Goal: Information Seeking & Learning: Learn about a topic

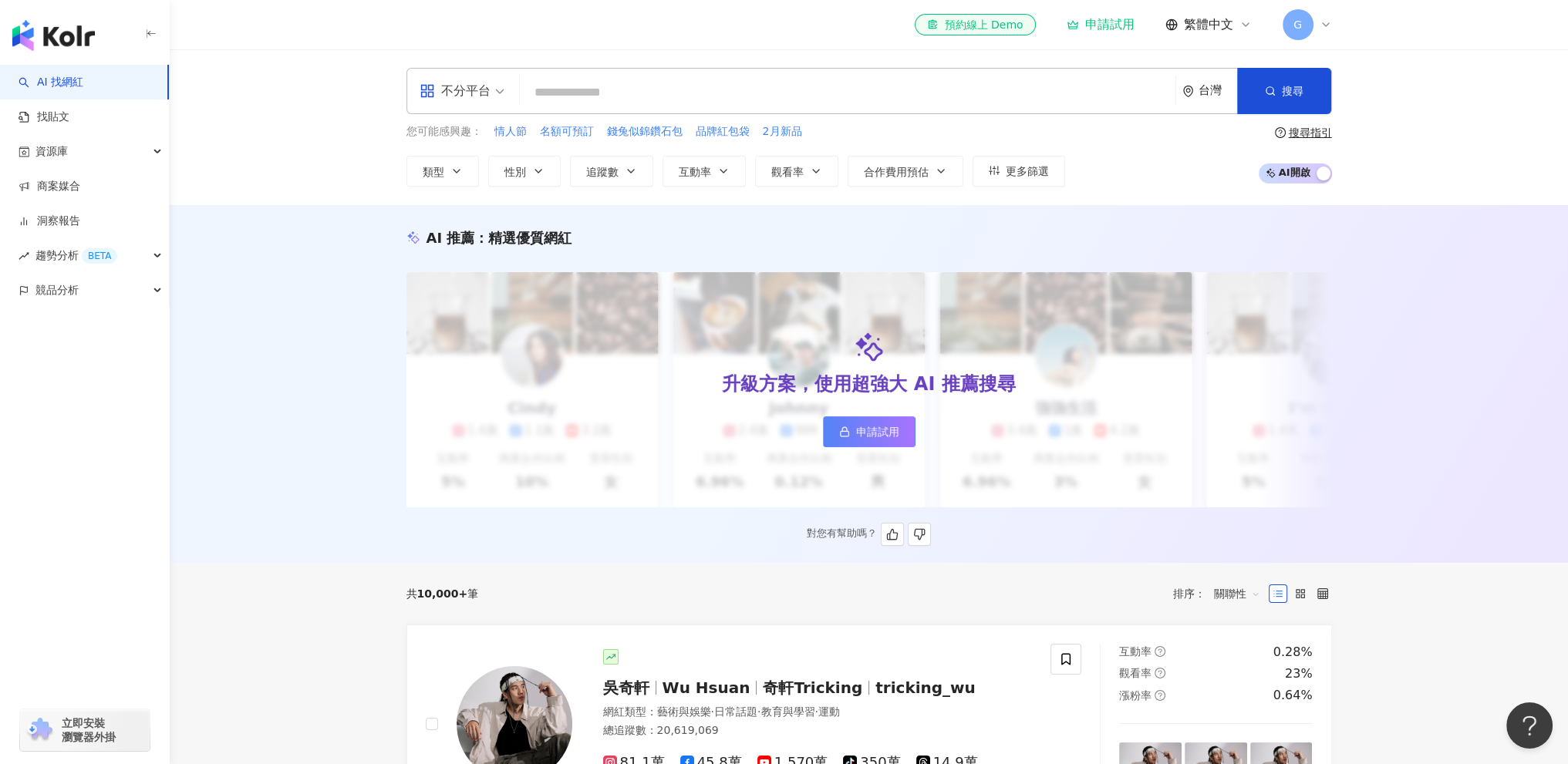
click at [888, 430] on span "申請試用" at bounding box center [878, 432] width 44 height 12
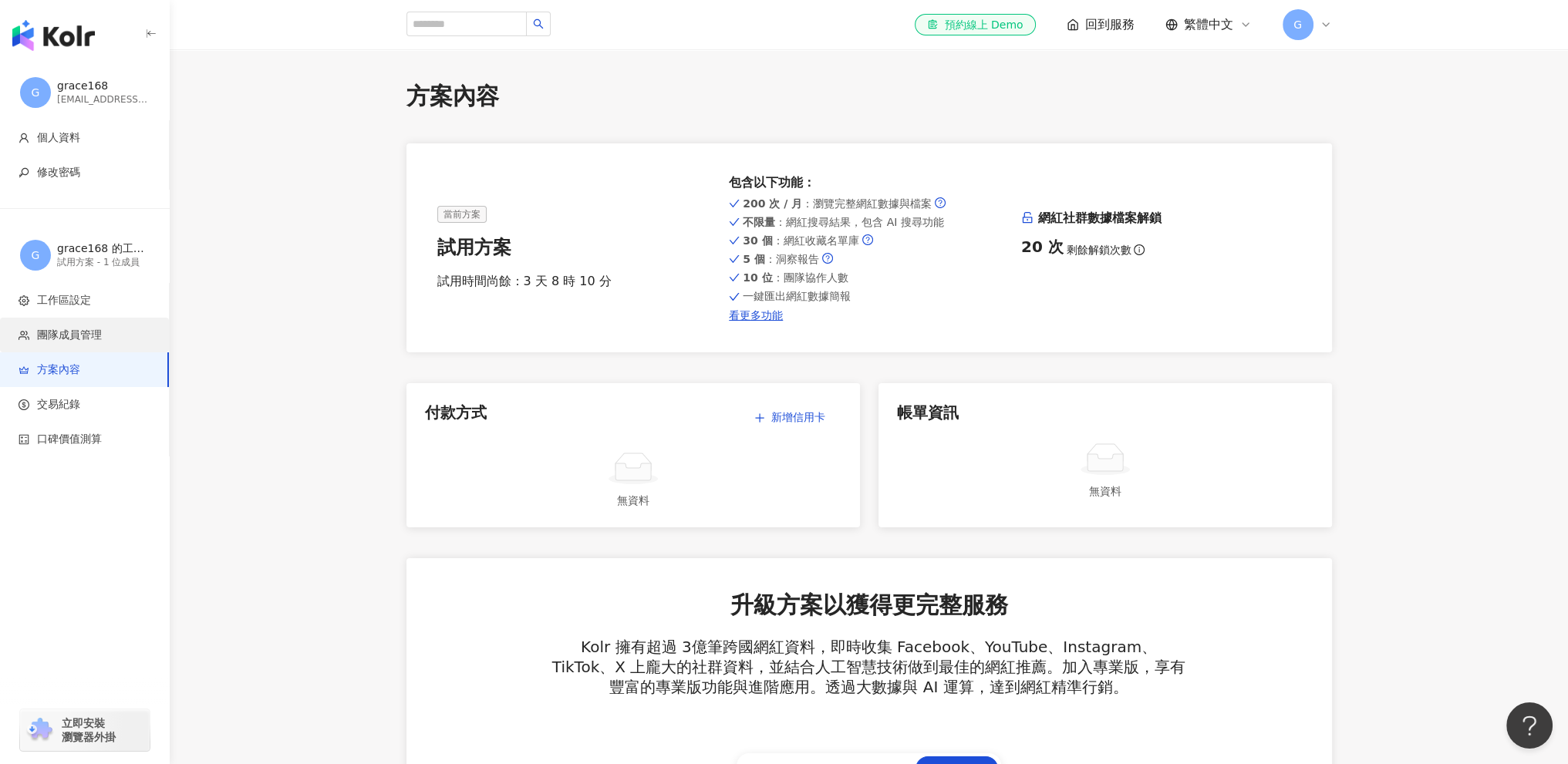
click at [97, 338] on span "團隊成員管理" at bounding box center [69, 335] width 65 height 15
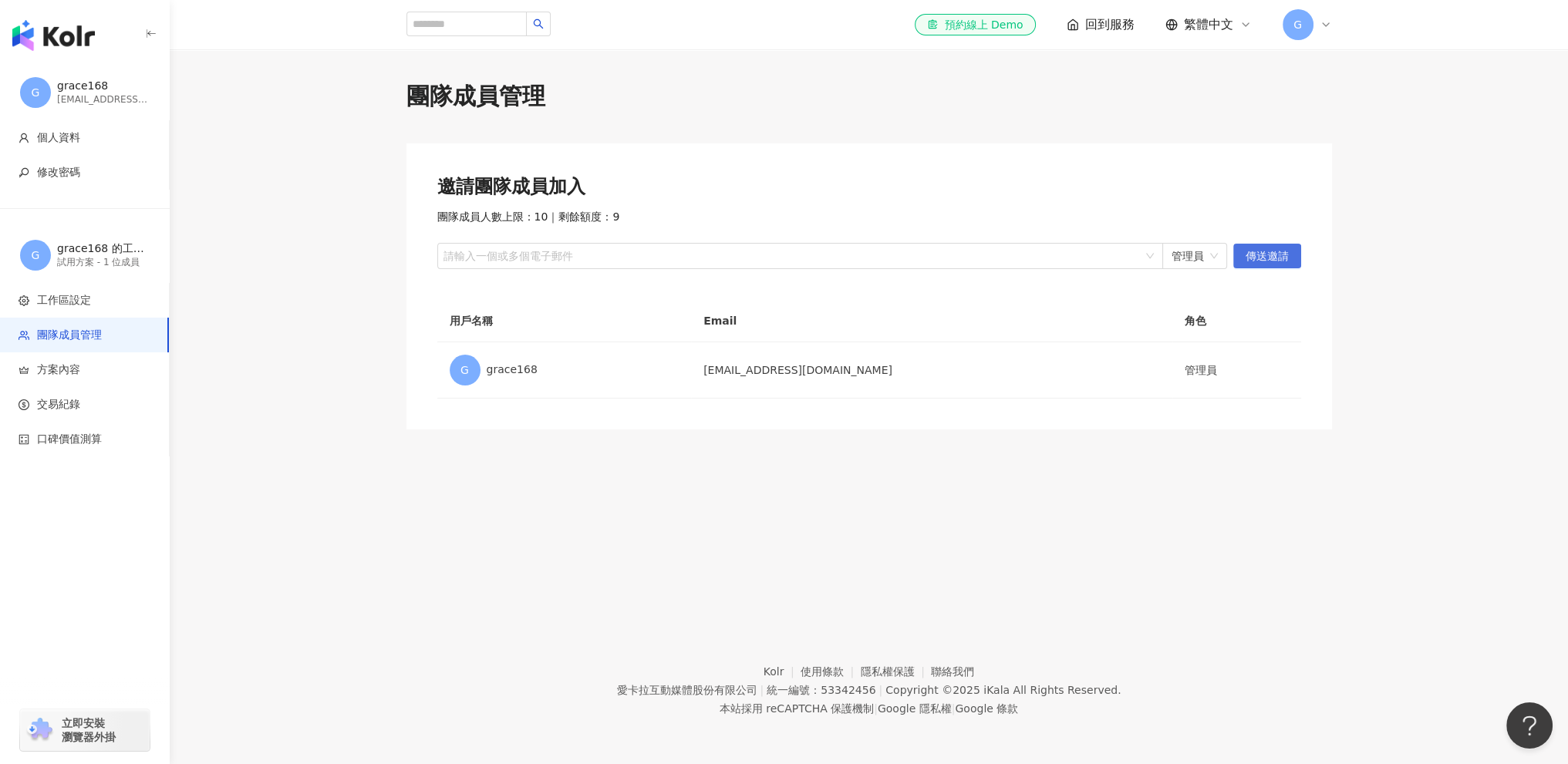
click at [1271, 255] on span "傳送邀請" at bounding box center [1267, 257] width 44 height 25
click at [928, 252] on div at bounding box center [792, 256] width 704 height 12
click at [595, 257] on div at bounding box center [792, 256] width 704 height 12
paste input "**********"
type input "**********"
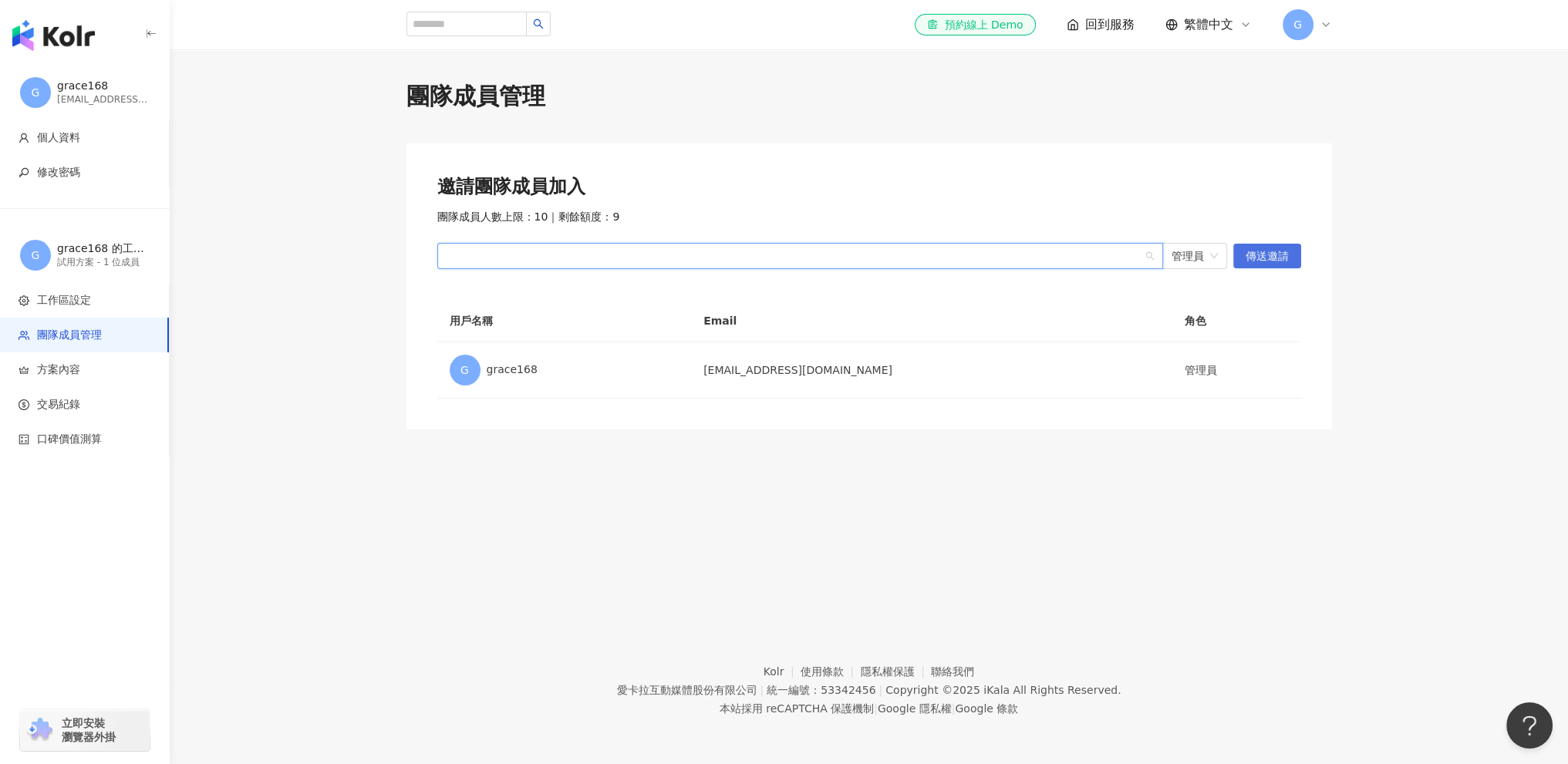
click at [1268, 258] on span "傳送邀請" at bounding box center [1267, 257] width 44 height 25
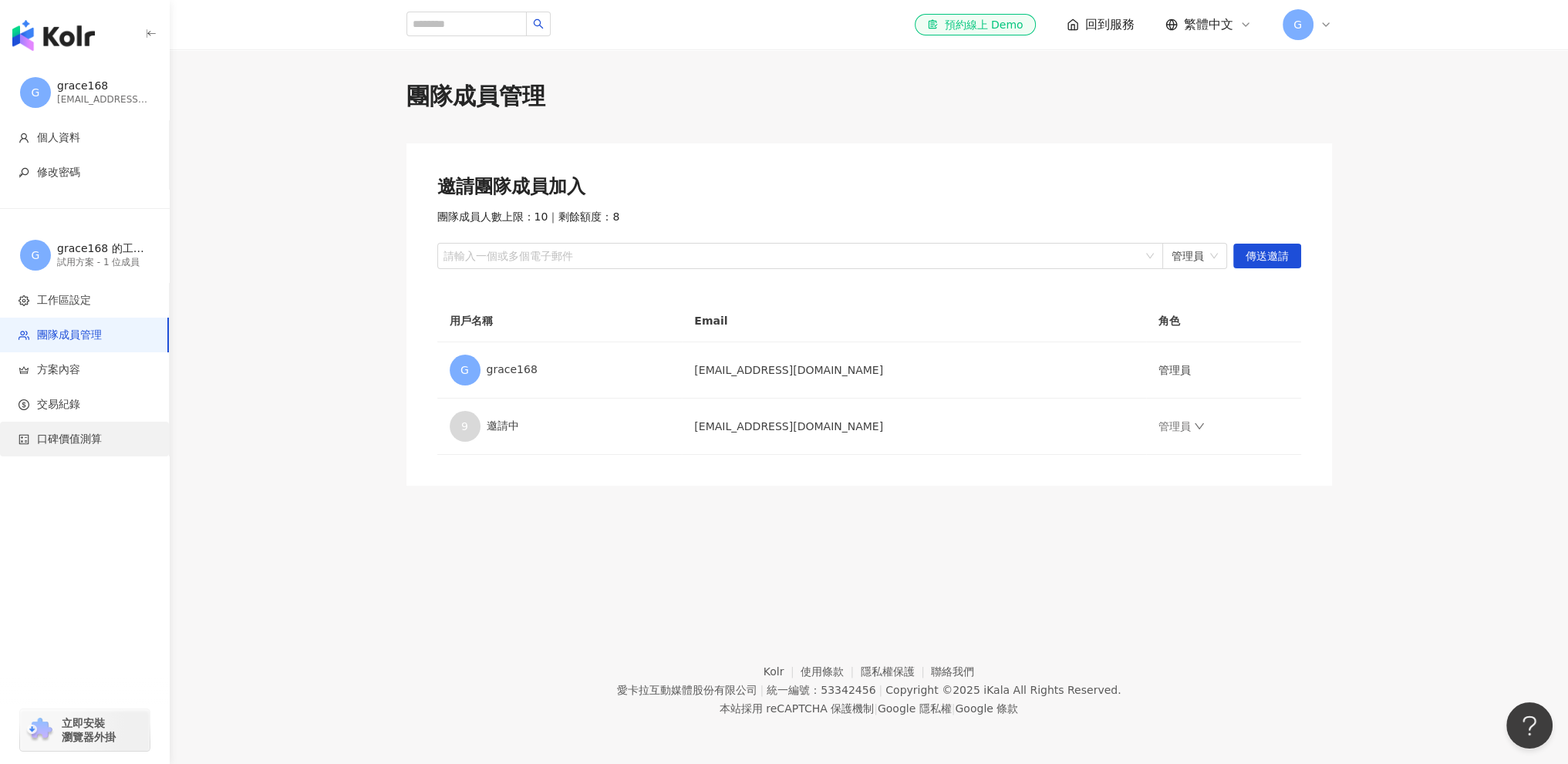
click at [84, 442] on span "口碑價值測算" at bounding box center [69, 439] width 65 height 15
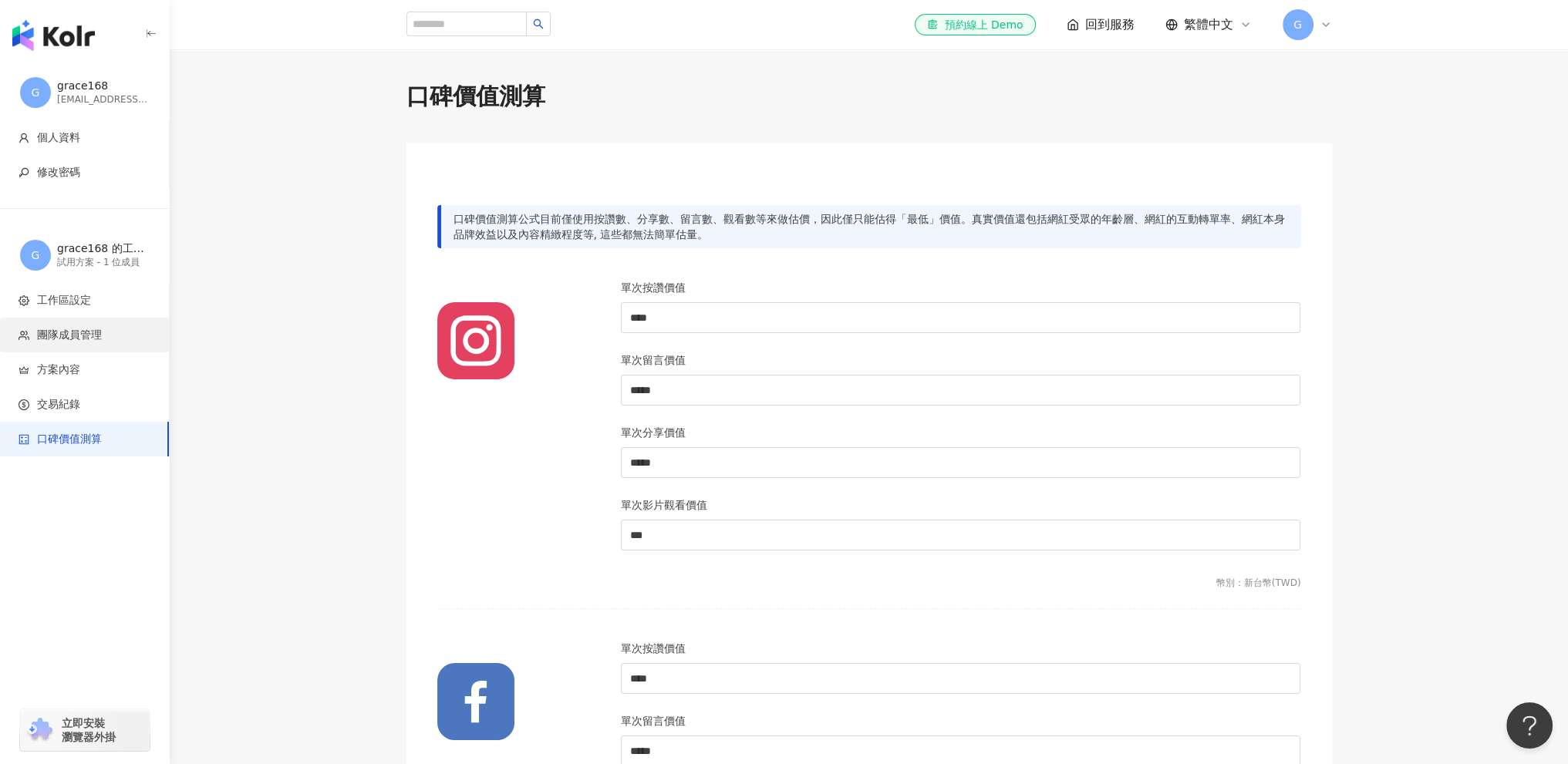
click at [102, 333] on span "團隊成員管理" at bounding box center [87, 335] width 138 height 15
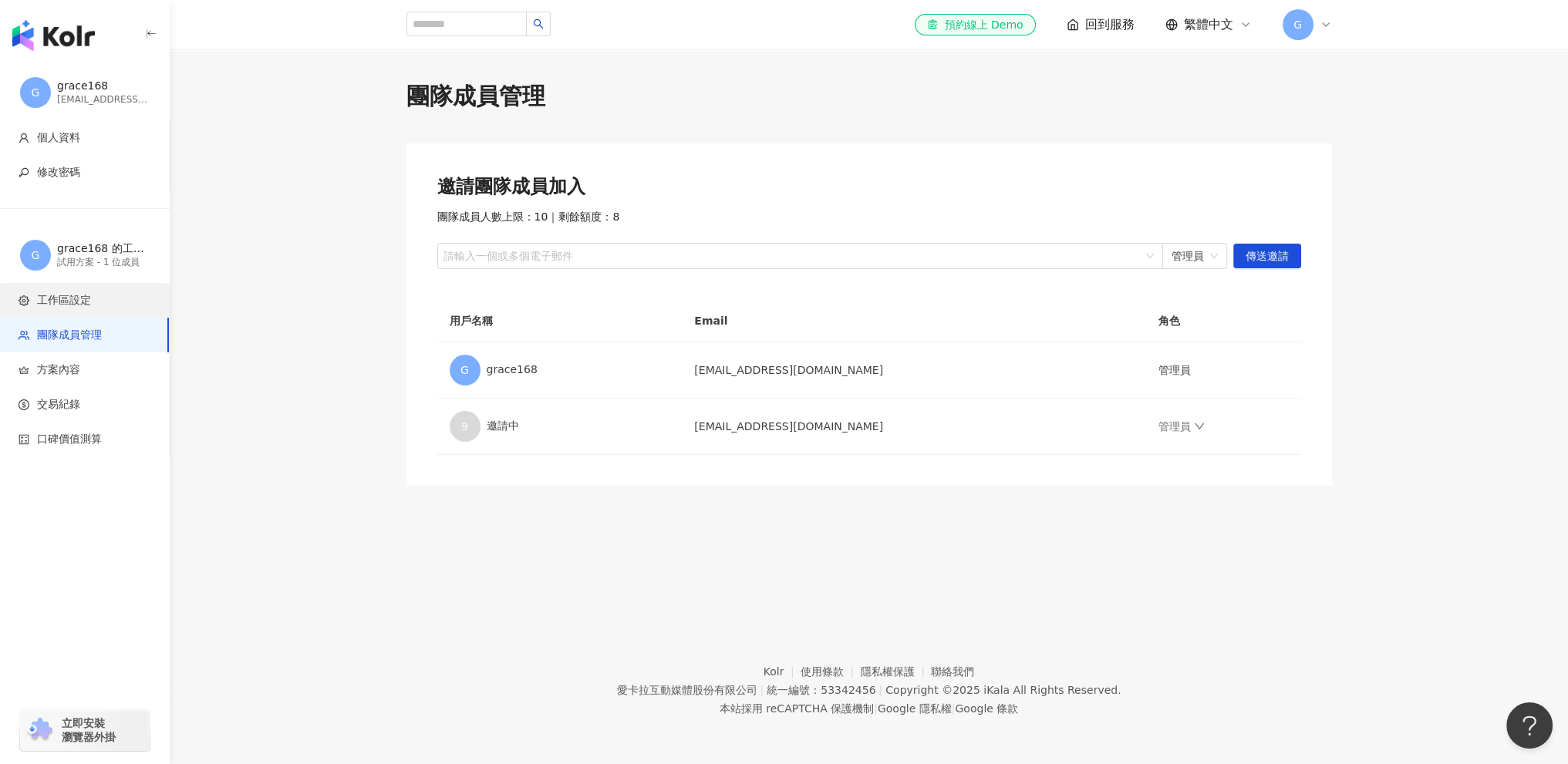
click at [90, 295] on span "工作區設定" at bounding box center [64, 300] width 54 height 15
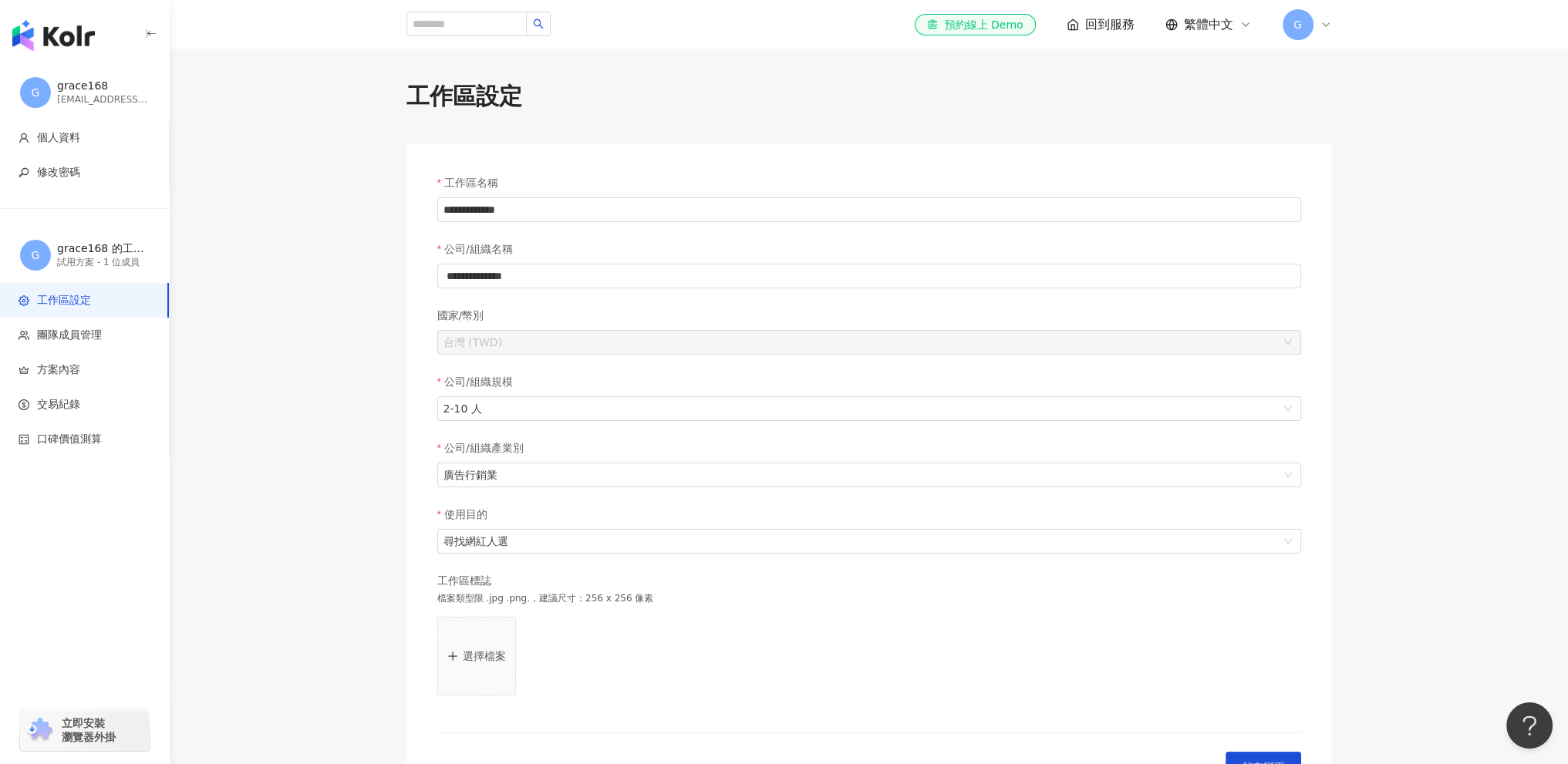
drag, startPoint x: 90, startPoint y: 333, endPoint x: 202, endPoint y: 391, distance: 126.1
click at [195, 382] on div "**********" at bounding box center [784, 492] width 1568 height 985
click at [95, 338] on span "團隊成員管理" at bounding box center [69, 335] width 65 height 15
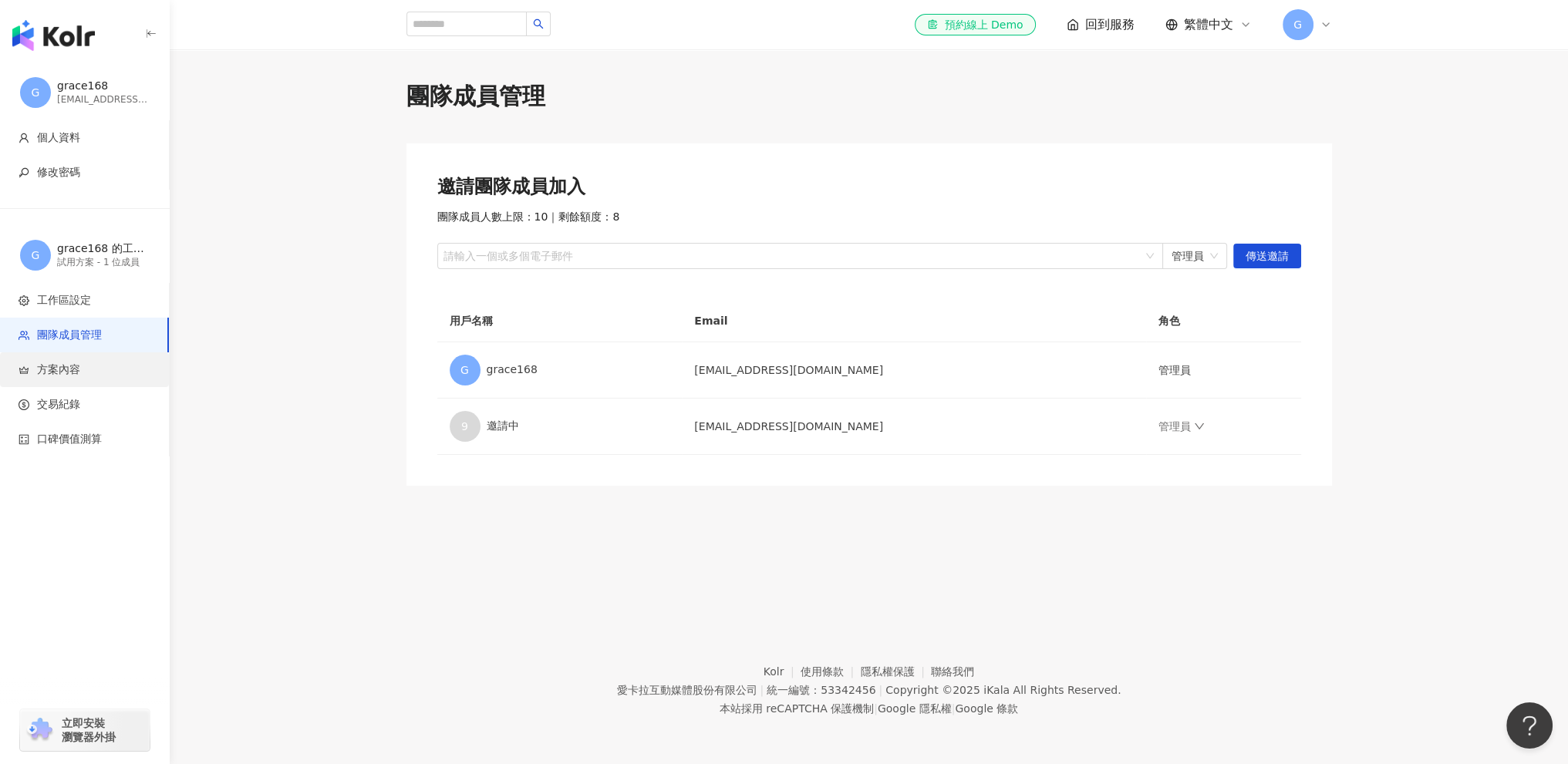
click at [77, 382] on li "方案內容" at bounding box center [84, 370] width 169 height 35
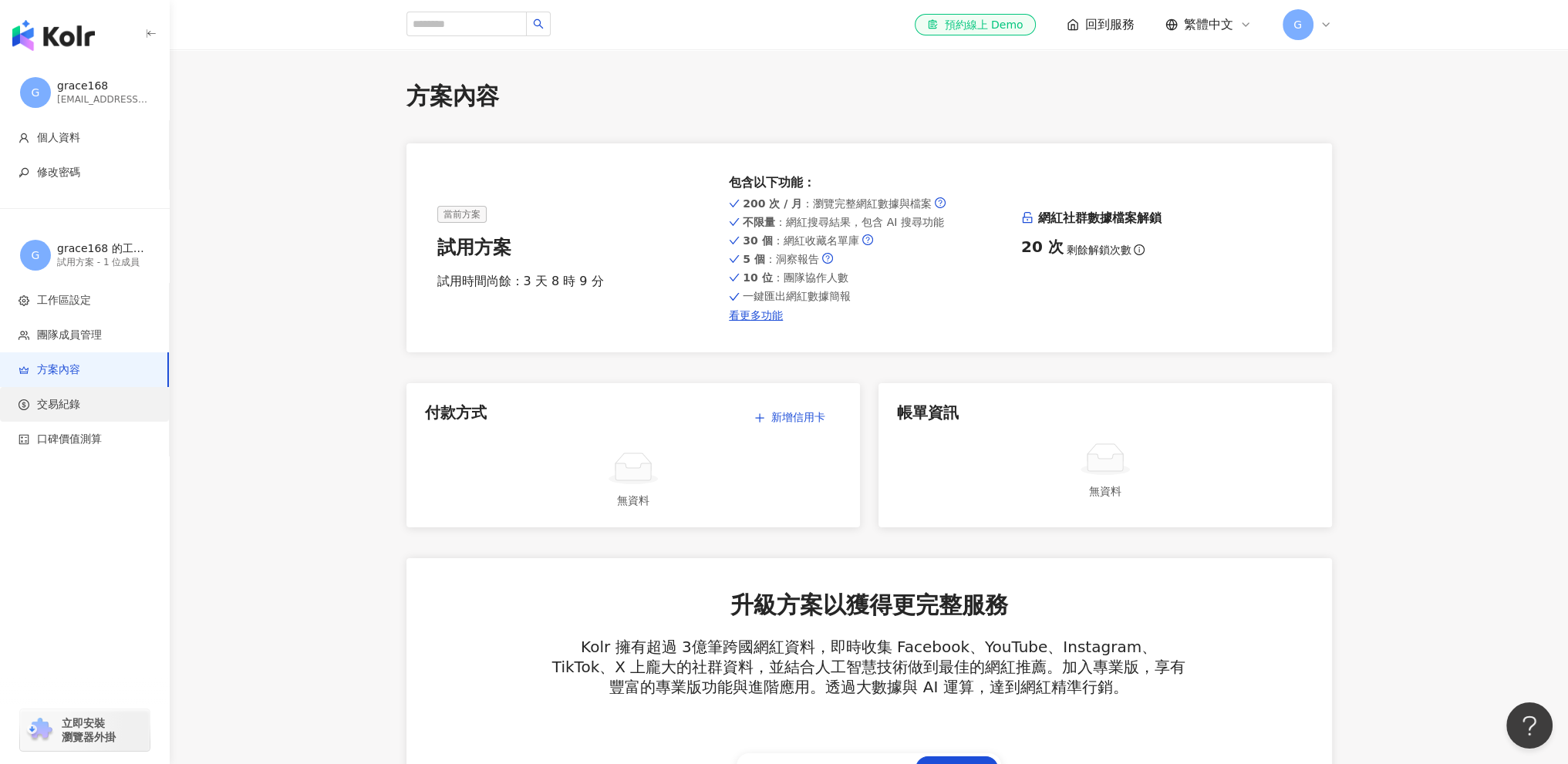
click at [77, 412] on li "交易紀錄" at bounding box center [84, 404] width 169 height 35
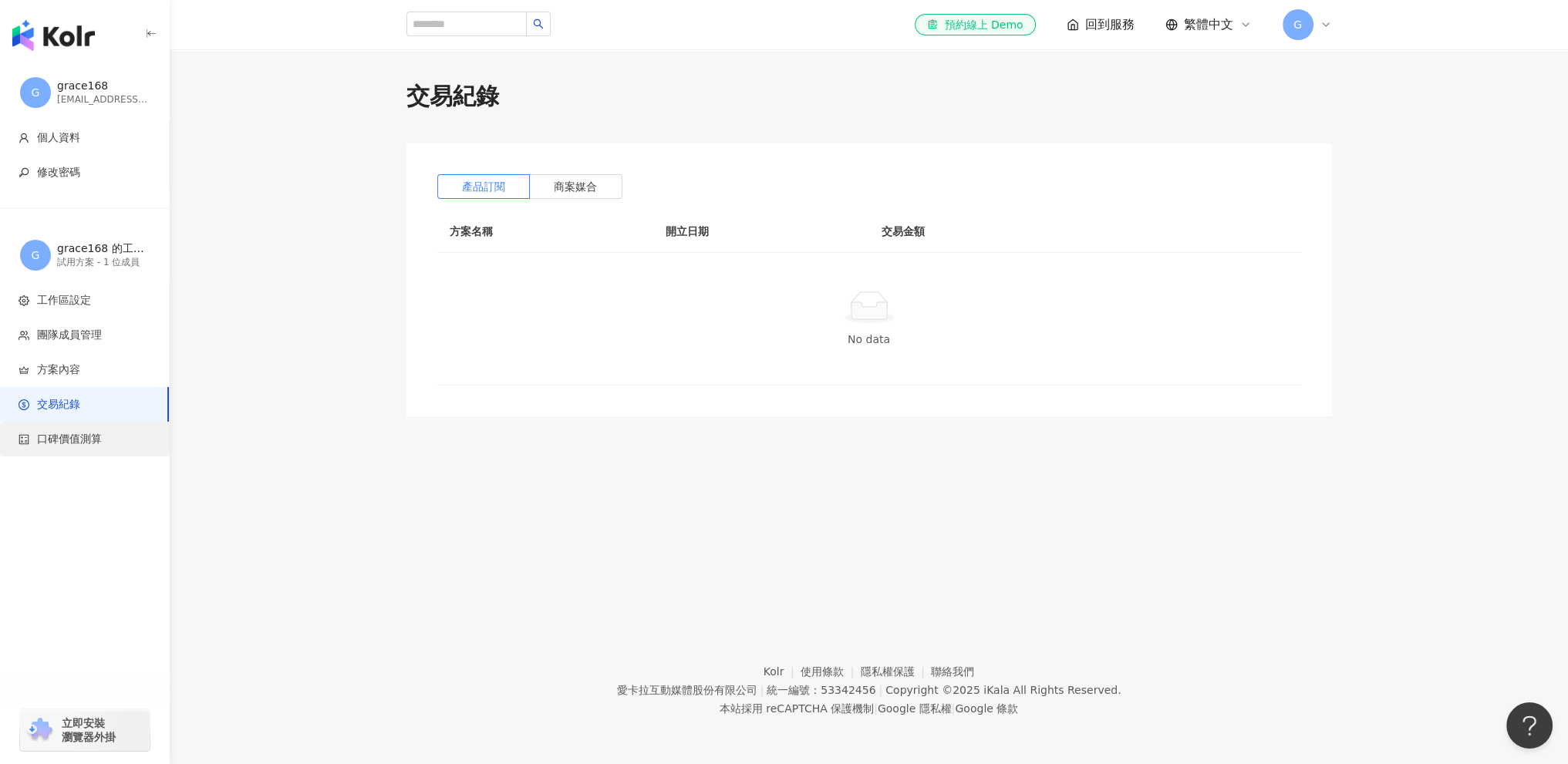
click at [85, 442] on span "口碑價值測算" at bounding box center [69, 439] width 65 height 15
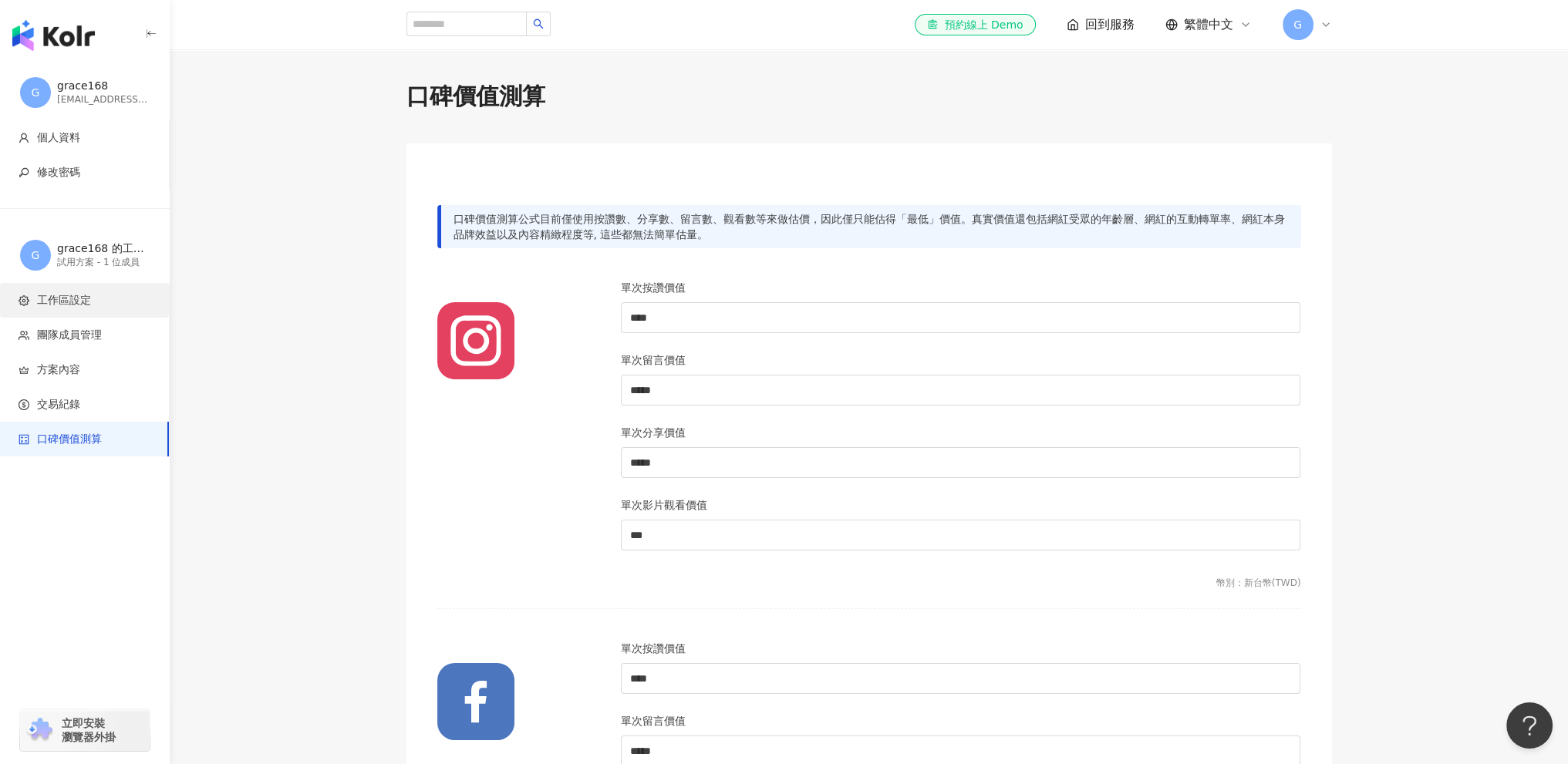
click at [101, 297] on span "工作區設定" at bounding box center [87, 300] width 138 height 15
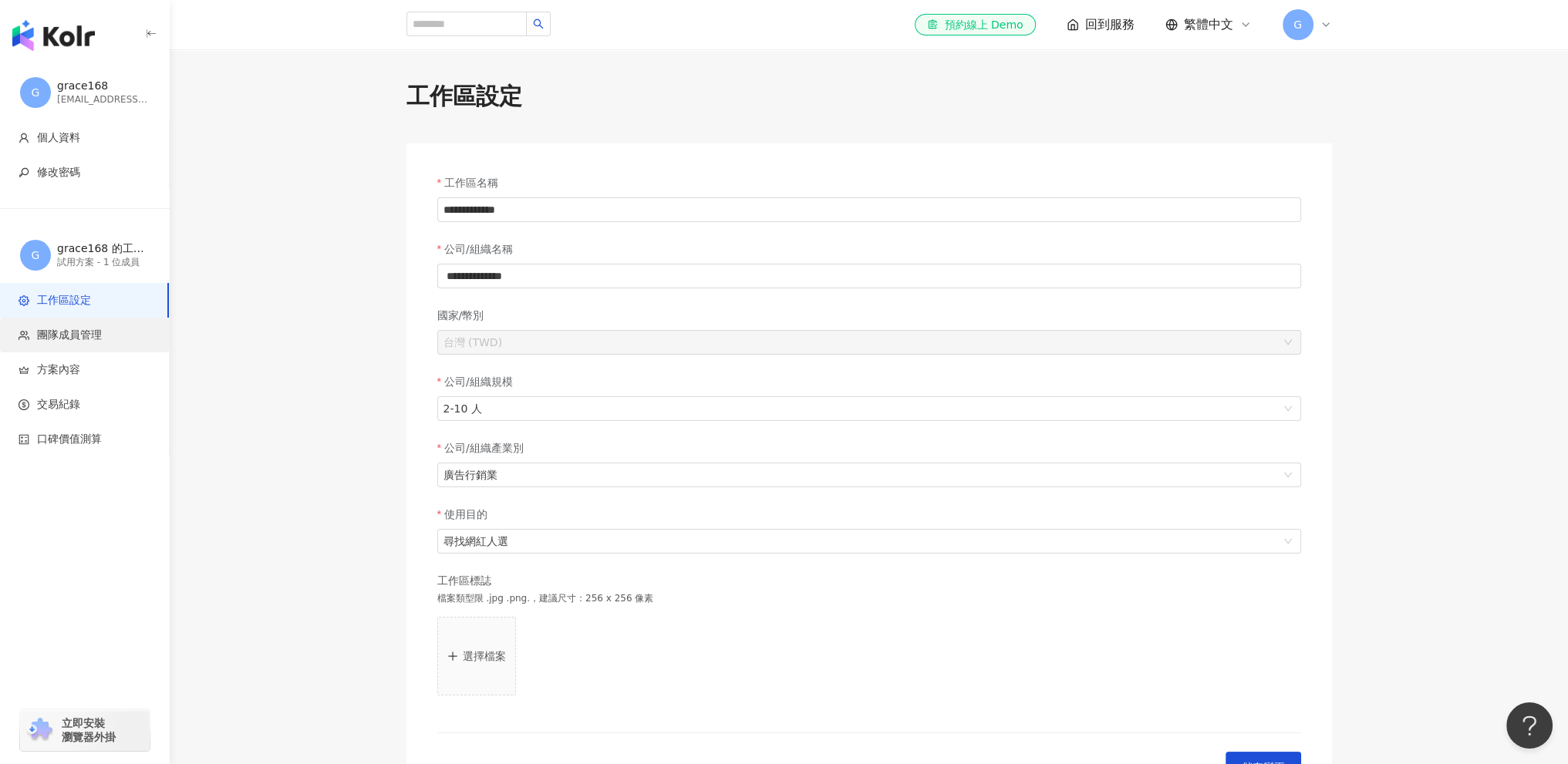
click at [96, 343] on li "團隊成員管理" at bounding box center [84, 335] width 169 height 35
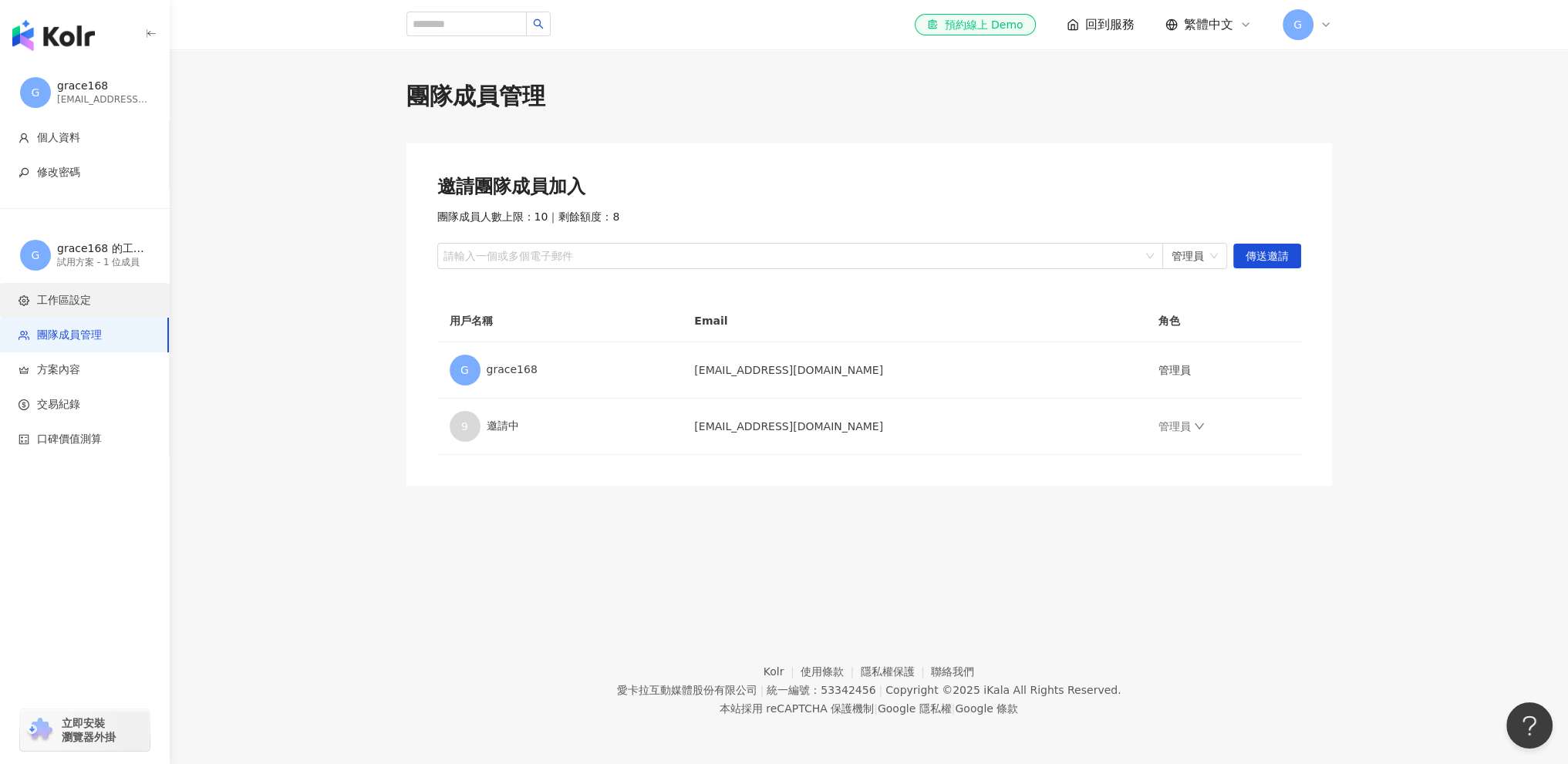
click at [90, 296] on span "工作區設定" at bounding box center [64, 300] width 54 height 15
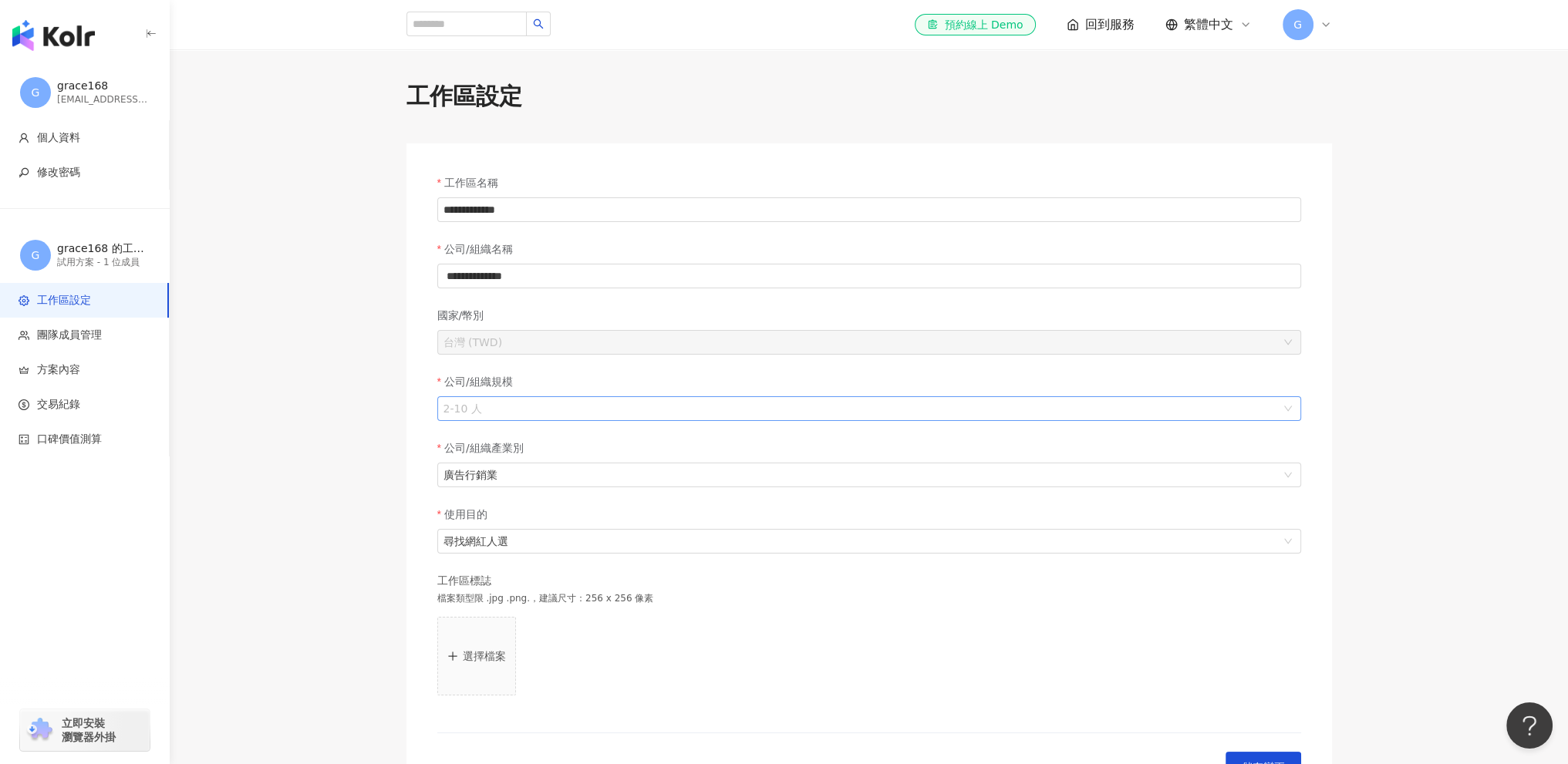
click at [681, 420] on span "2-10 人" at bounding box center [869, 409] width 851 height 23
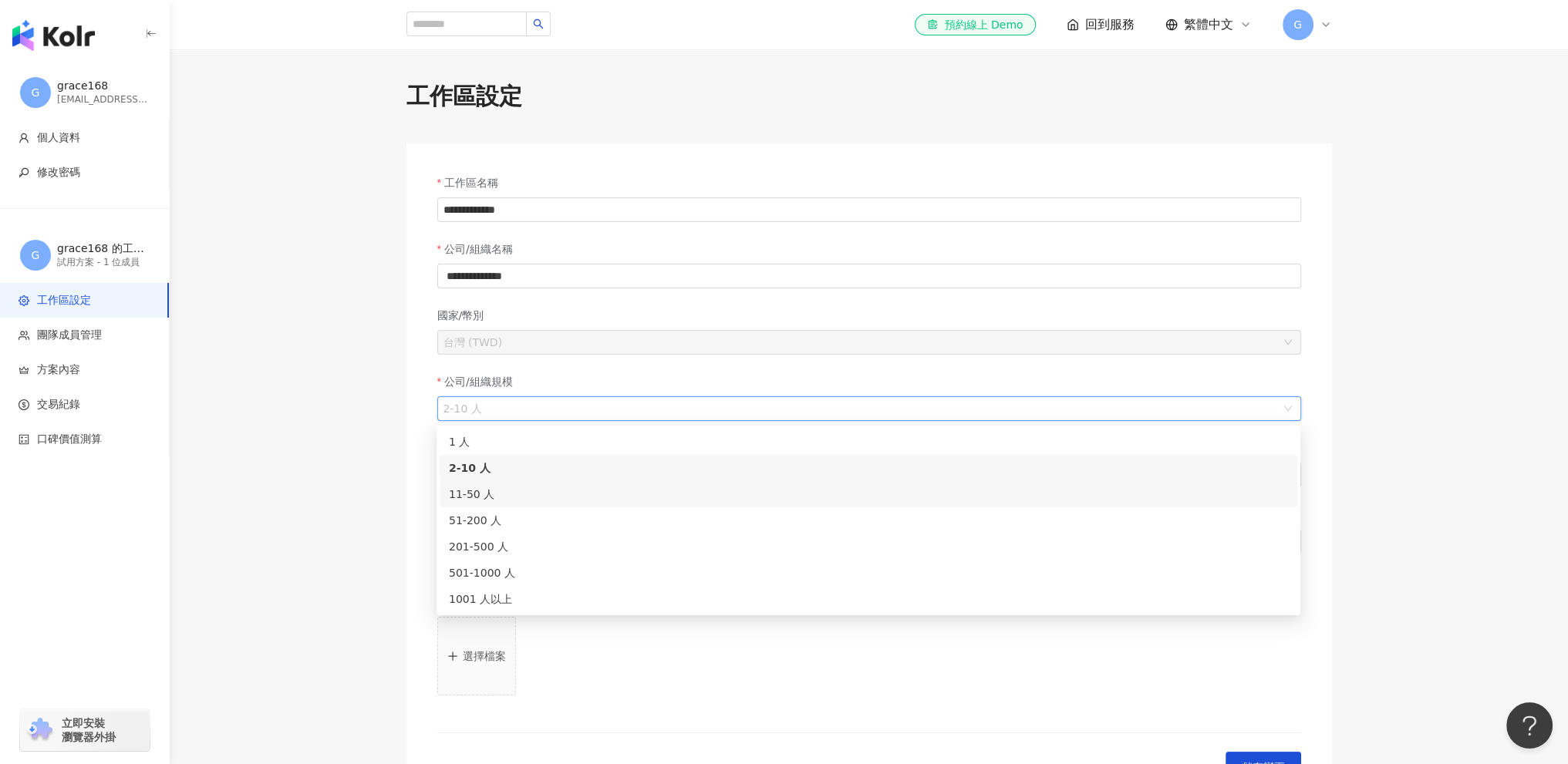
click at [534, 499] on div "11-50 人" at bounding box center [868, 494] width 839 height 17
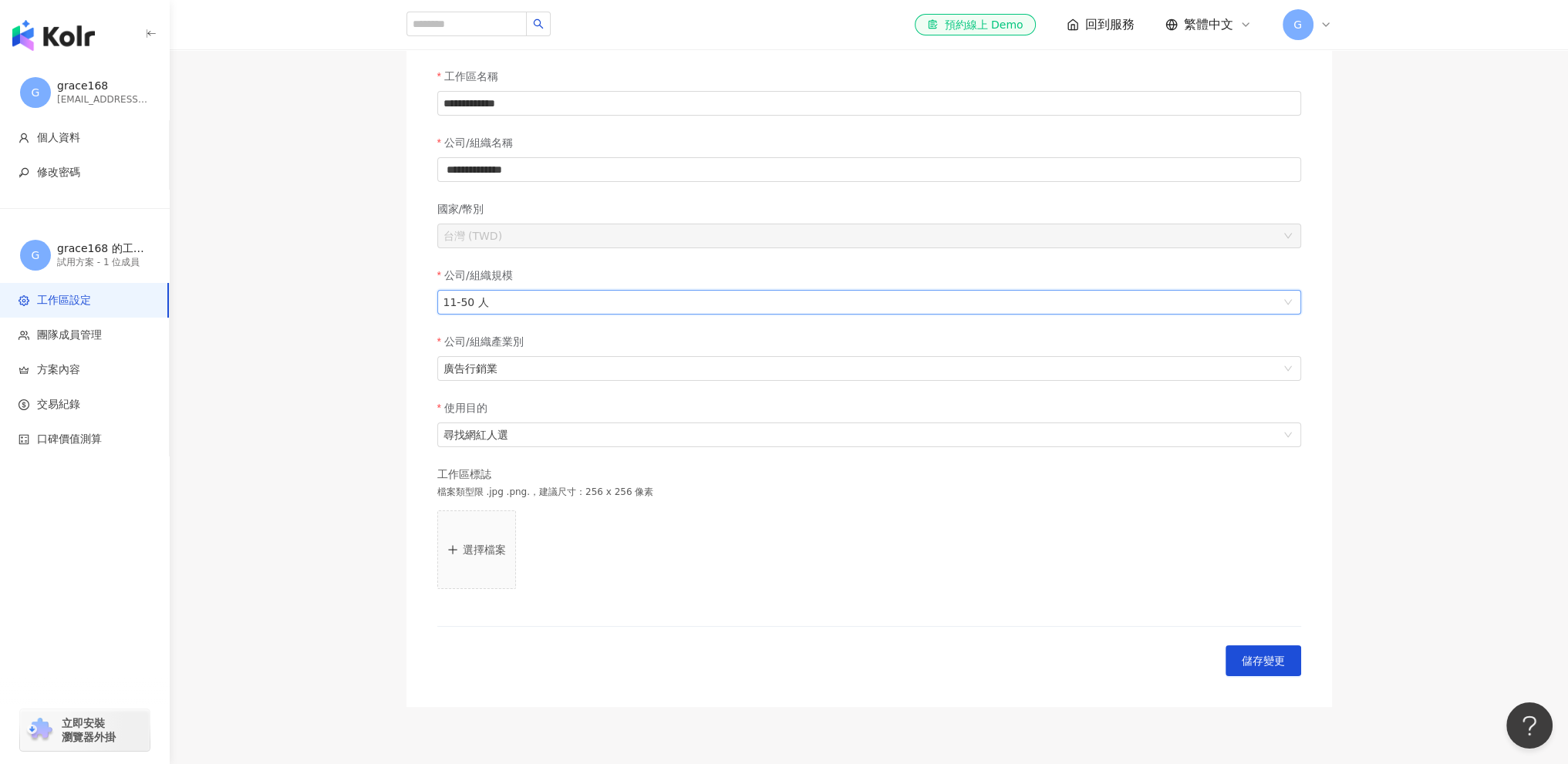
scroll to position [155, 0]
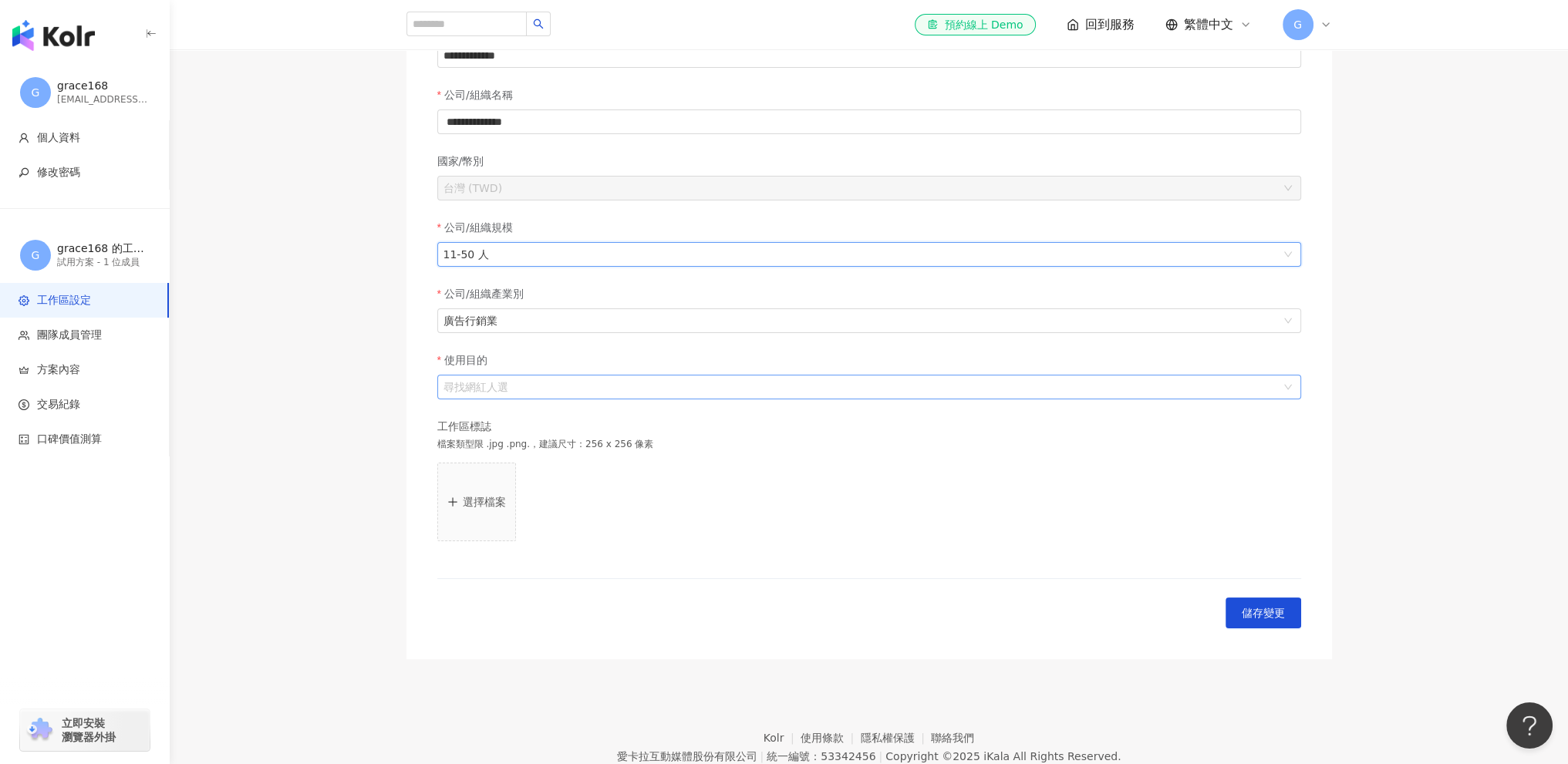
click at [651, 384] on span "尋找網紅人選" at bounding box center [869, 387] width 851 height 23
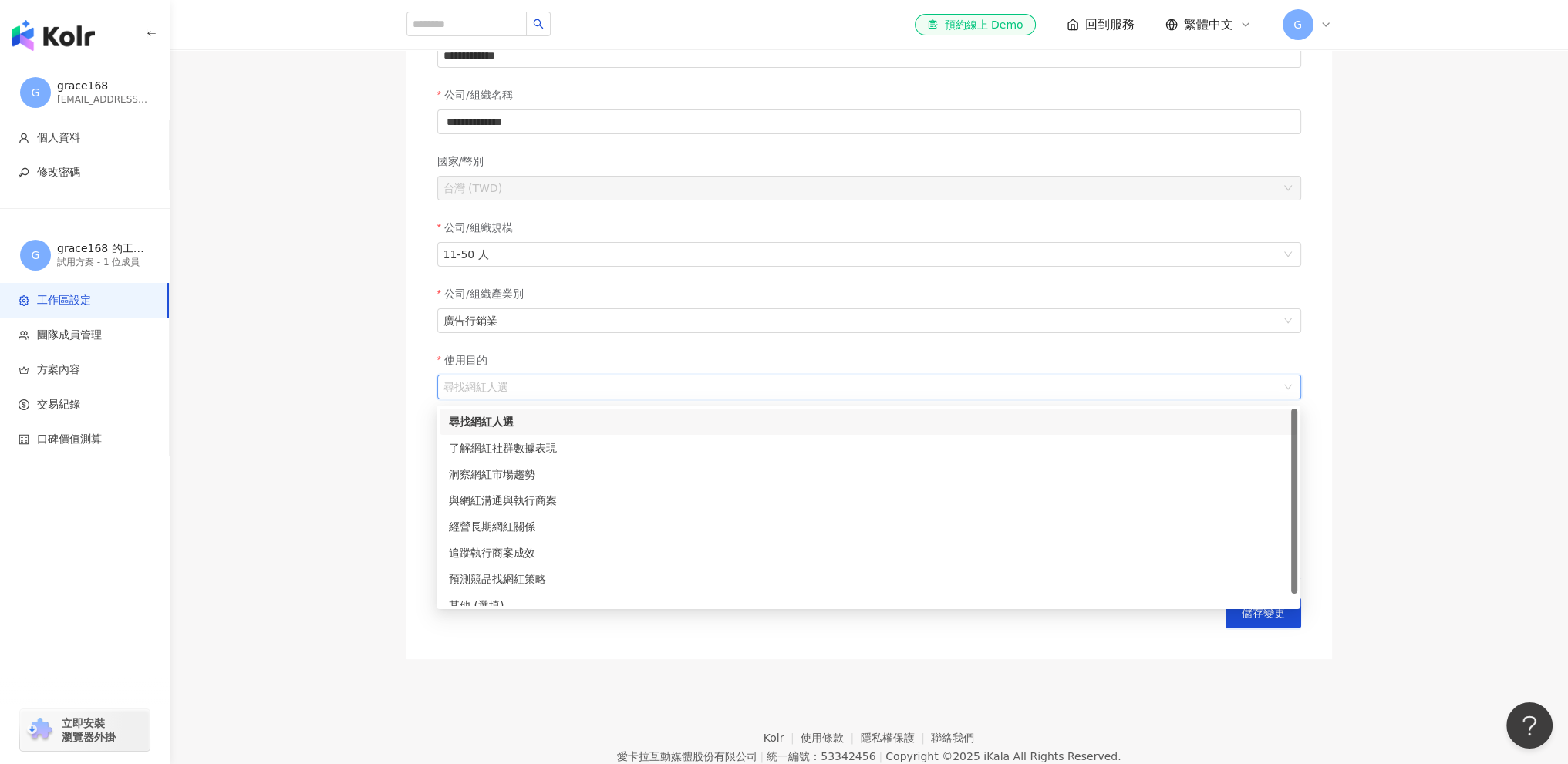
drag, startPoint x: 651, startPoint y: 384, endPoint x: 817, endPoint y: 416, distance: 169.1
click at [654, 386] on span "尋找網紅人選" at bounding box center [869, 387] width 851 height 23
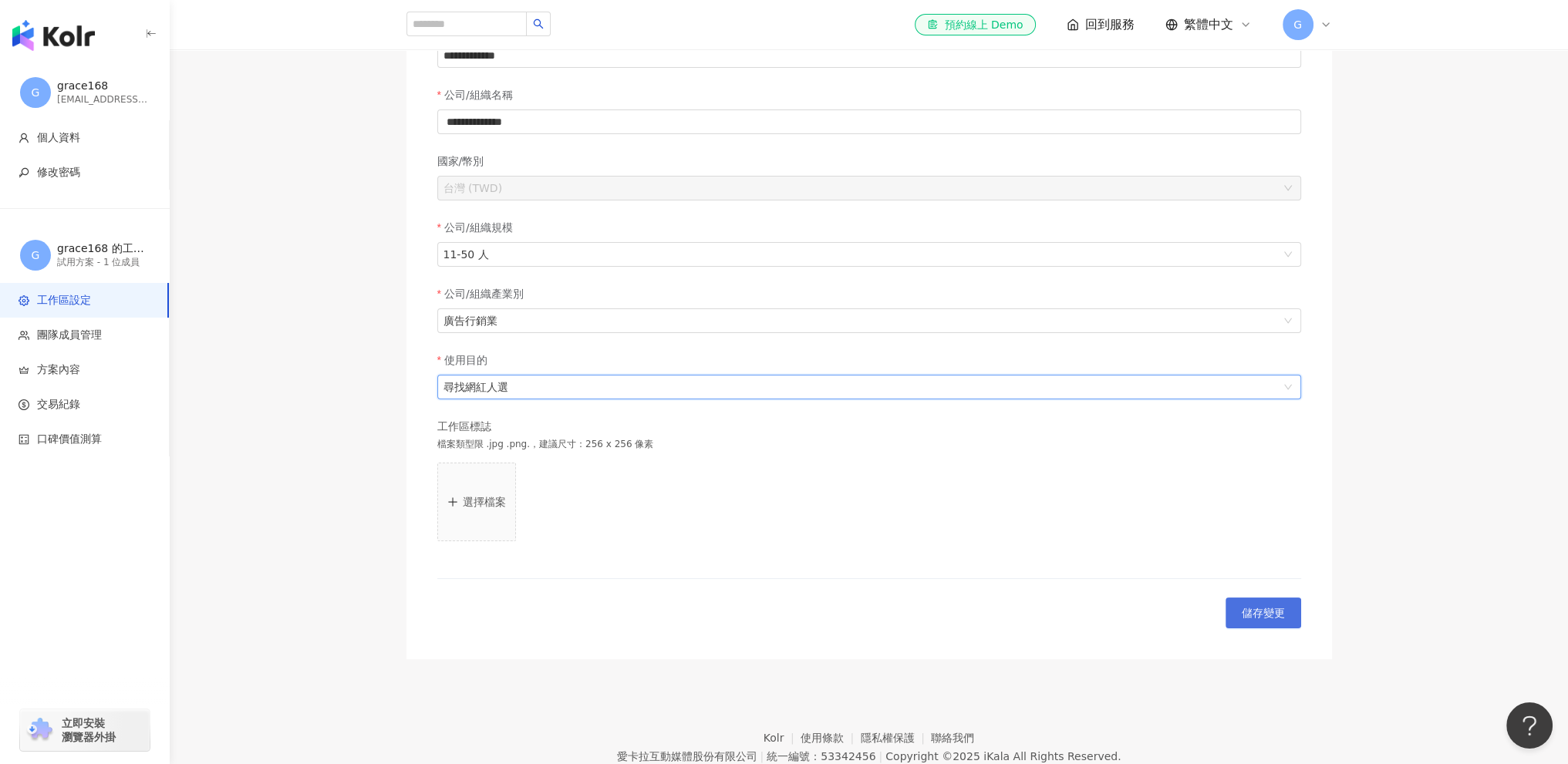
click at [1255, 628] on button "儲存變更" at bounding box center [1262, 613] width 76 height 31
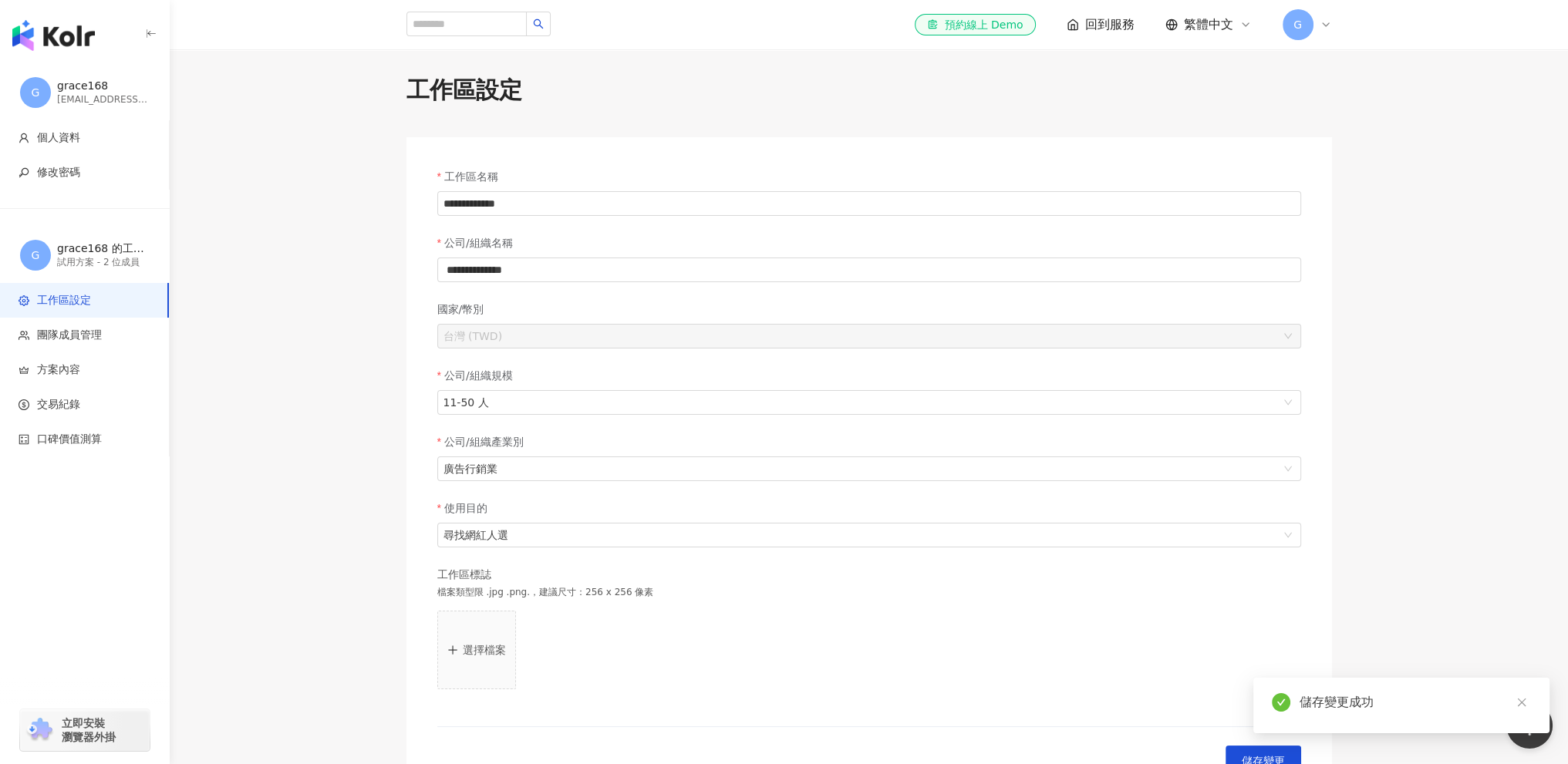
scroll to position [0, 0]
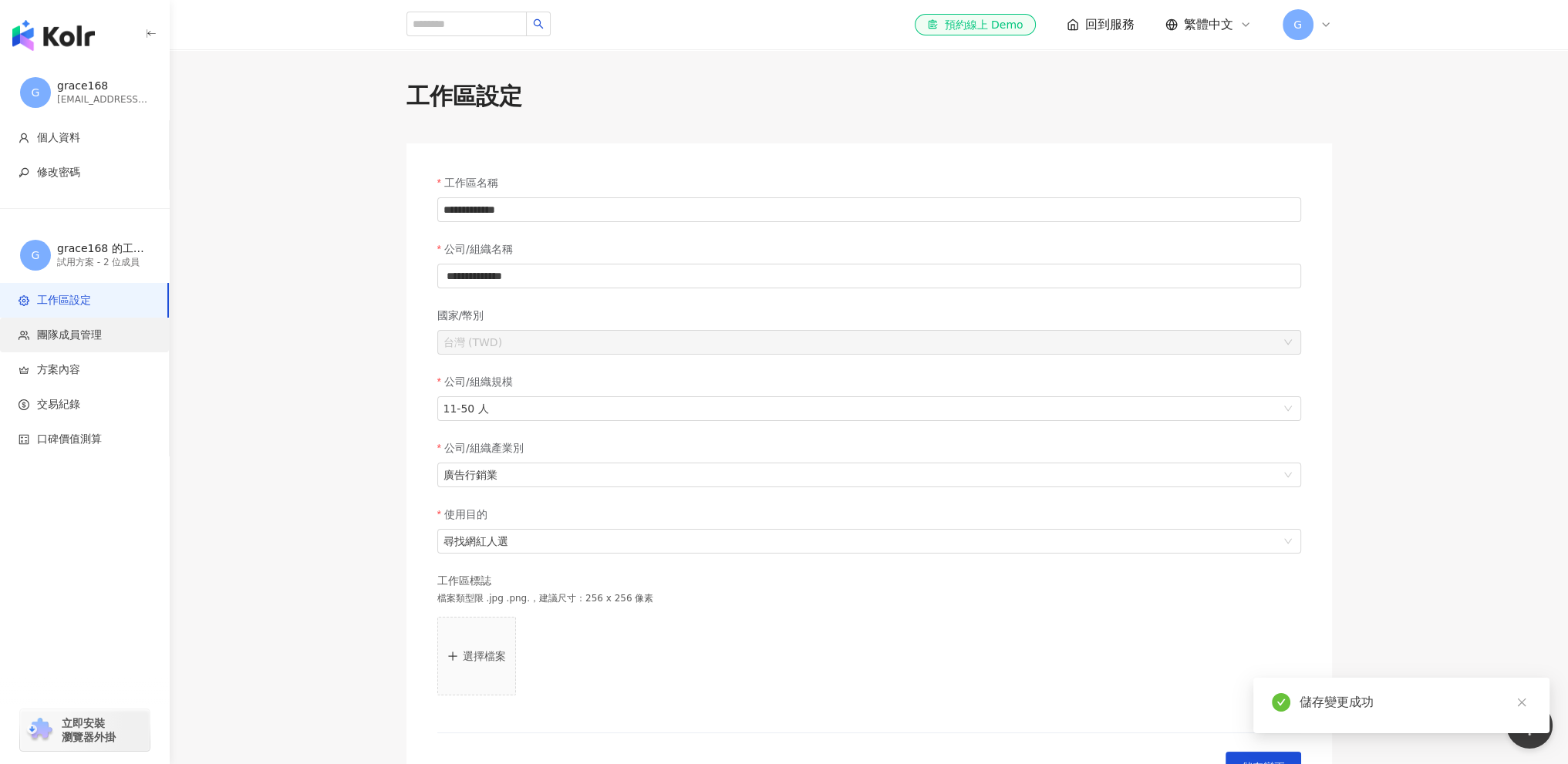
click at [88, 338] on span "團隊成員管理" at bounding box center [69, 335] width 65 height 15
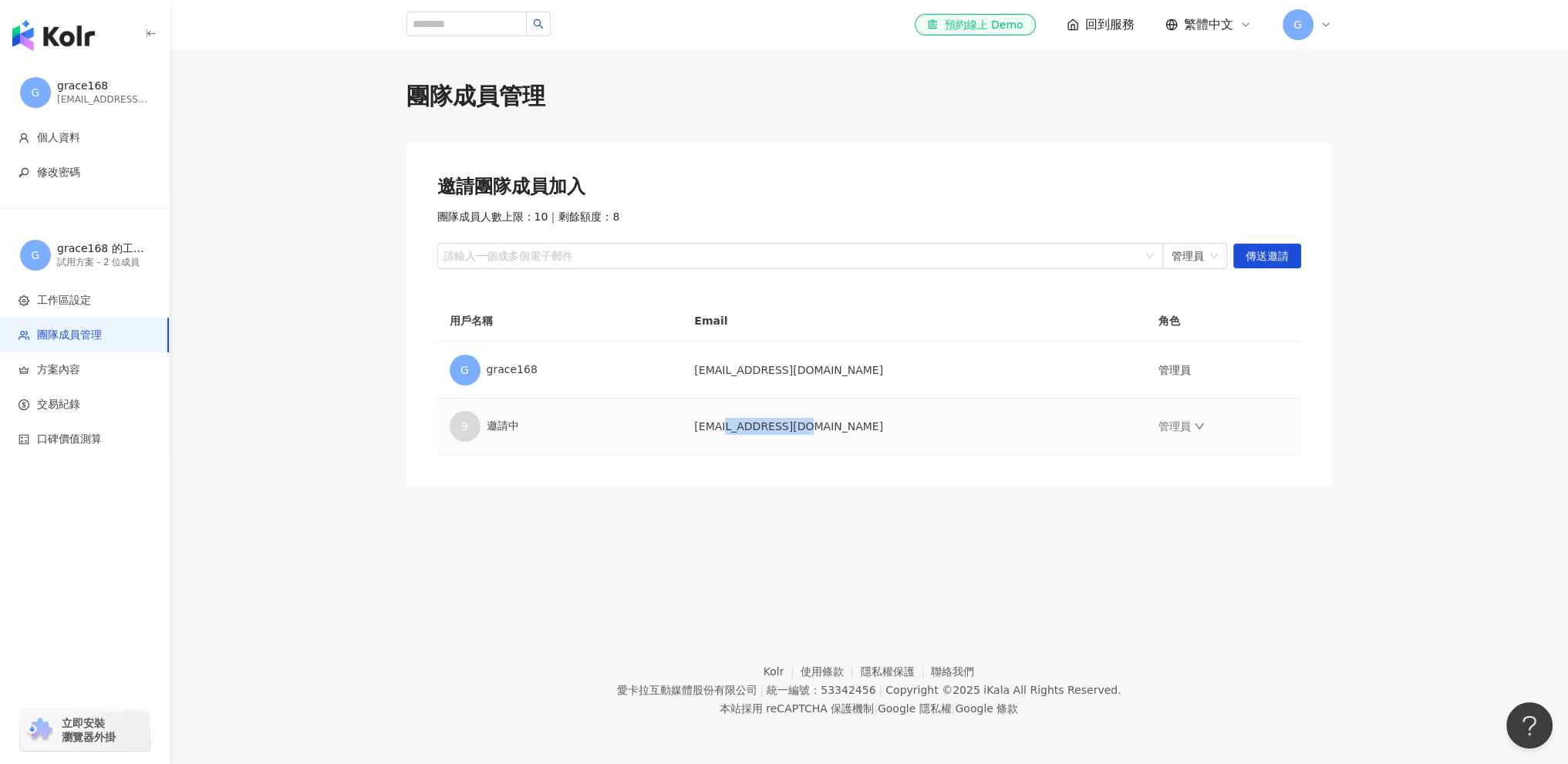
drag, startPoint x: 857, startPoint y: 431, endPoint x: 752, endPoint y: 426, distance: 105.1
click at [761, 427] on td "914joyce@psmtw.com" at bounding box center [913, 426] width 464 height 56
drag, startPoint x: 681, startPoint y: 459, endPoint x: 216, endPoint y: 370, distance: 473.4
click at [681, 459] on div "邀請團隊成員加入 團隊成員人數上限：10 ｜ 剩餘額度：8 請輸入一個或多個電子郵件 管理員 傳送邀請 用戶名稱 Email 角色 G grace168 gr…" at bounding box center [869, 314] width 926 height 342
click at [85, 23] on img "button" at bounding box center [53, 36] width 83 height 31
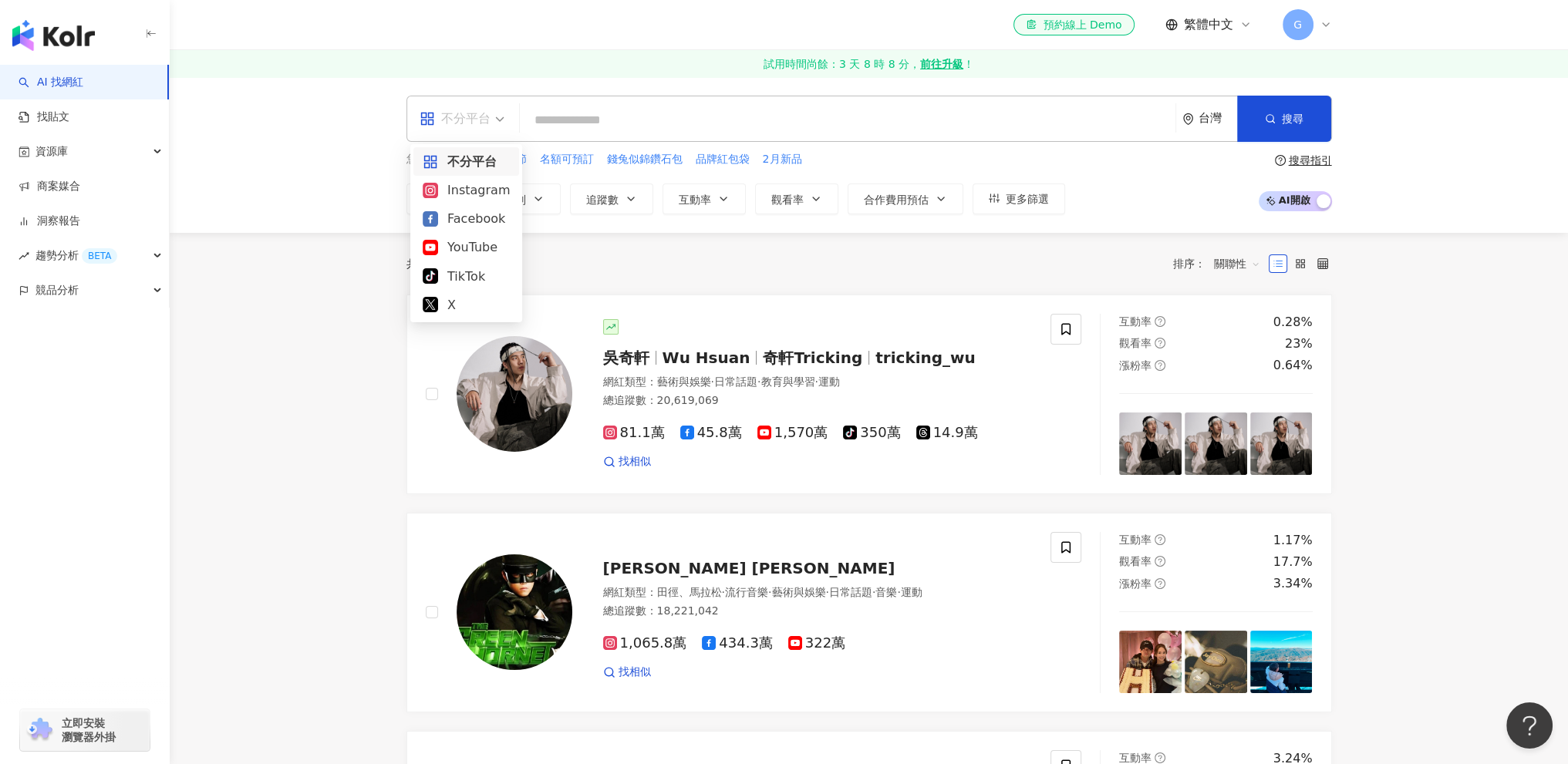
click at [502, 113] on span "不分平台" at bounding box center [461, 119] width 84 height 25
click at [482, 192] on div "Instagram" at bounding box center [466, 190] width 87 height 20
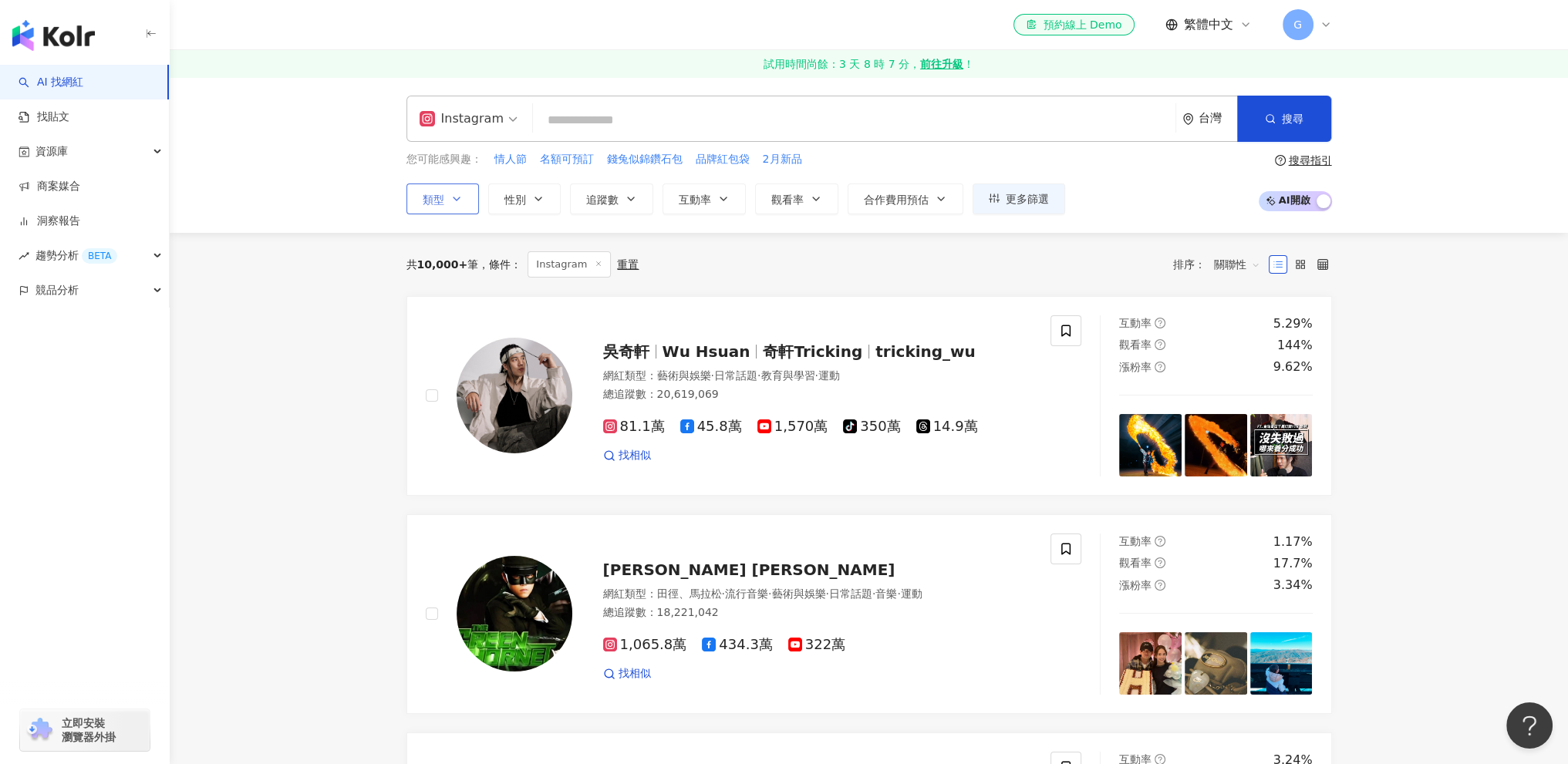
click at [460, 196] on icon "button" at bounding box center [457, 199] width 12 height 12
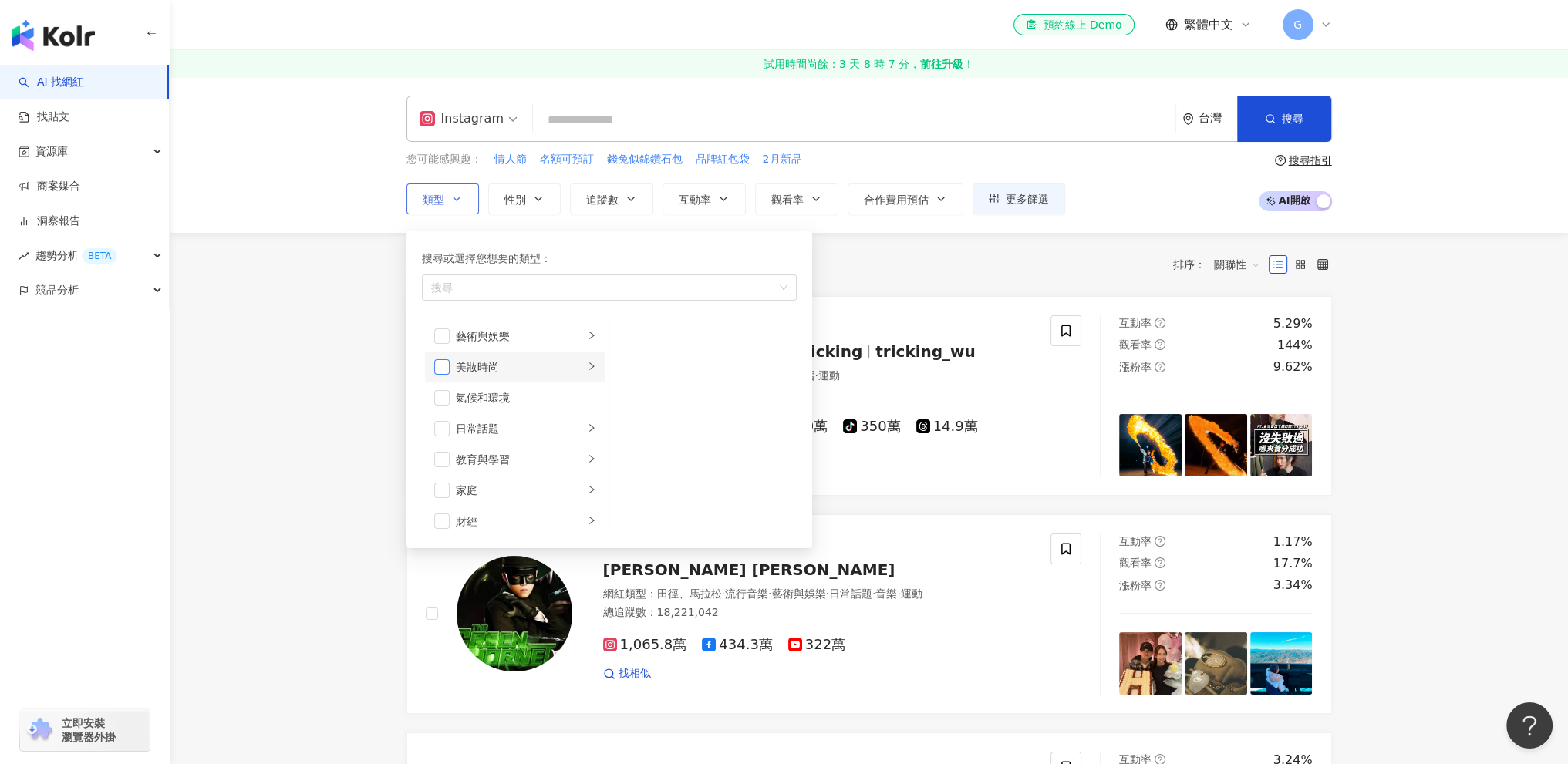
click at [442, 366] on span "button" at bounding box center [442, 367] width 15 height 15
click at [438, 488] on span "button" at bounding box center [442, 489] width 15 height 15
click at [439, 472] on span "button" at bounding box center [442, 474] width 15 height 15
click at [444, 450] on span "button" at bounding box center [442, 443] width 15 height 15
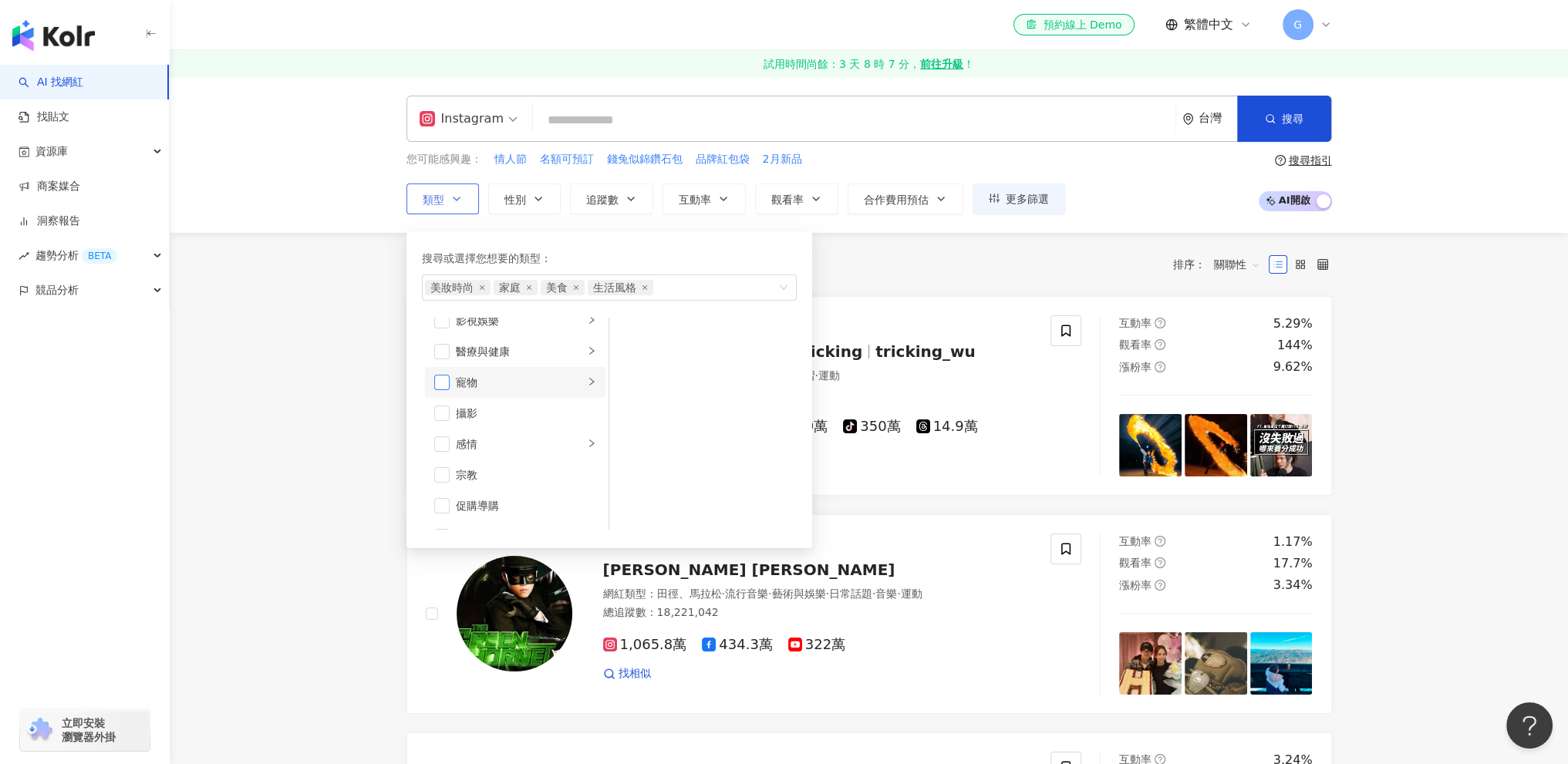
click at [441, 376] on span "button" at bounding box center [442, 382] width 15 height 15
click at [436, 416] on span "button" at bounding box center [442, 413] width 15 height 15
click at [448, 360] on span "button" at bounding box center [442, 357] width 15 height 15
click at [445, 480] on li "旅遊" at bounding box center [514, 491] width 180 height 31
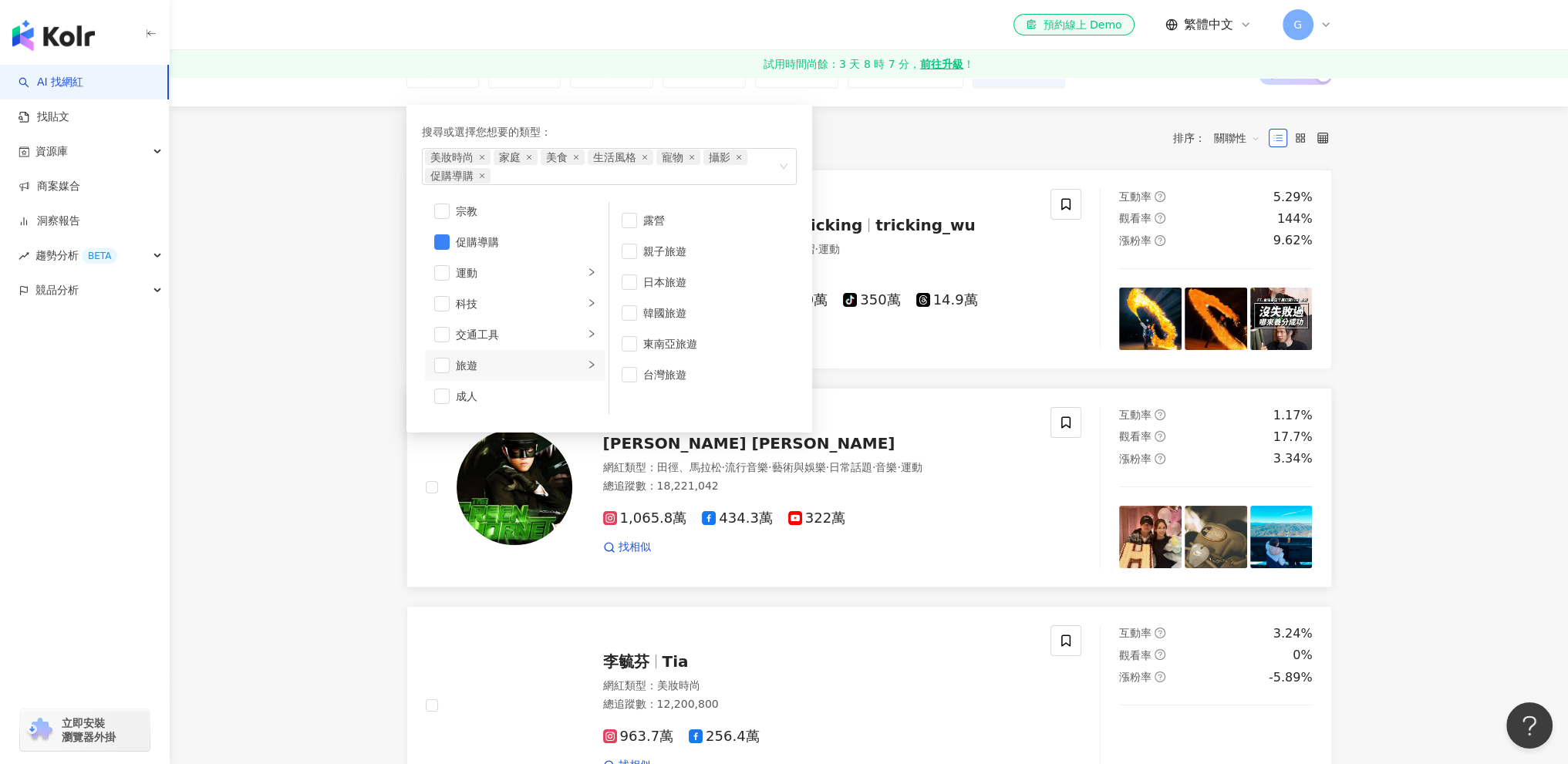
scroll to position [155, 0]
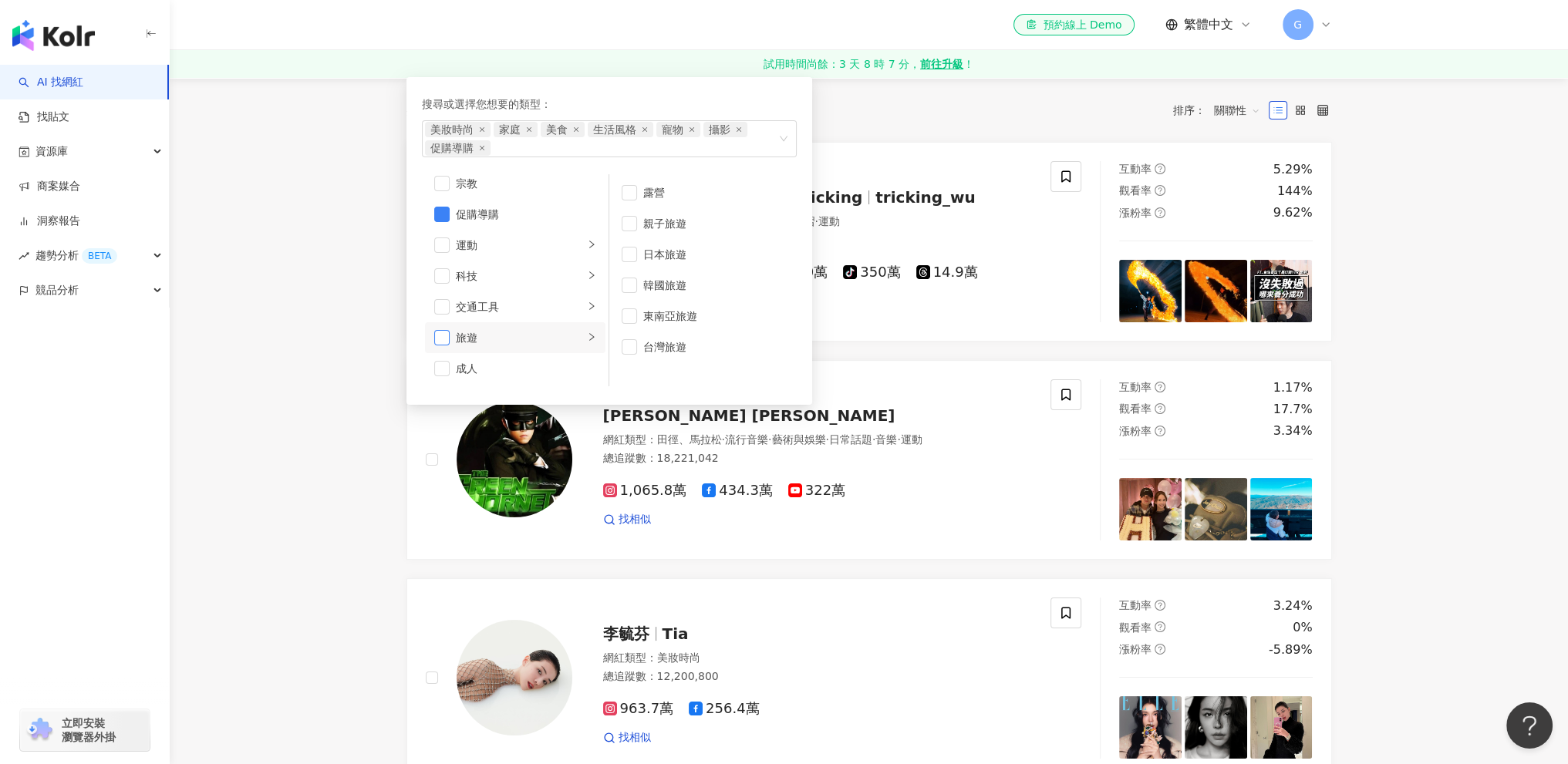
click at [442, 342] on span "button" at bounding box center [442, 338] width 15 height 15
click at [840, 215] on span "運動" at bounding box center [829, 221] width 21 height 12
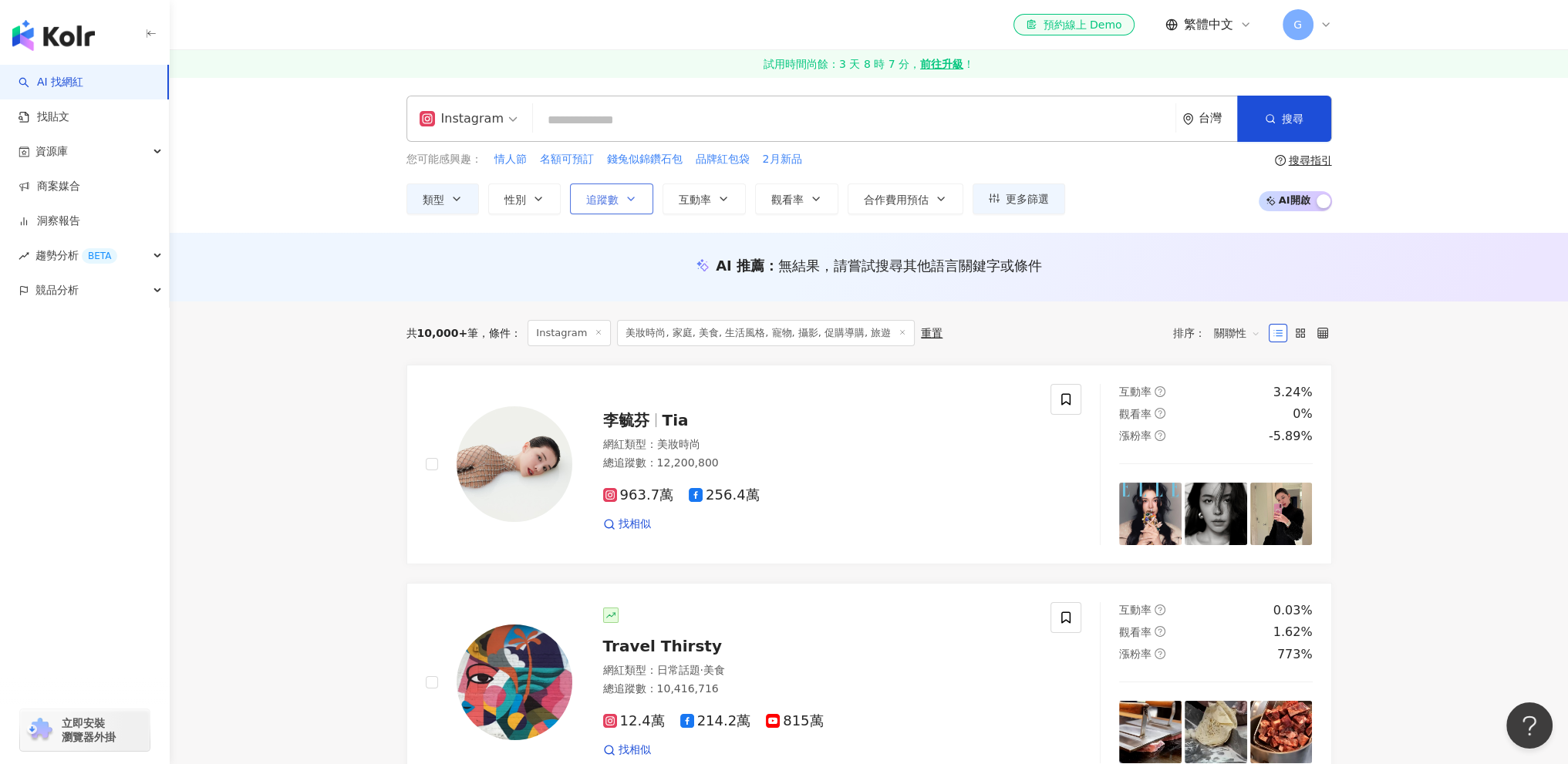
click at [625, 195] on icon "button" at bounding box center [631, 199] width 12 height 12
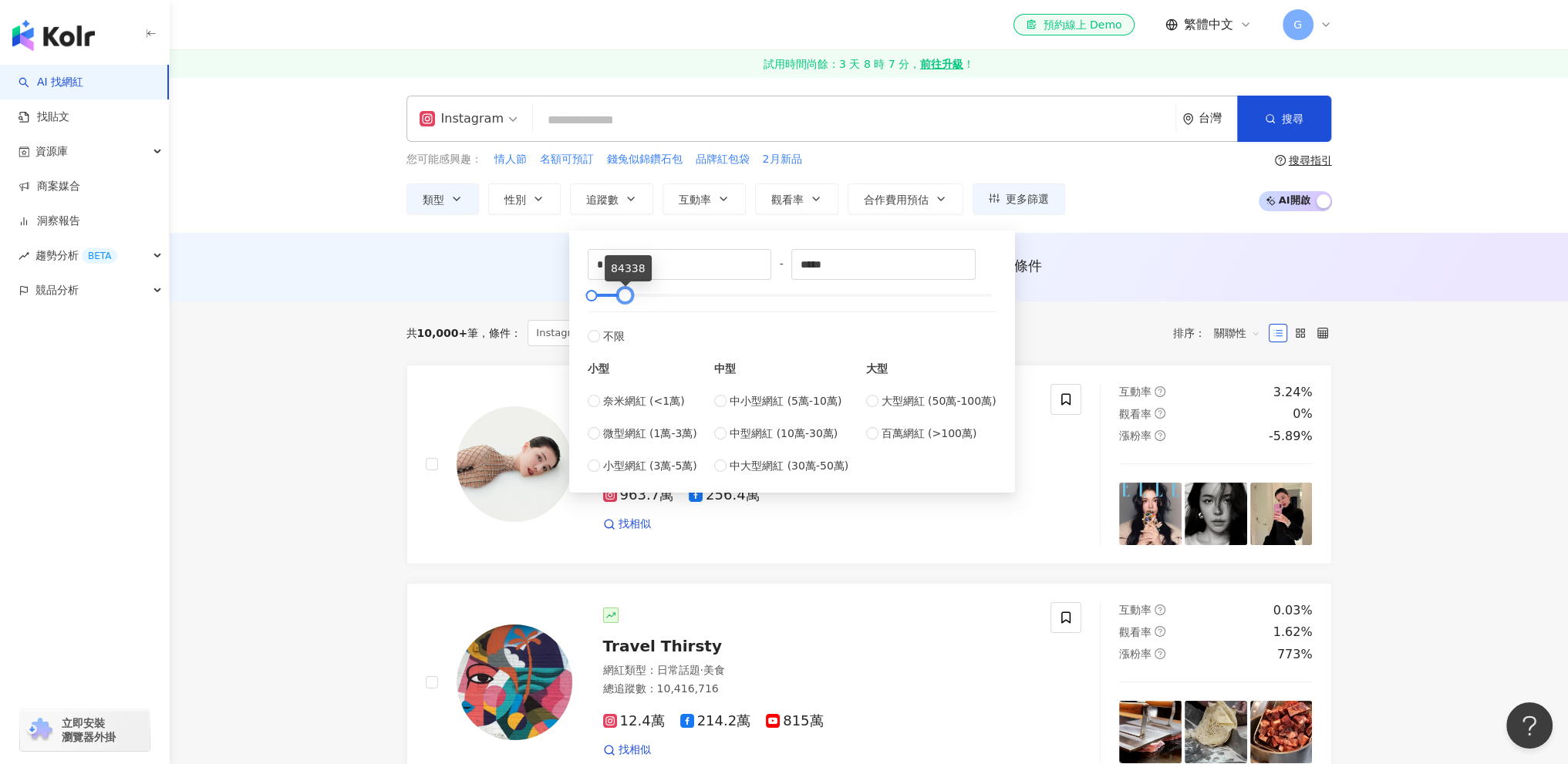
type input "*****"
drag, startPoint x: 987, startPoint y: 295, endPoint x: 620, endPoint y: 283, distance: 367.2
click at [620, 283] on div "* - ***** 不限 小型 奈米網紅 (<1萬) 微型網紅 (1萬-3萬) 小型網紅 (3萬-5萬) 中型 中小型網紅 (5萬-10萬) 中型網紅 (10…" at bounding box center [792, 361] width 409 height 225
click at [529, 261] on div "AI 推薦 ： 無結果，請嘗試搜尋其他語言關鍵字或條件" at bounding box center [869, 266] width 926 height 20
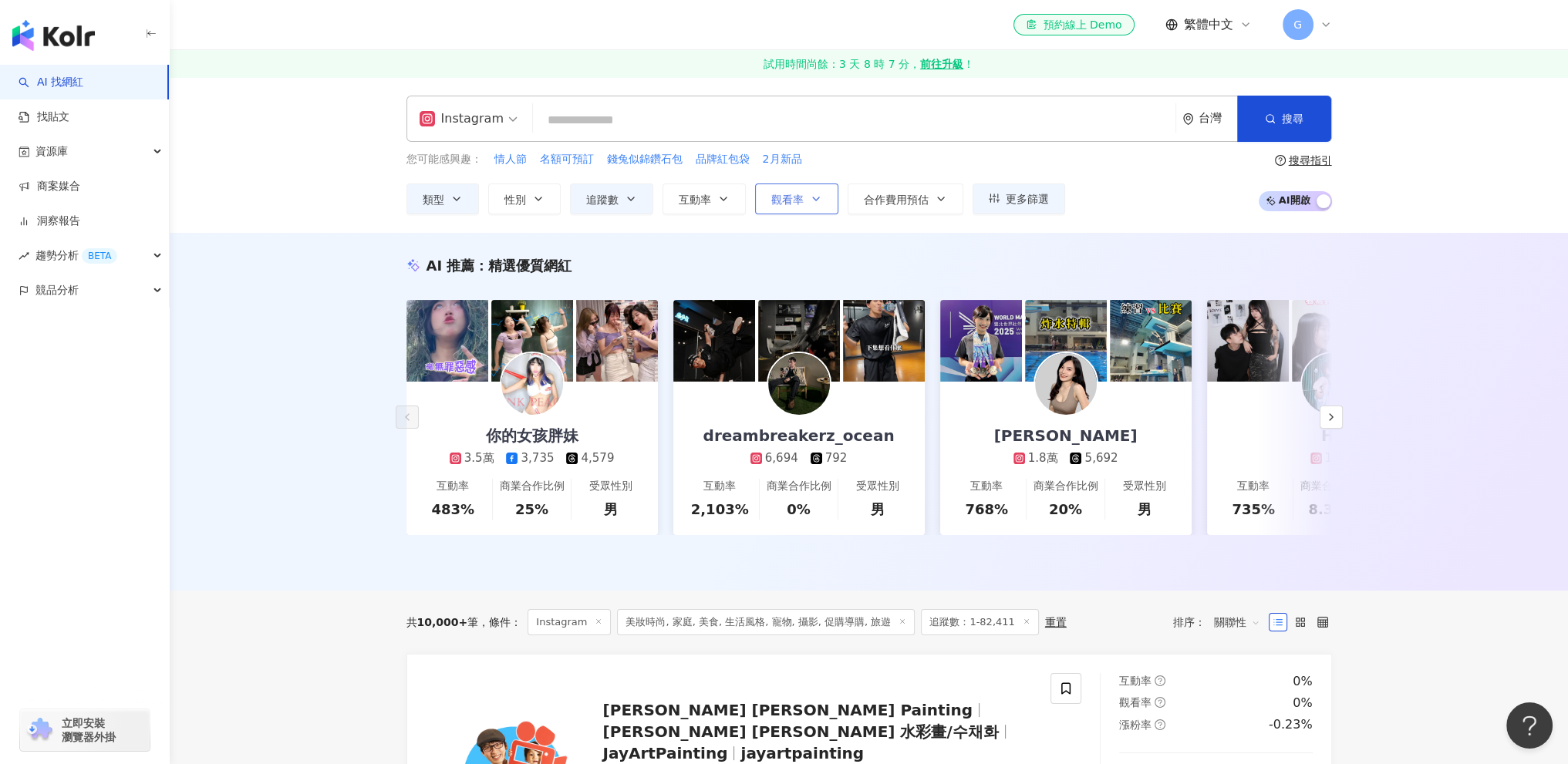
click at [788, 202] on span "觀看率" at bounding box center [787, 200] width 32 height 12
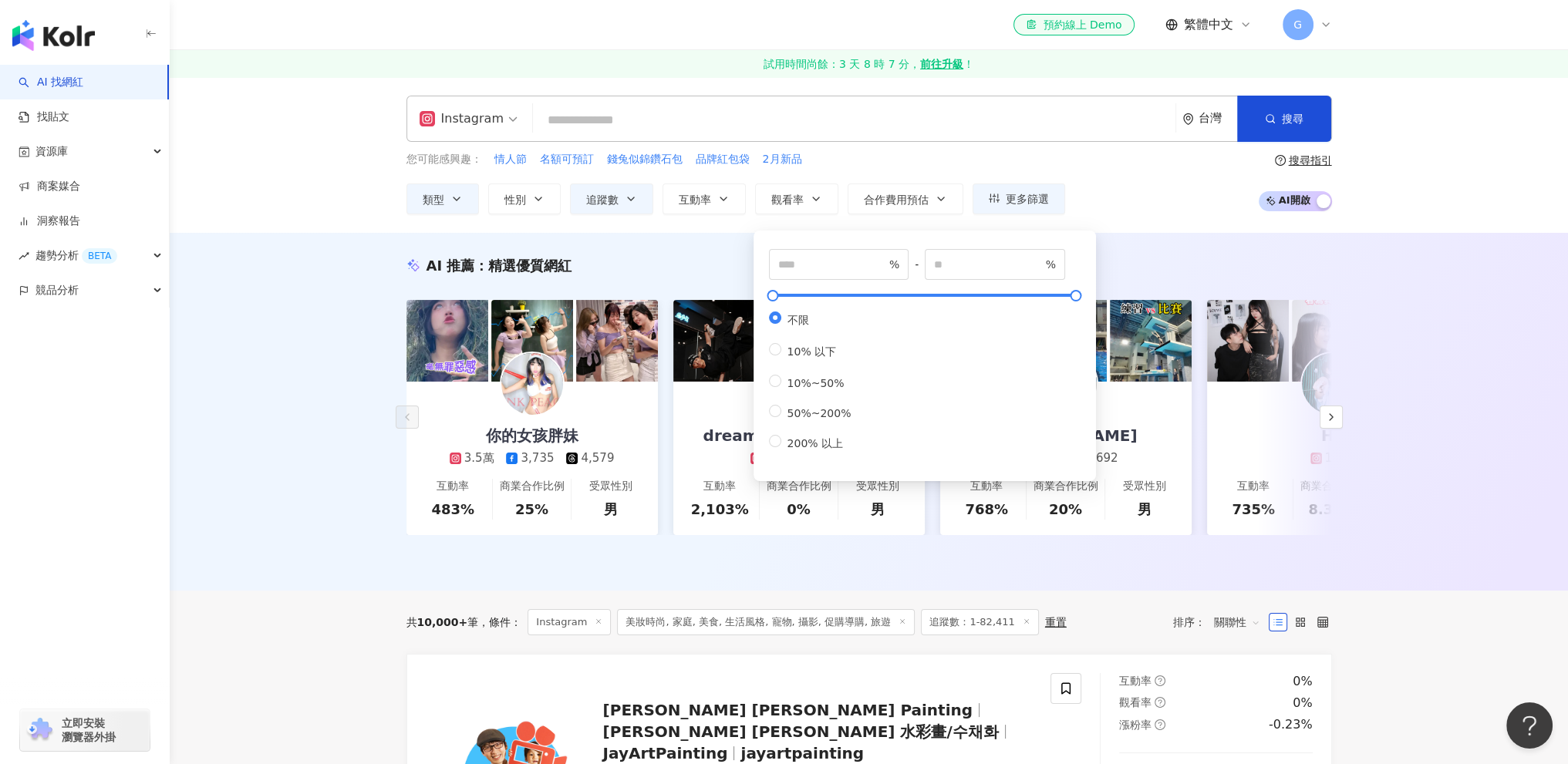
click at [1114, 188] on div "您可能感興趣： 情人節 名額可預訂 錢兔似錦鑽石包 品牌紅包袋 2月新品 類型 性別 追蹤數 互動率 觀看率 合作費用預估 更多篩選 * - ***** 不限…" at bounding box center [869, 182] width 926 height 63
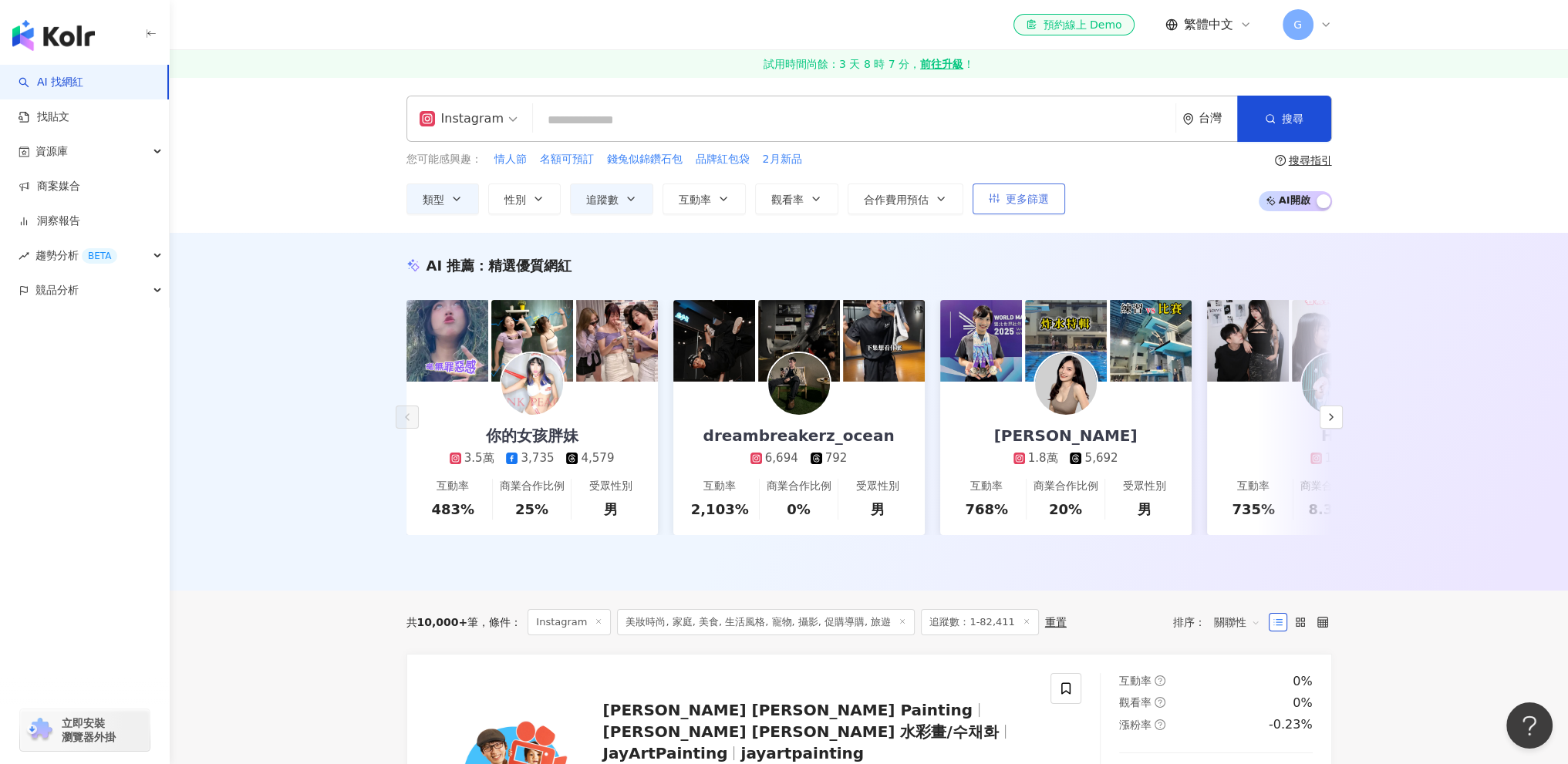
click at [1020, 195] on span "更多篩選" at bounding box center [1027, 199] width 44 height 12
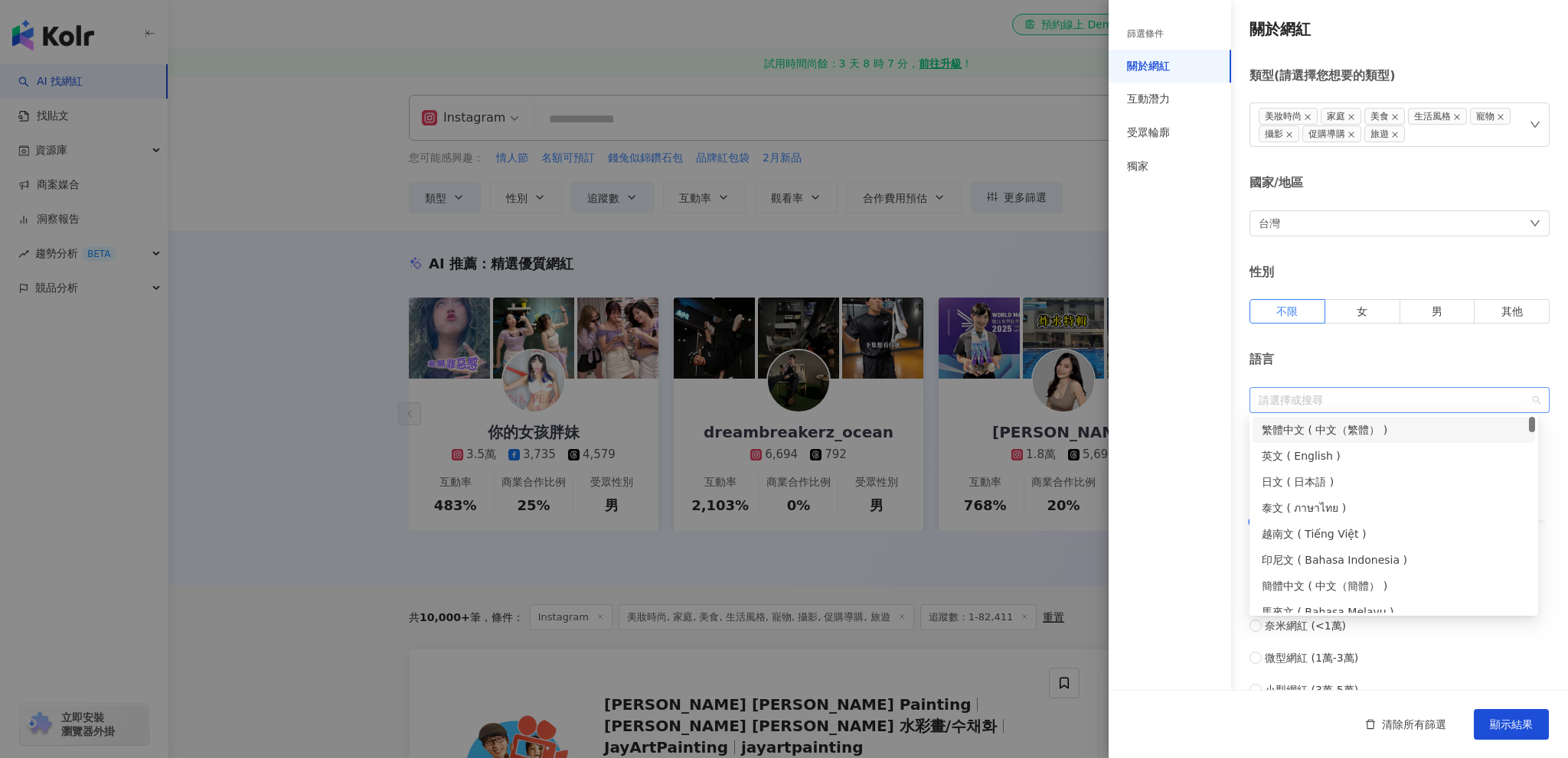
click at [1367, 396] on div at bounding box center [1391, 399] width 278 height 11
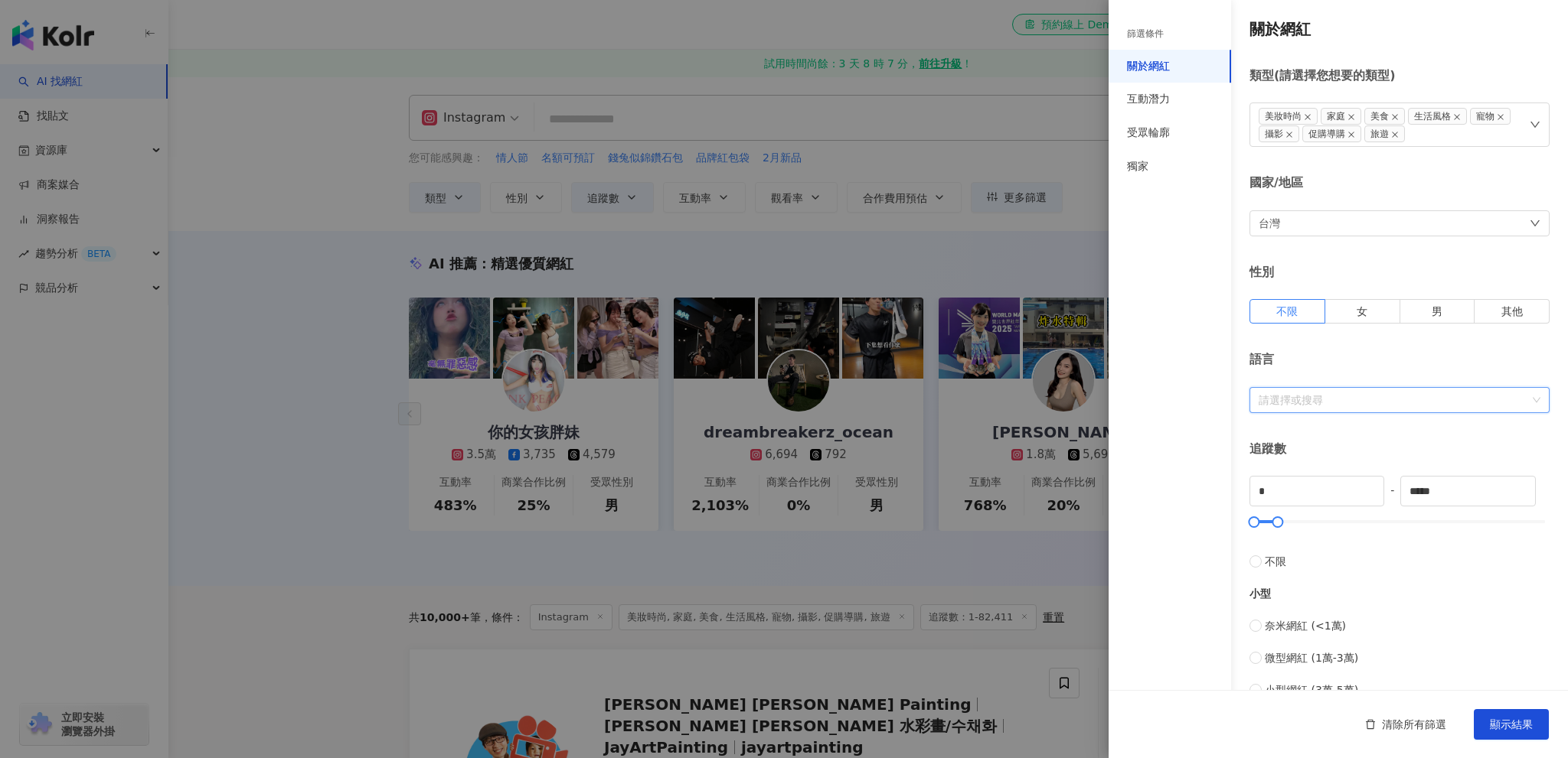
click at [1367, 396] on div at bounding box center [1391, 399] width 278 height 11
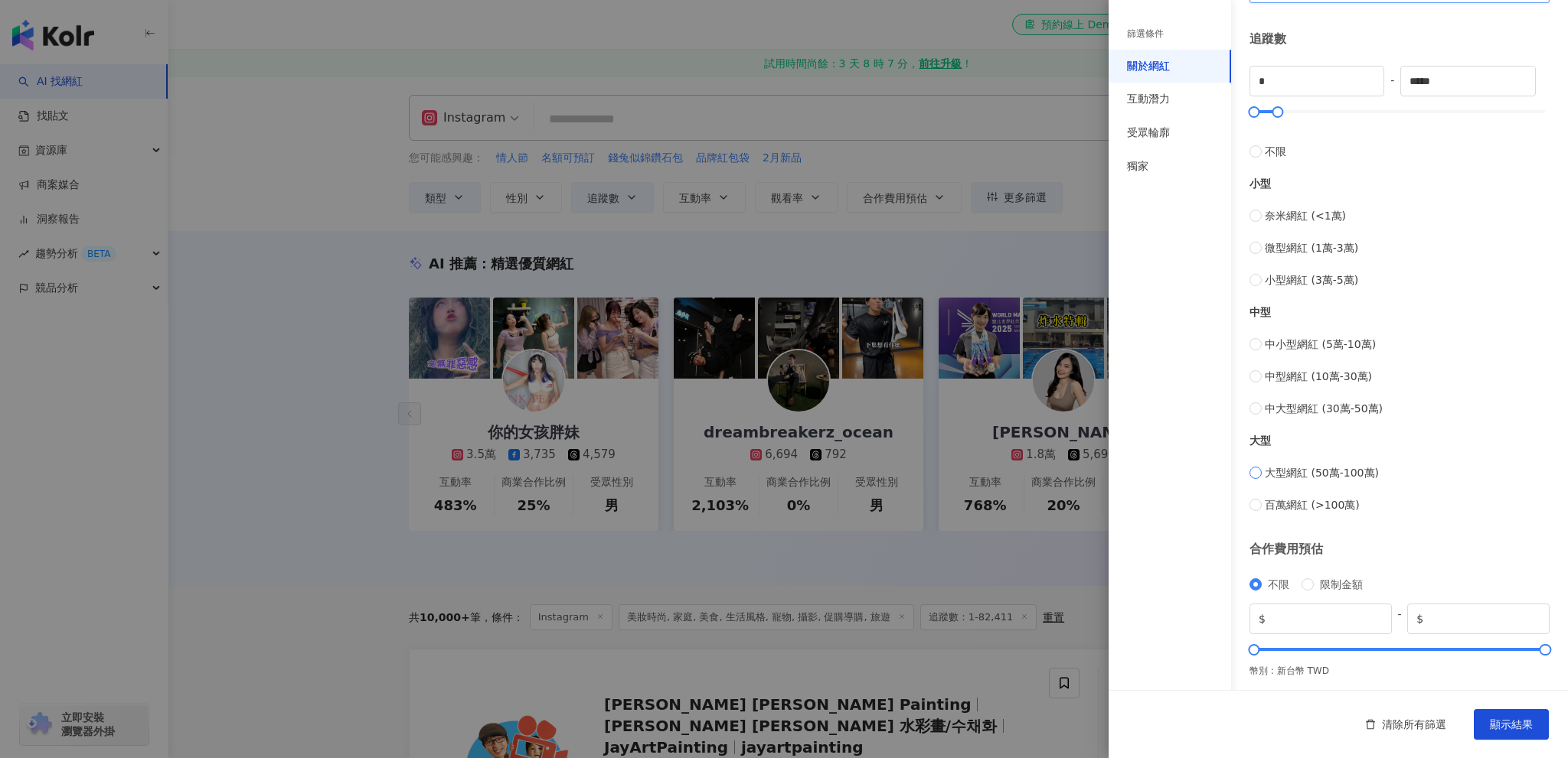
scroll to position [412, 0]
click at [1169, 100] on div "互動潛力" at bounding box center [1169, 100] width 123 height 33
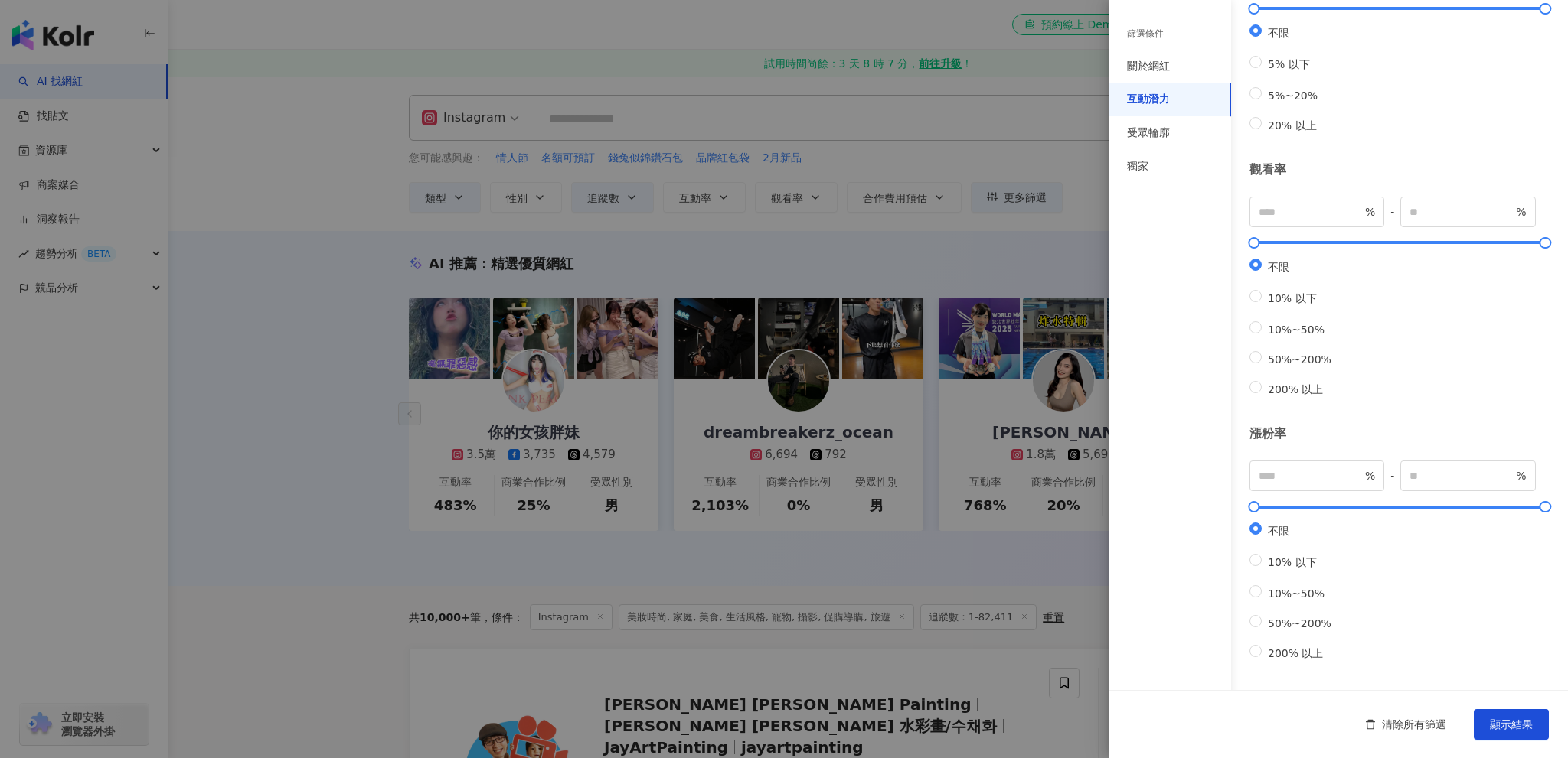
scroll to position [266, 0]
click at [1164, 130] on div "受眾輪廓" at bounding box center [1148, 132] width 43 height 15
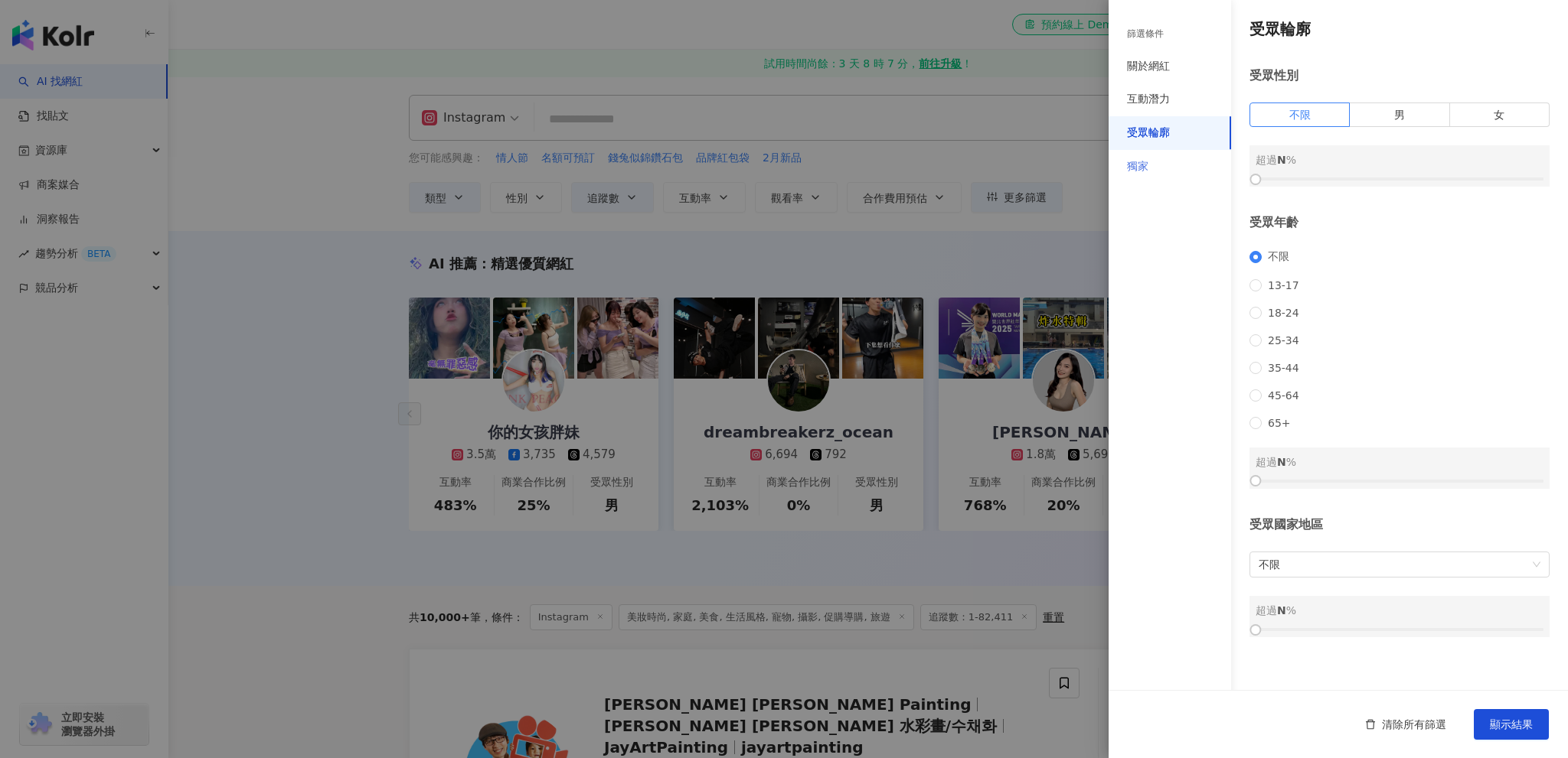
click at [1160, 168] on div "獨家" at bounding box center [1169, 167] width 123 height 33
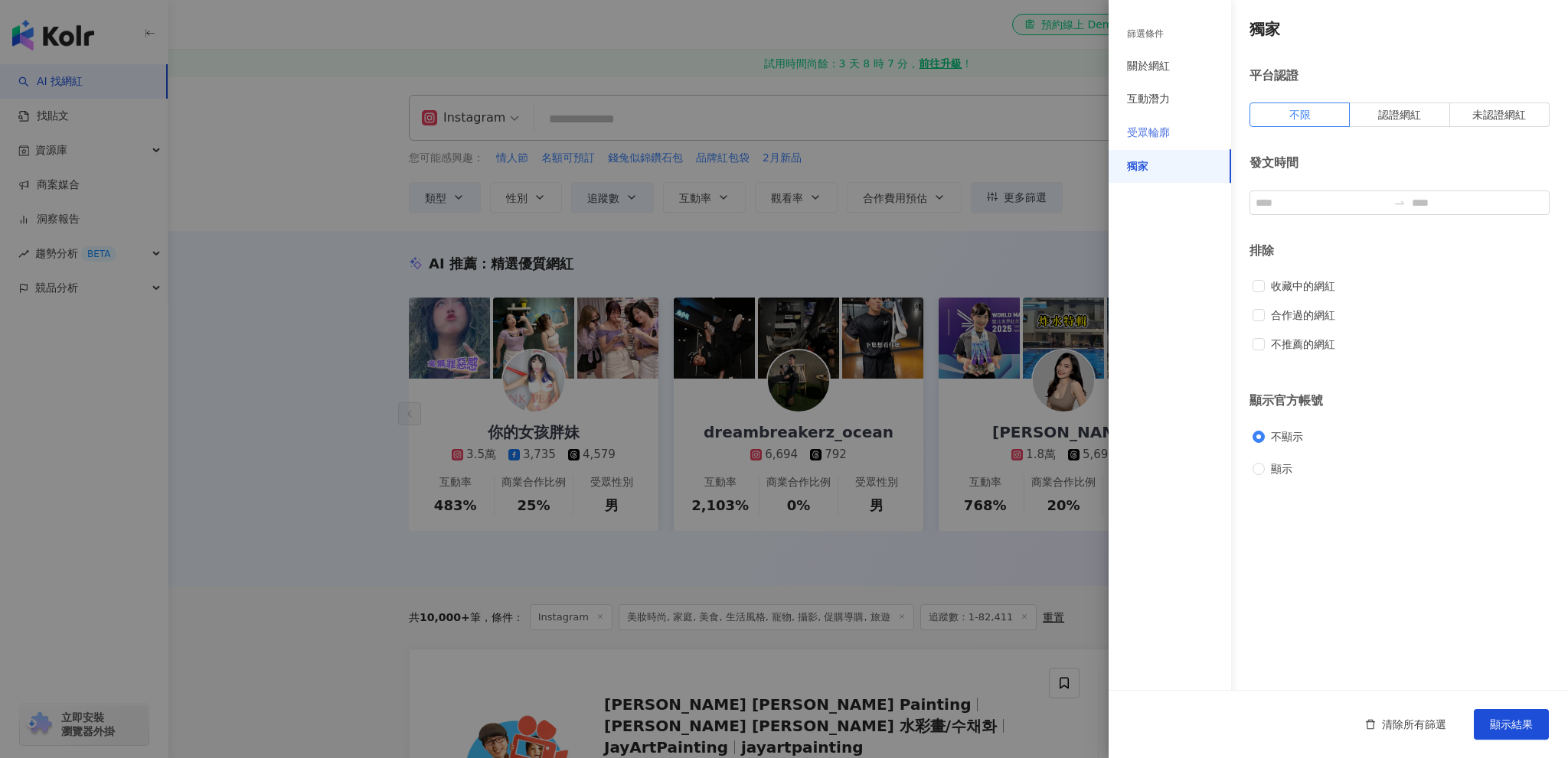
click at [1179, 130] on div "受眾輪廓" at bounding box center [1169, 133] width 123 height 33
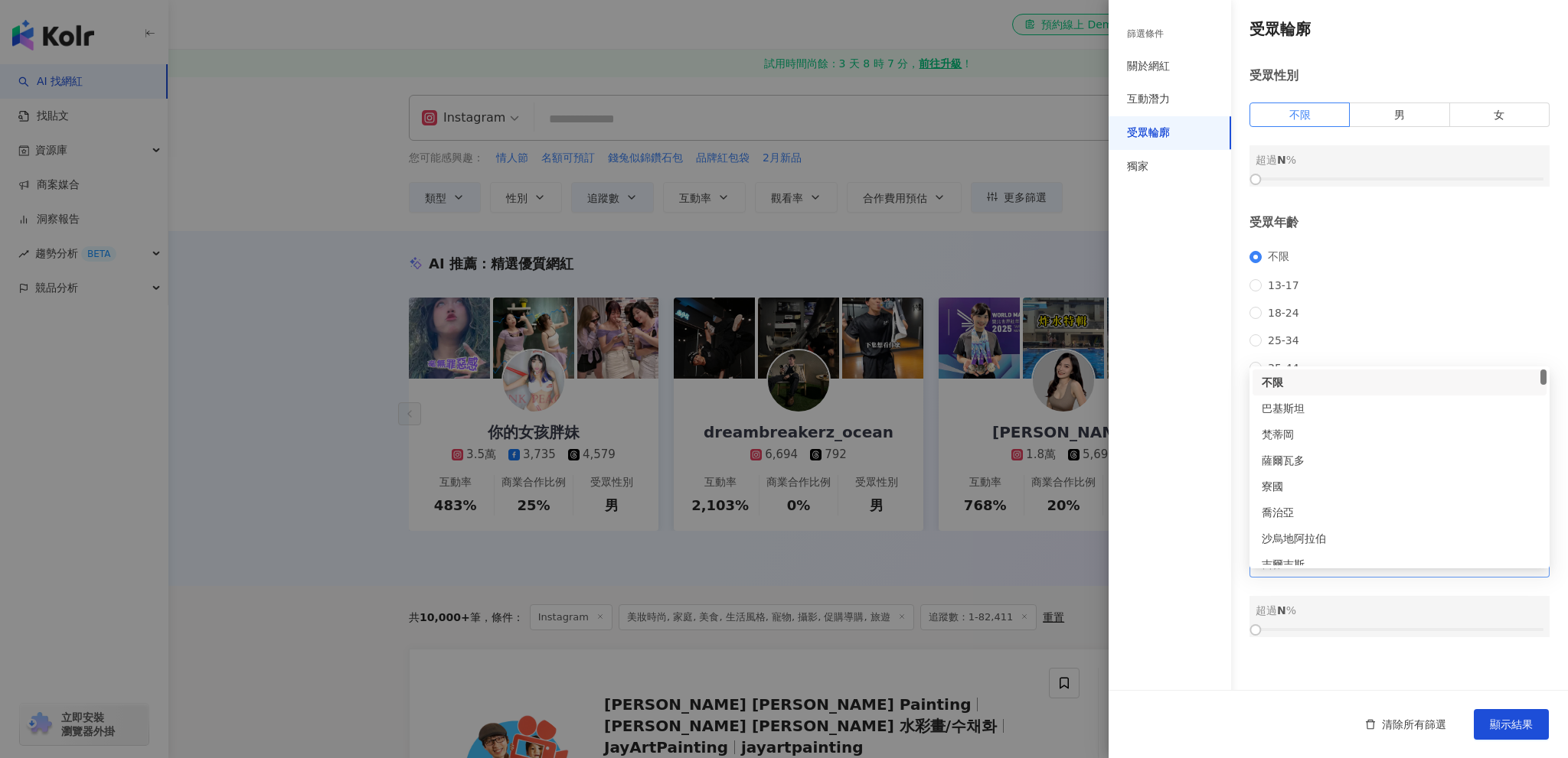
click at [1335, 577] on span "不限" at bounding box center [1399, 565] width 281 height 25
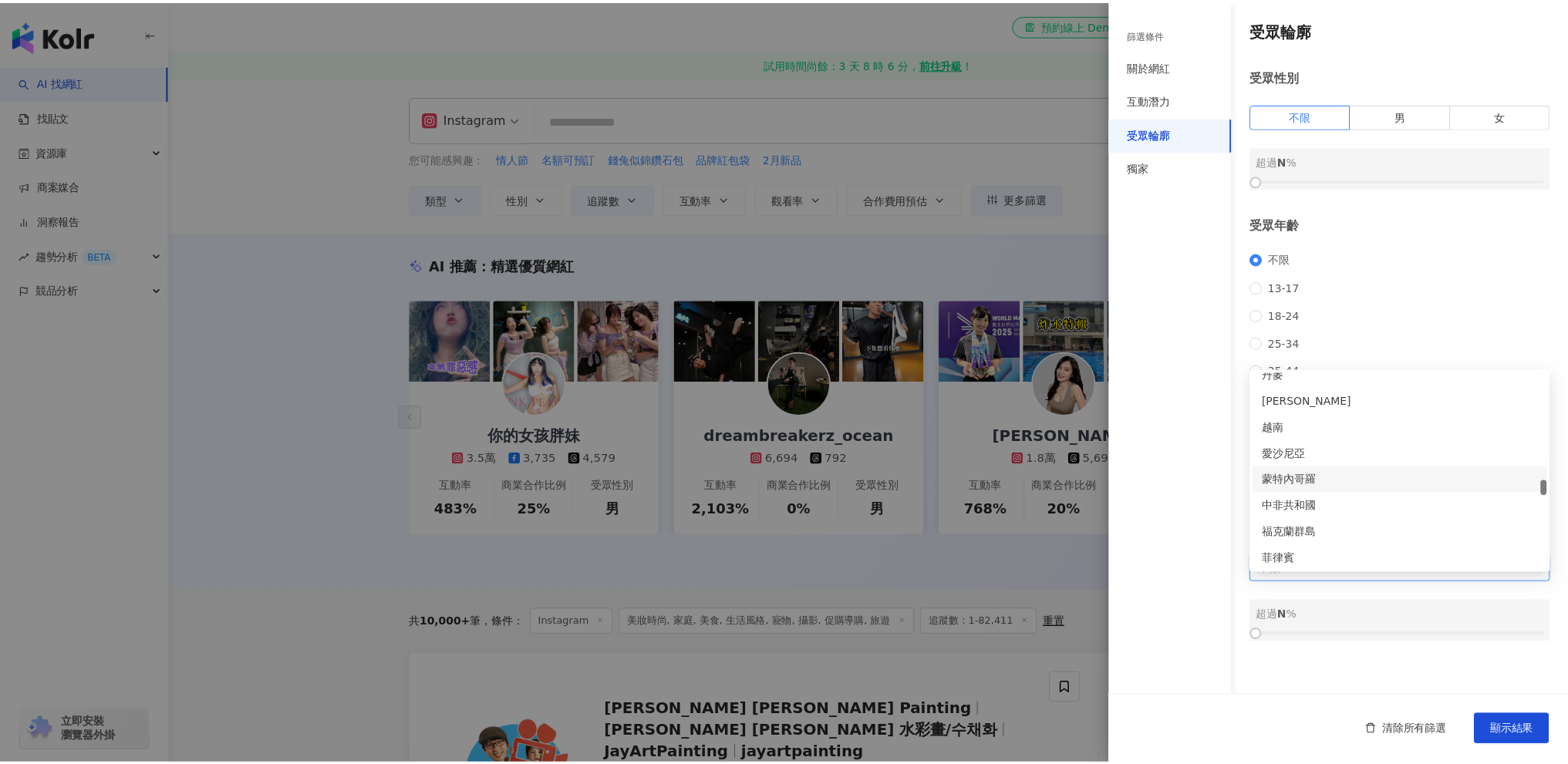
scroll to position [3316, 0]
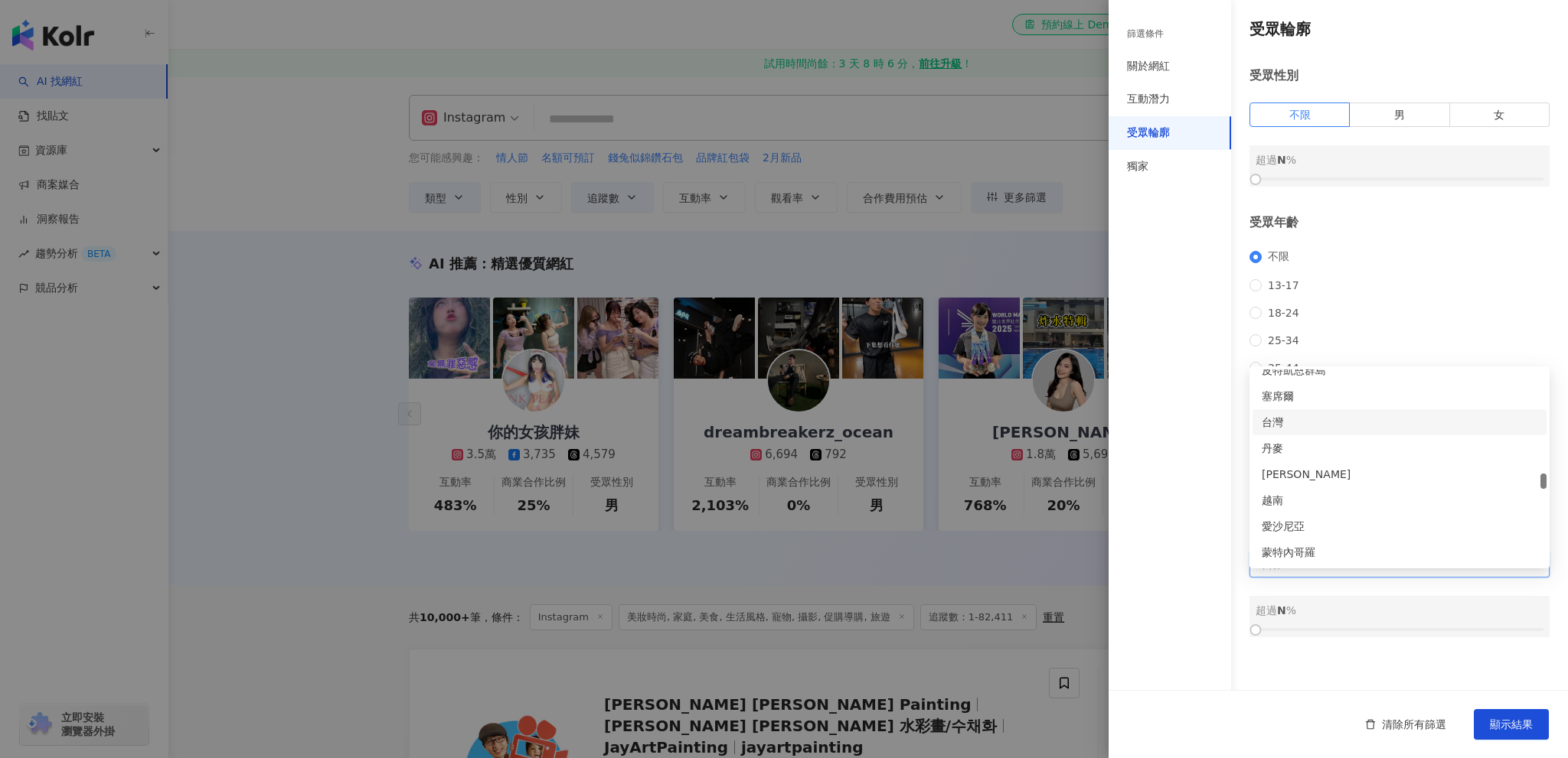
click at [1299, 425] on div "台灣" at bounding box center [1400, 422] width 276 height 17
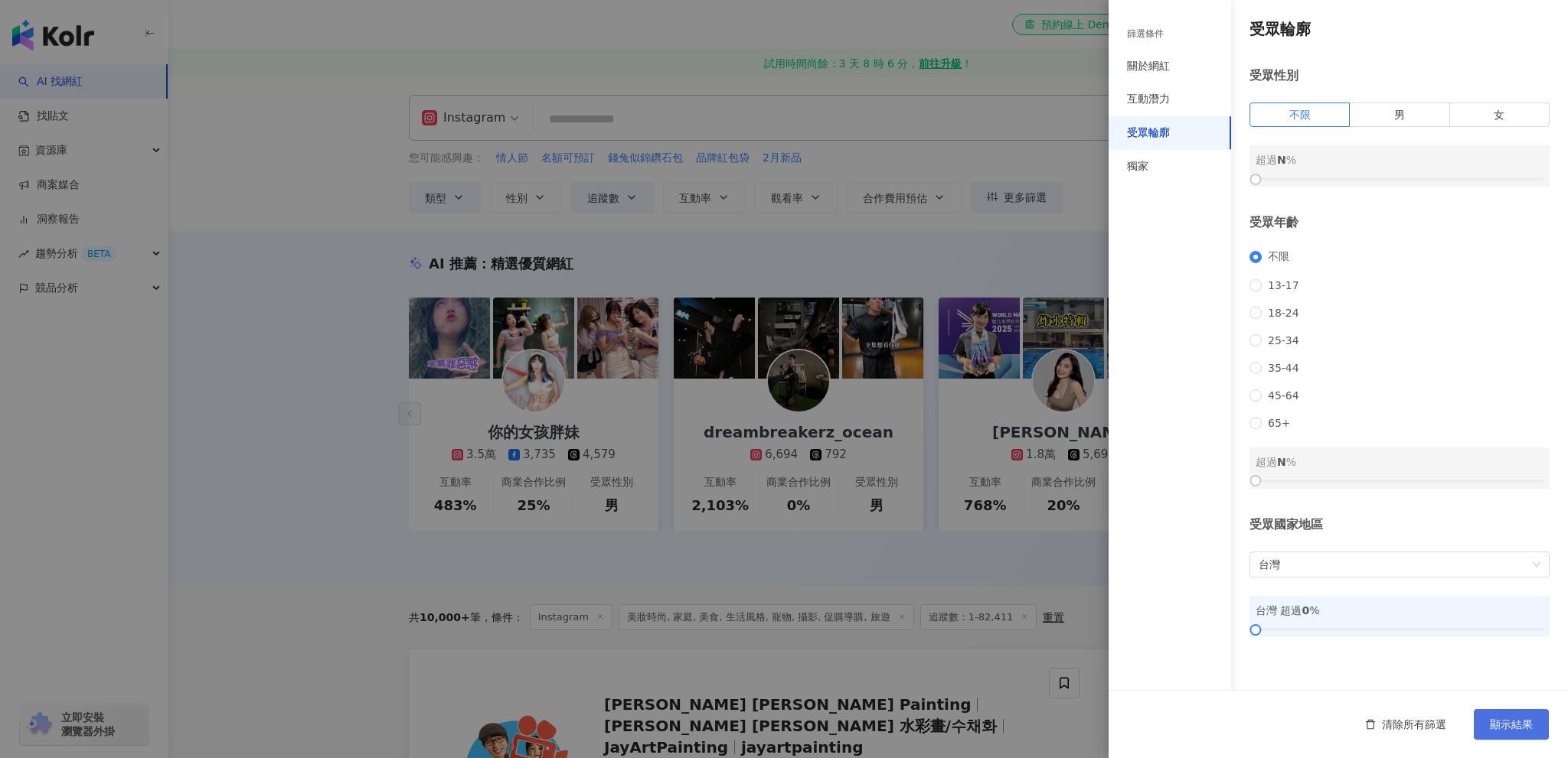
click at [1510, 718] on span "顯示結果" at bounding box center [1511, 725] width 43 height 12
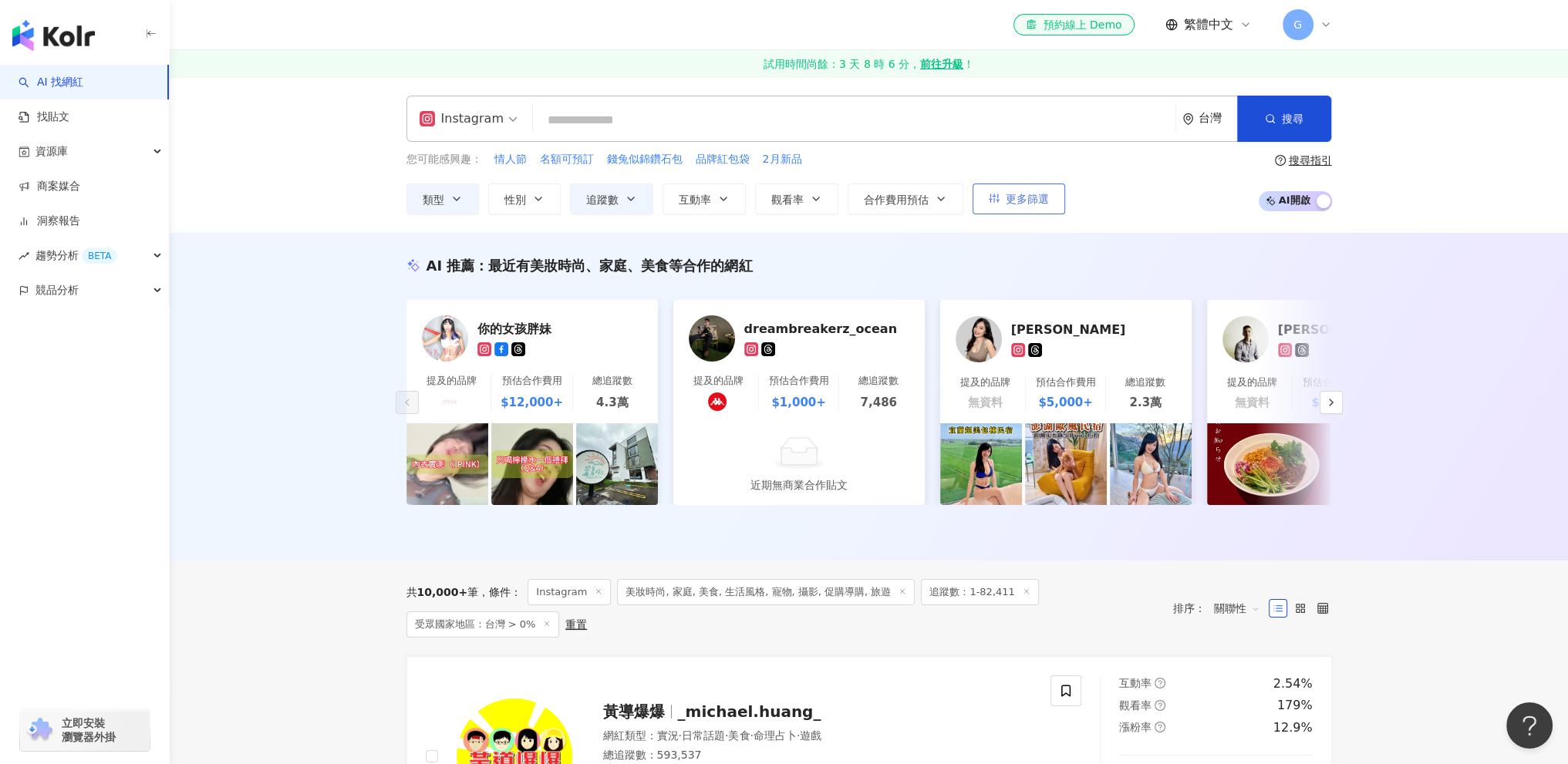
click at [1046, 185] on button "更多篩選" at bounding box center [1019, 199] width 92 height 31
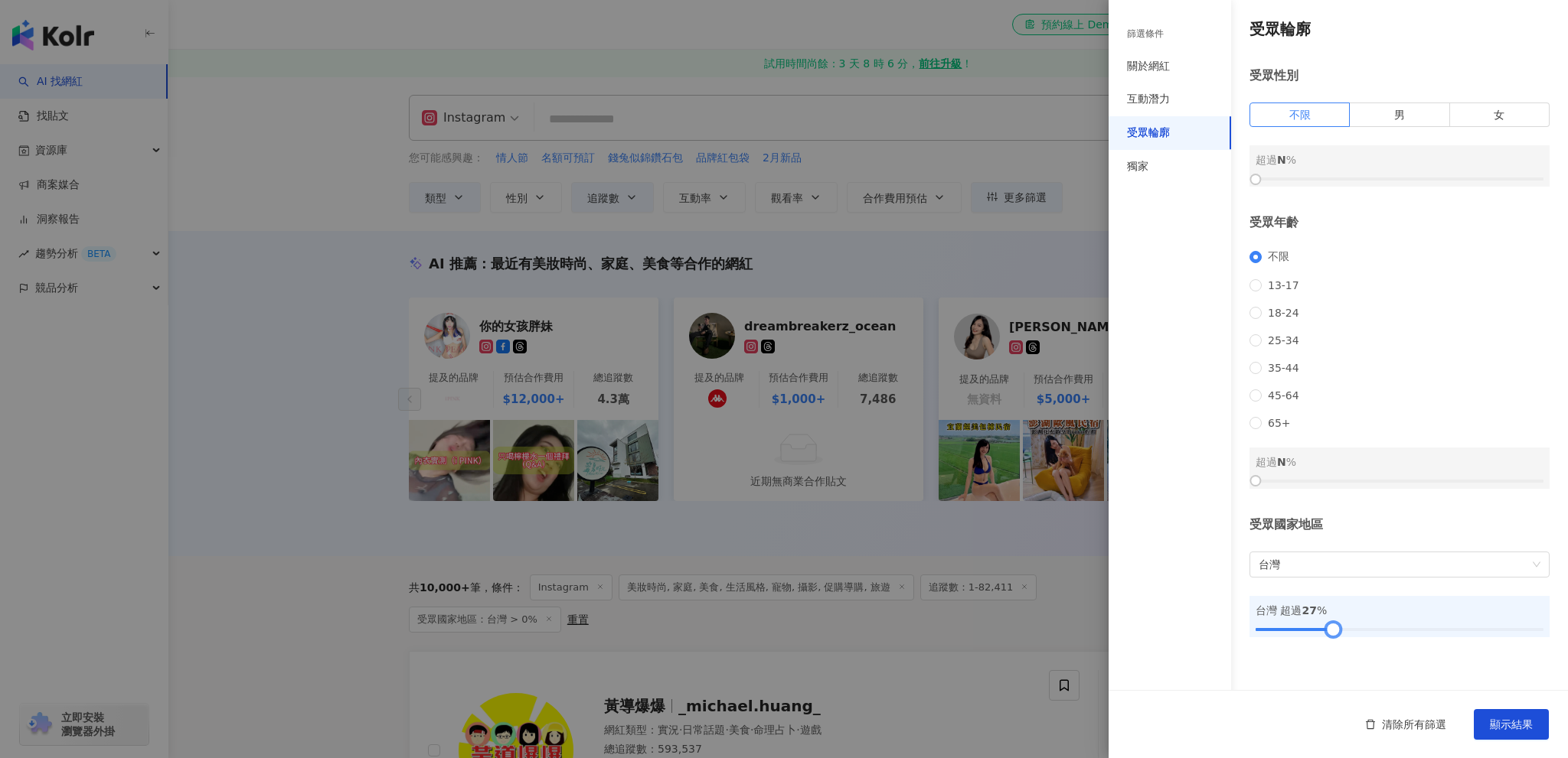
click at [1380, 637] on div "台灣 超過 27 %" at bounding box center [1400, 616] width 300 height 41
drag, startPoint x: 1361, startPoint y: 647, endPoint x: 1307, endPoint y: 646, distance: 54.0
click at [1307, 635] on div at bounding box center [1400, 629] width 287 height 9
drag, startPoint x: 1325, startPoint y: 654, endPoint x: 1338, endPoint y: 648, distance: 14.3
click at [1338, 637] on div "台灣 超過 18 %" at bounding box center [1400, 616] width 300 height 41
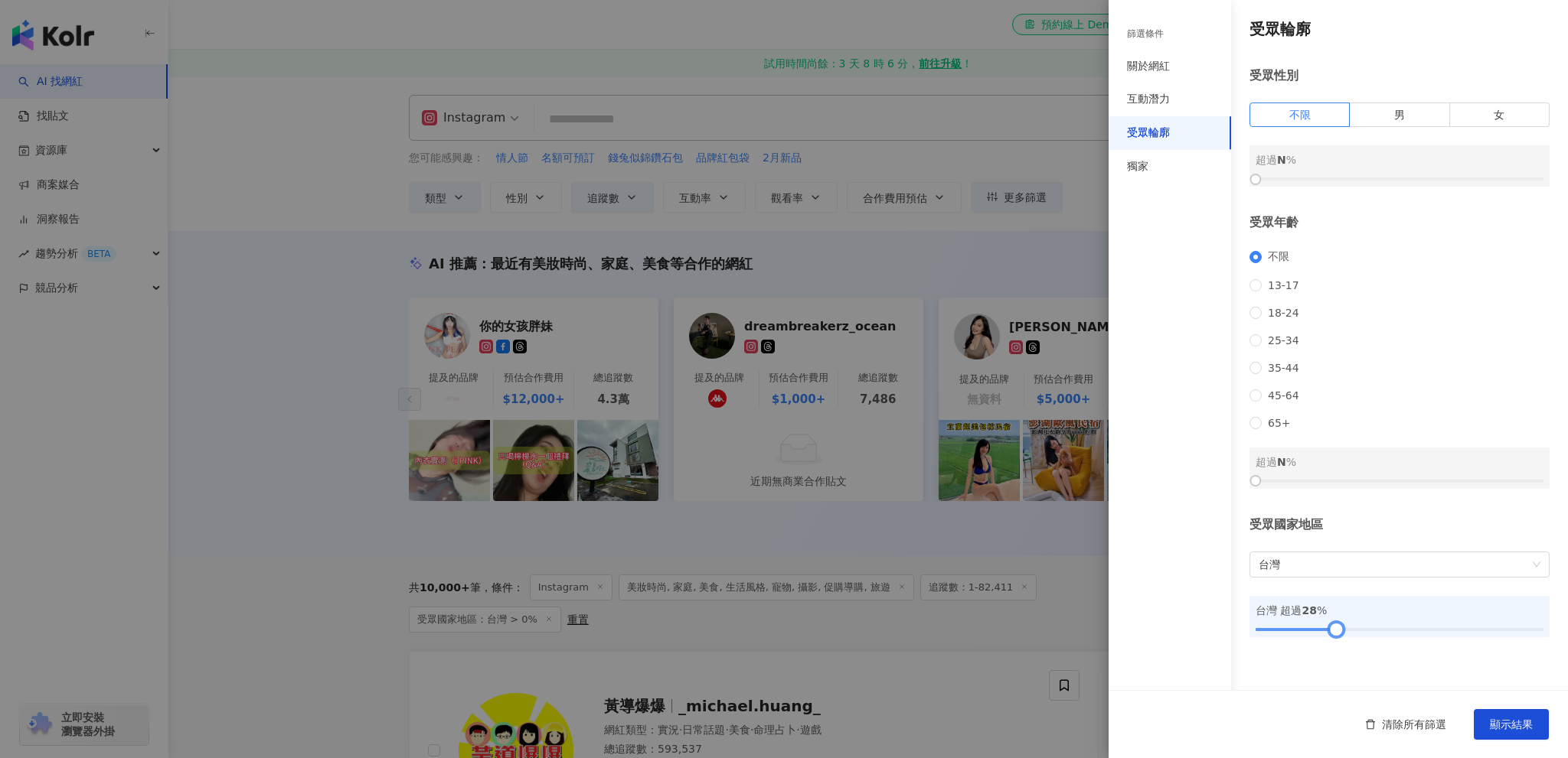
click at [1338, 635] on div at bounding box center [1400, 629] width 287 height 9
click at [1506, 727] on span "顯示結果" at bounding box center [1511, 725] width 43 height 12
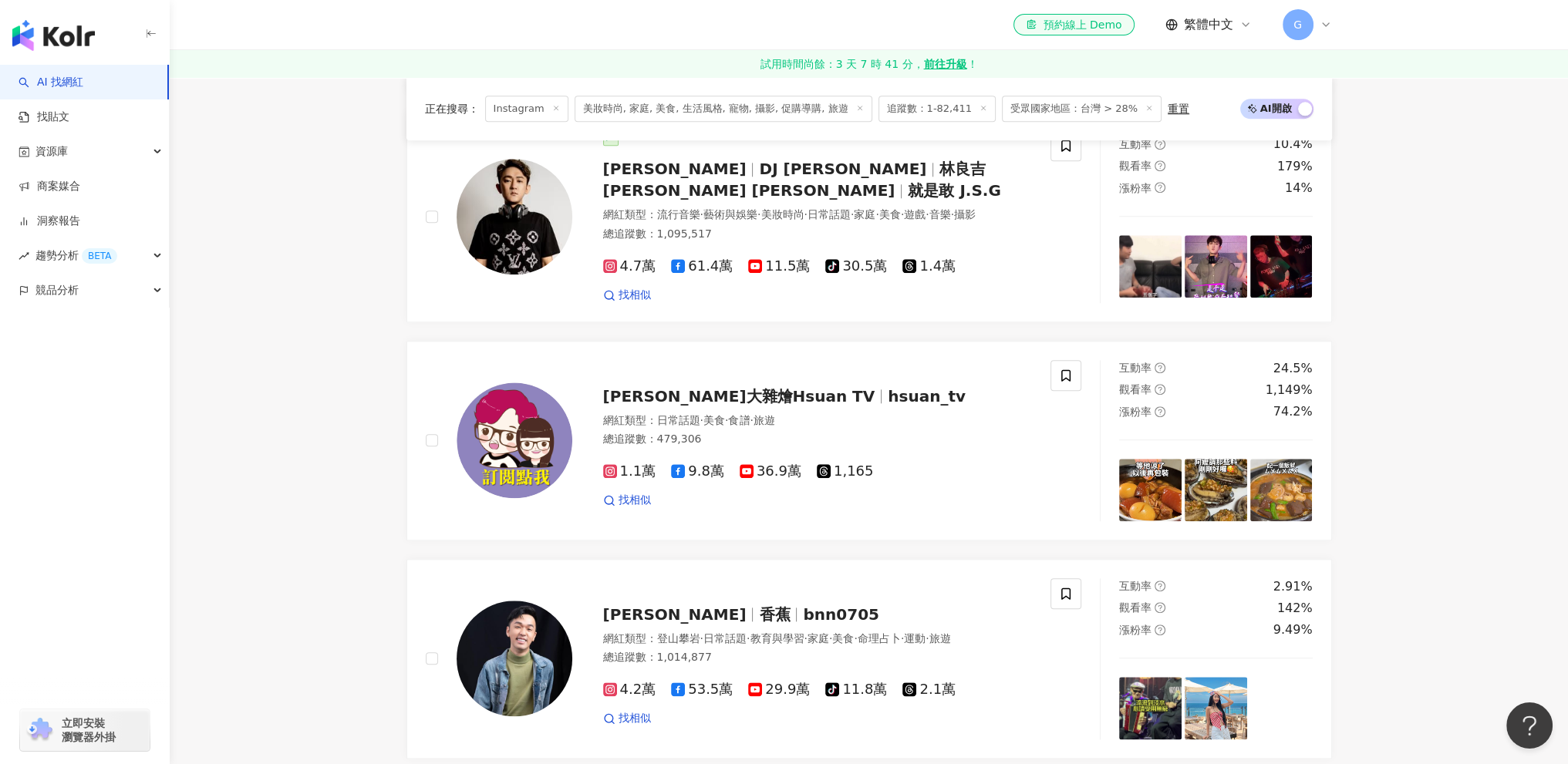
scroll to position [2002, 0]
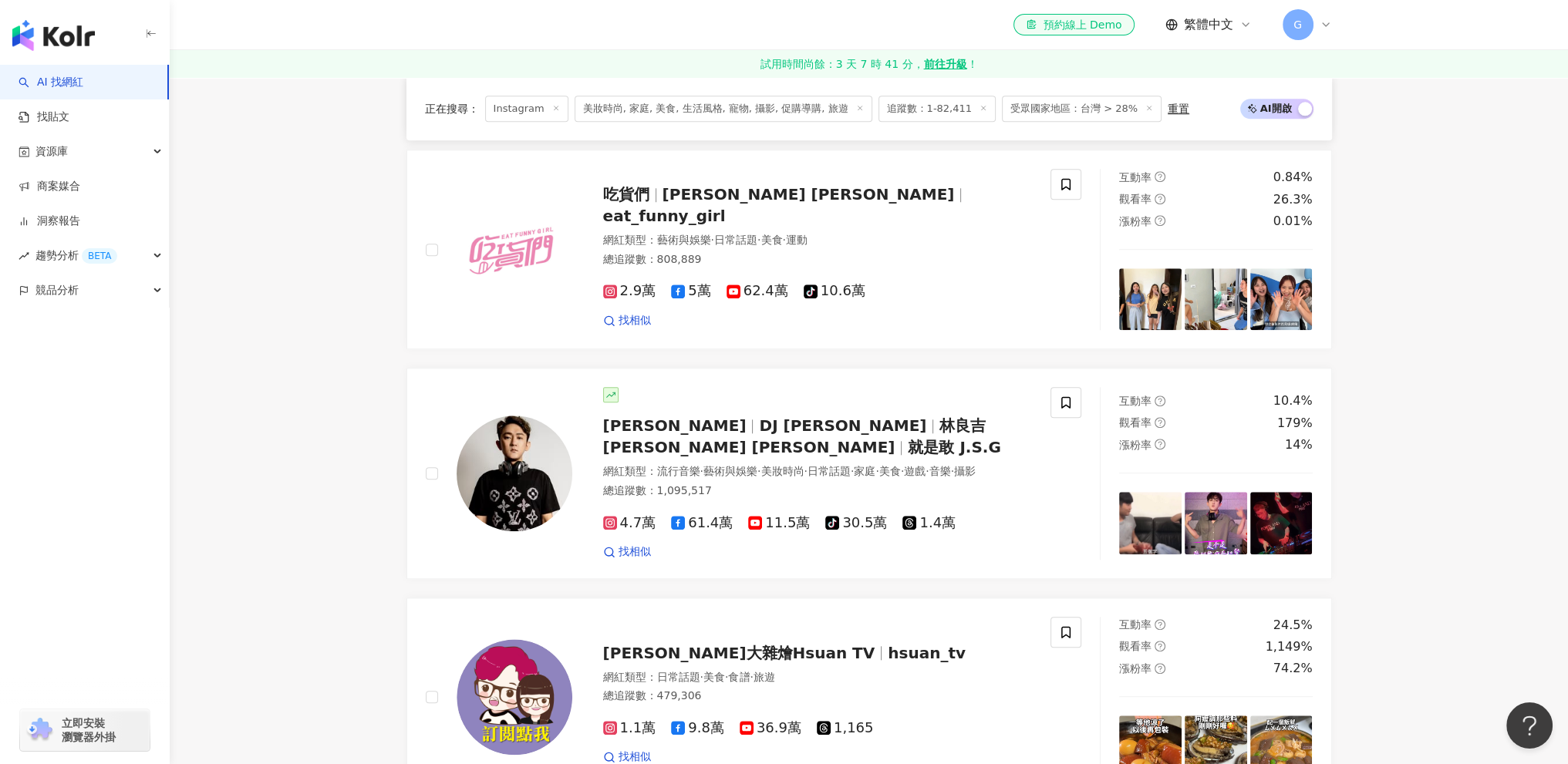
click at [1306, 31] on span "G" at bounding box center [1298, 24] width 31 height 31
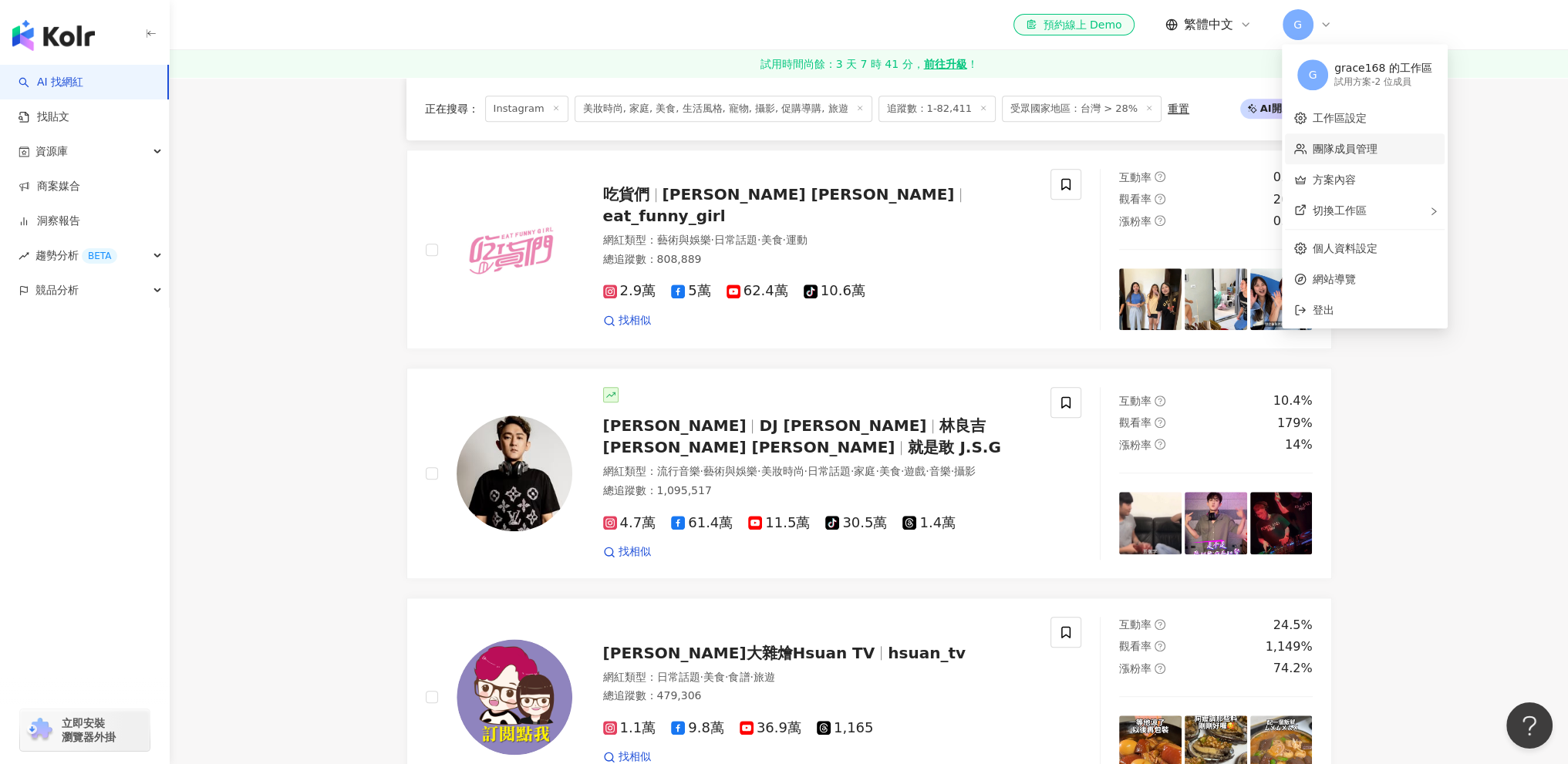
click at [1362, 150] on link "團隊成員管理" at bounding box center [1344, 149] width 65 height 12
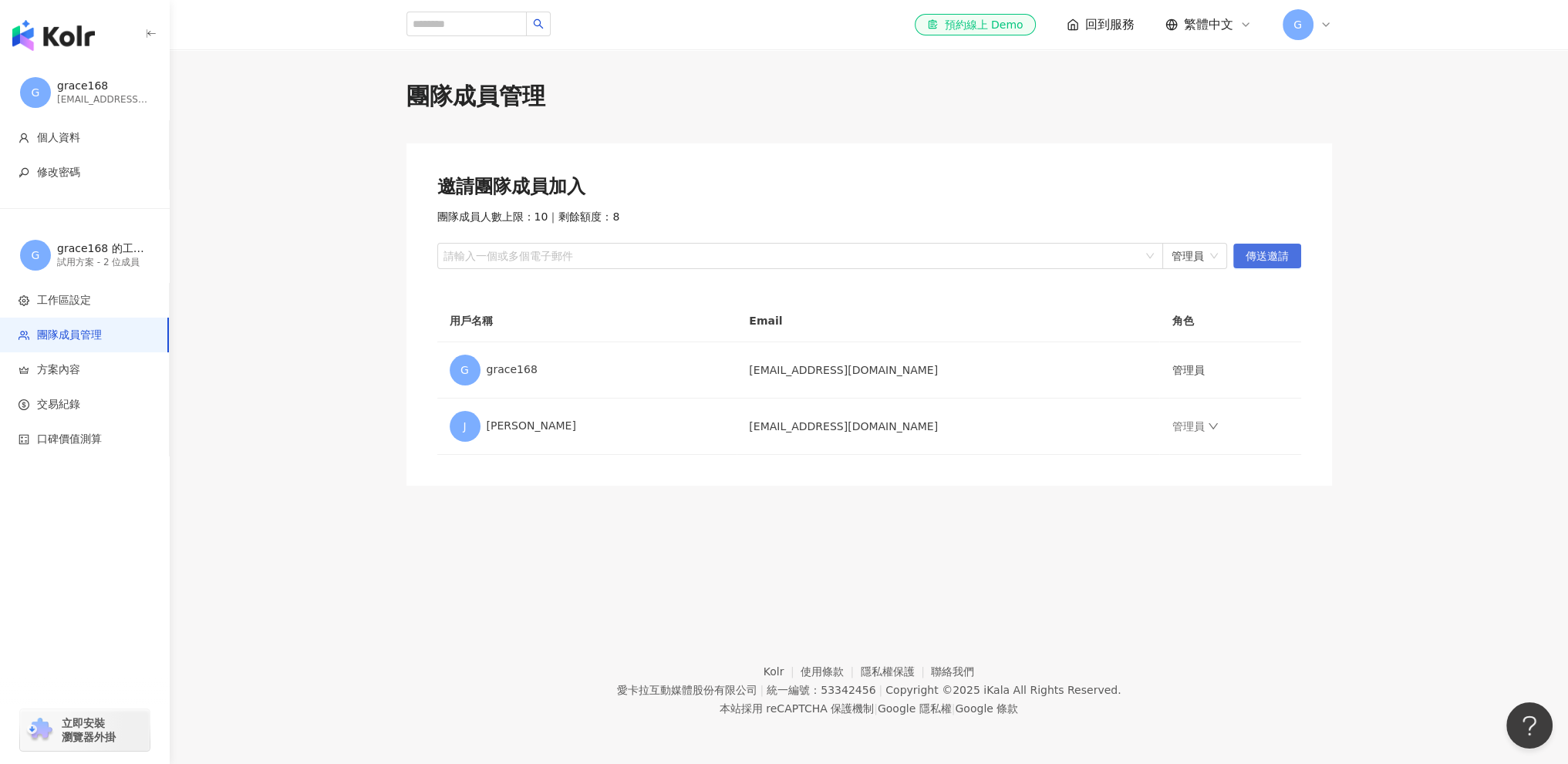
click at [1285, 255] on span "傳送邀請" at bounding box center [1267, 257] width 44 height 25
click at [997, 248] on div "請輸入一個或多個電子郵件" at bounding box center [800, 256] width 726 height 27
type input "*****"
click at [551, 255] on div at bounding box center [792, 256] width 704 height 12
paste input "**********"
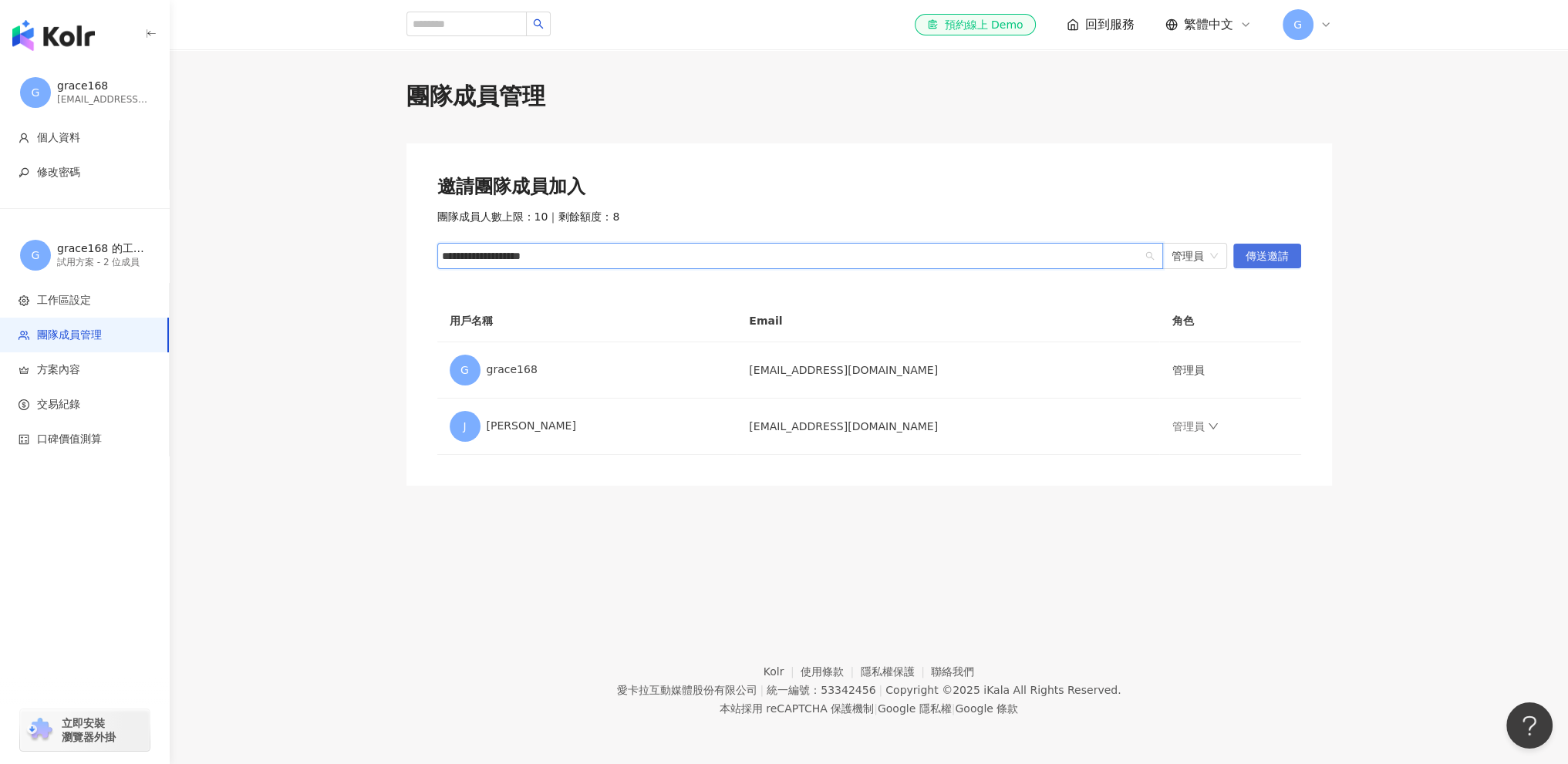
type input "**********"
click at [1259, 257] on span "傳送邀請" at bounding box center [1267, 257] width 44 height 25
drag, startPoint x: 518, startPoint y: 587, endPoint x: 458, endPoint y: 572, distance: 61.8
click at [516, 587] on div "團隊成員管理 邀請團隊成員加入 團隊成員人數上限：10 ｜ 剩餘額度：7 請輸入一個或多個電子郵件 管理員 傳送邀請 用戶名稱 Email 角色 G grac…" at bounding box center [869, 322] width 1398 height 544
click at [84, 25] on img "button" at bounding box center [53, 36] width 83 height 31
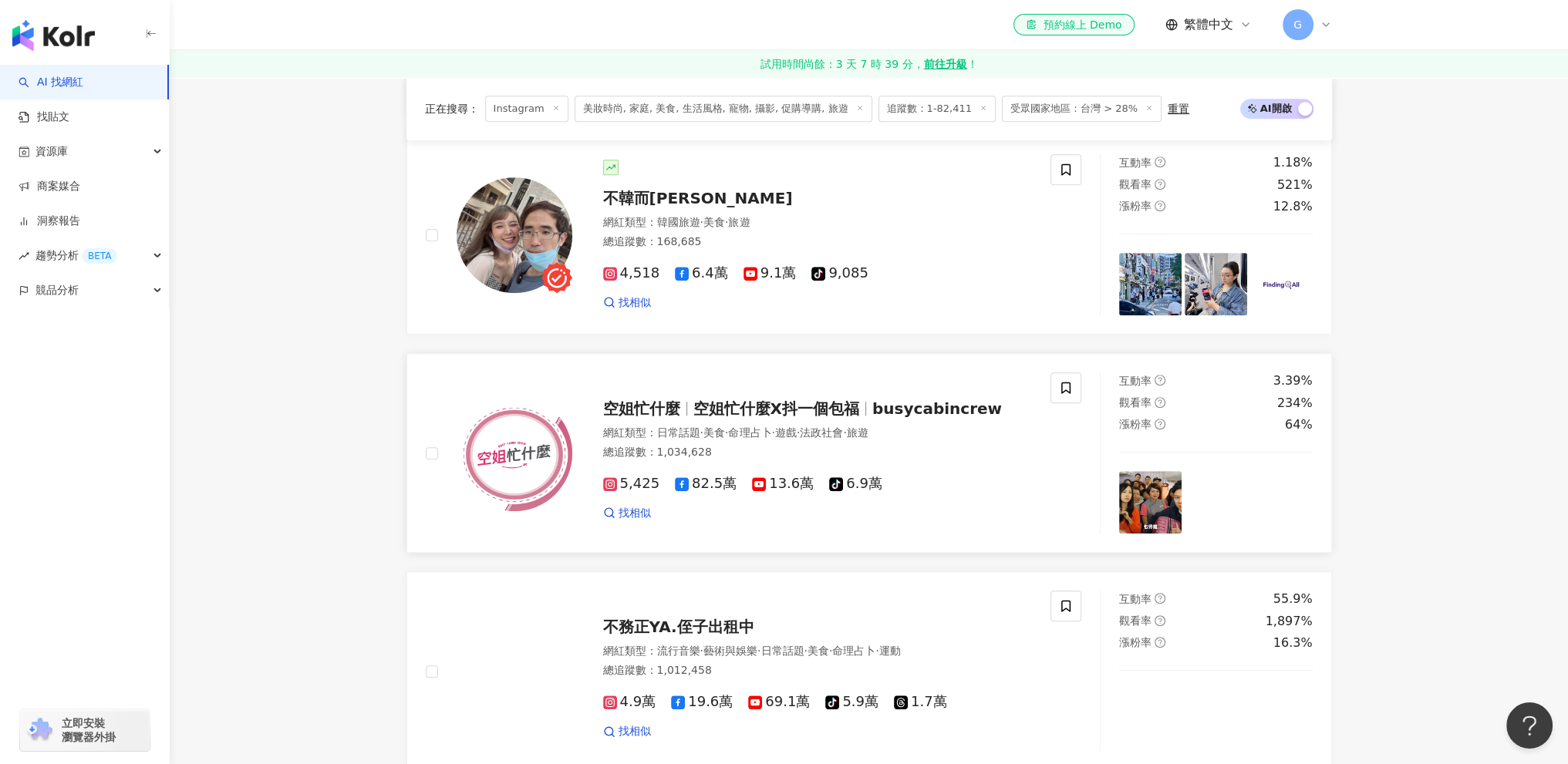
scroll to position [1311, 0]
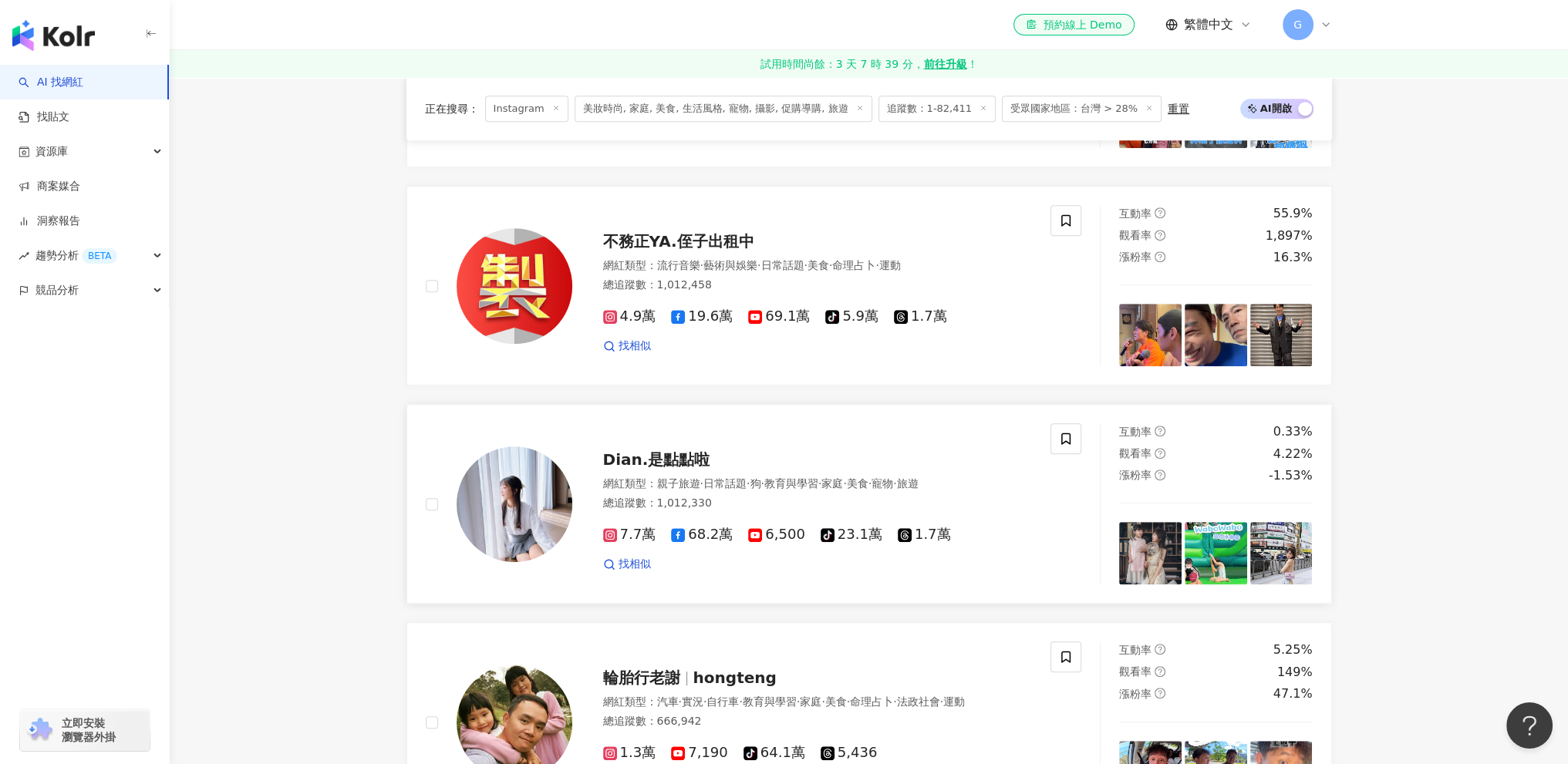
drag, startPoint x: 651, startPoint y: 476, endPoint x: 683, endPoint y: 481, distance: 32.4
drag, startPoint x: 683, startPoint y: 481, endPoint x: 665, endPoint y: 477, distance: 18.4
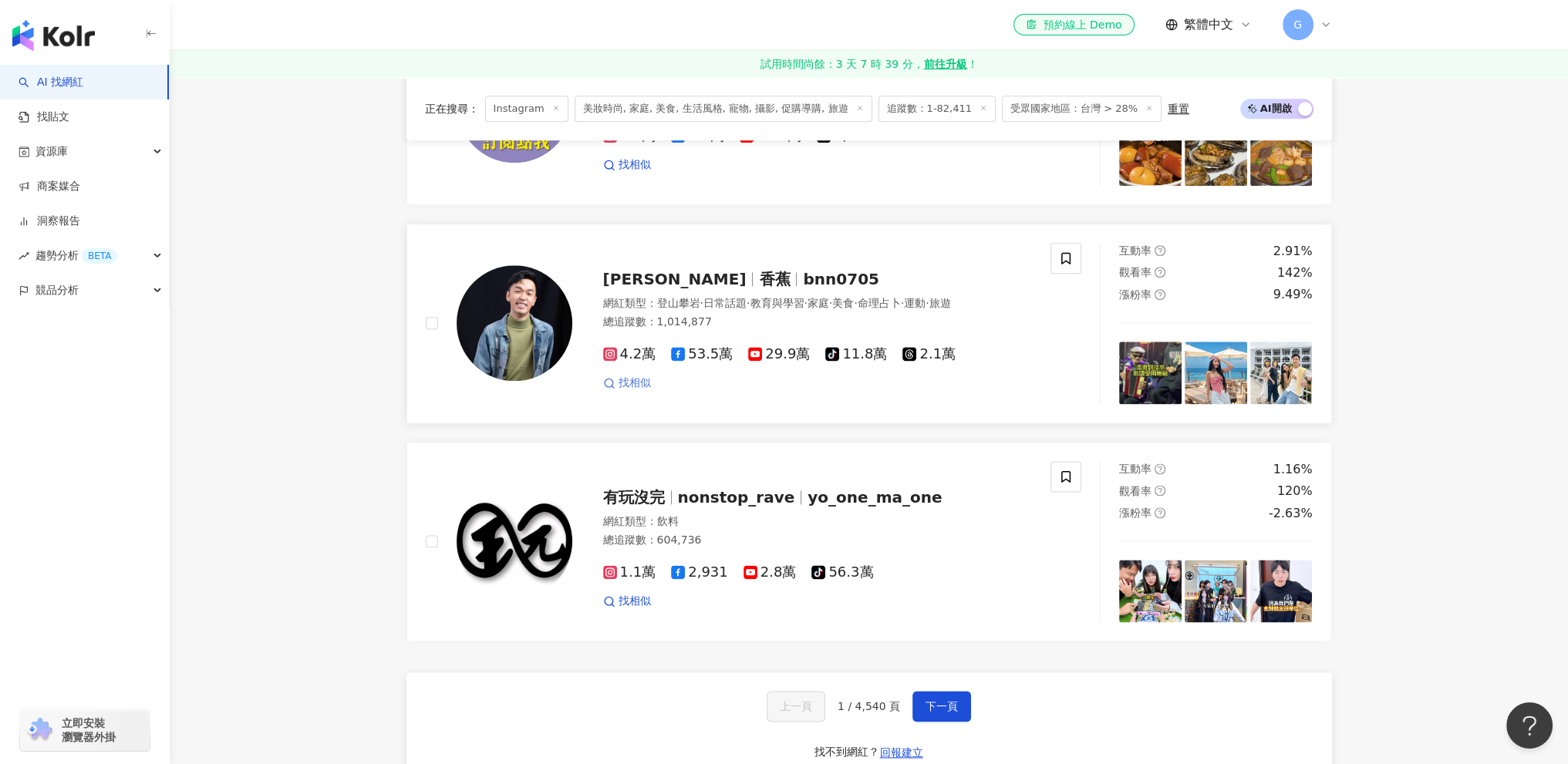
scroll to position [2622, 0]
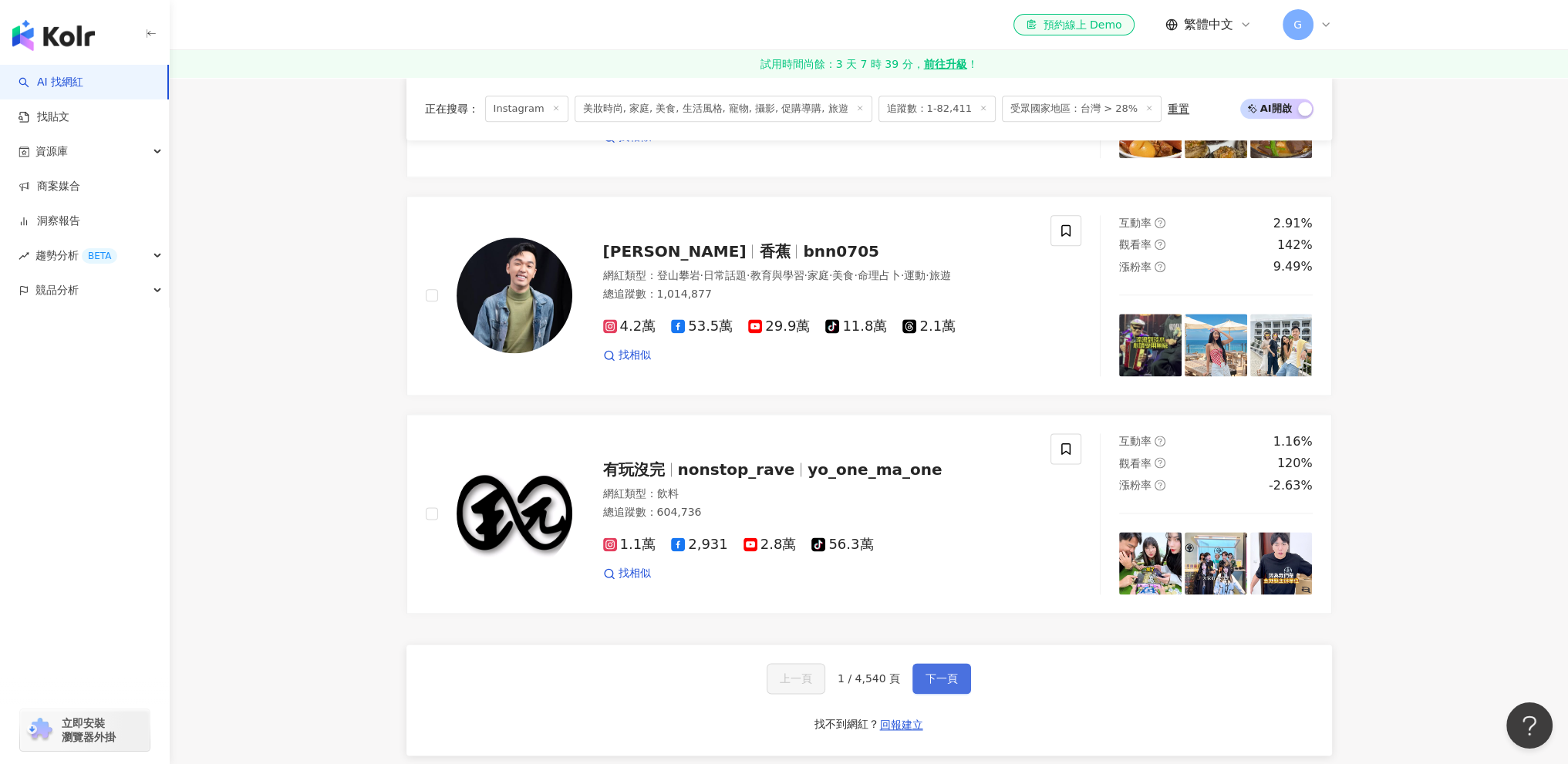
click at [934, 680] on span "下一頁" at bounding box center [942, 679] width 32 height 12
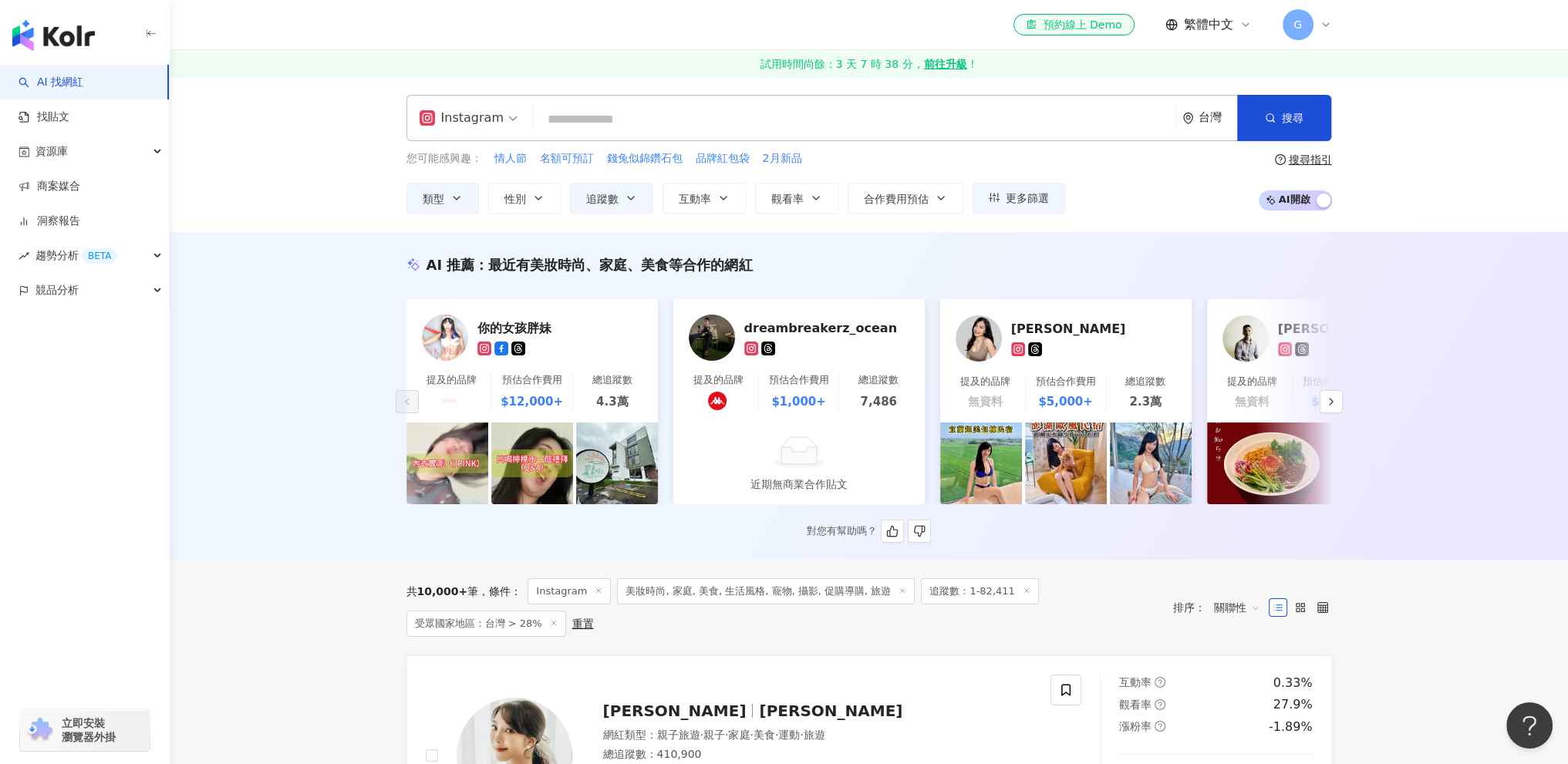
scroll to position [0, 0]
click at [1014, 197] on span "更多篩選" at bounding box center [1027, 199] width 44 height 12
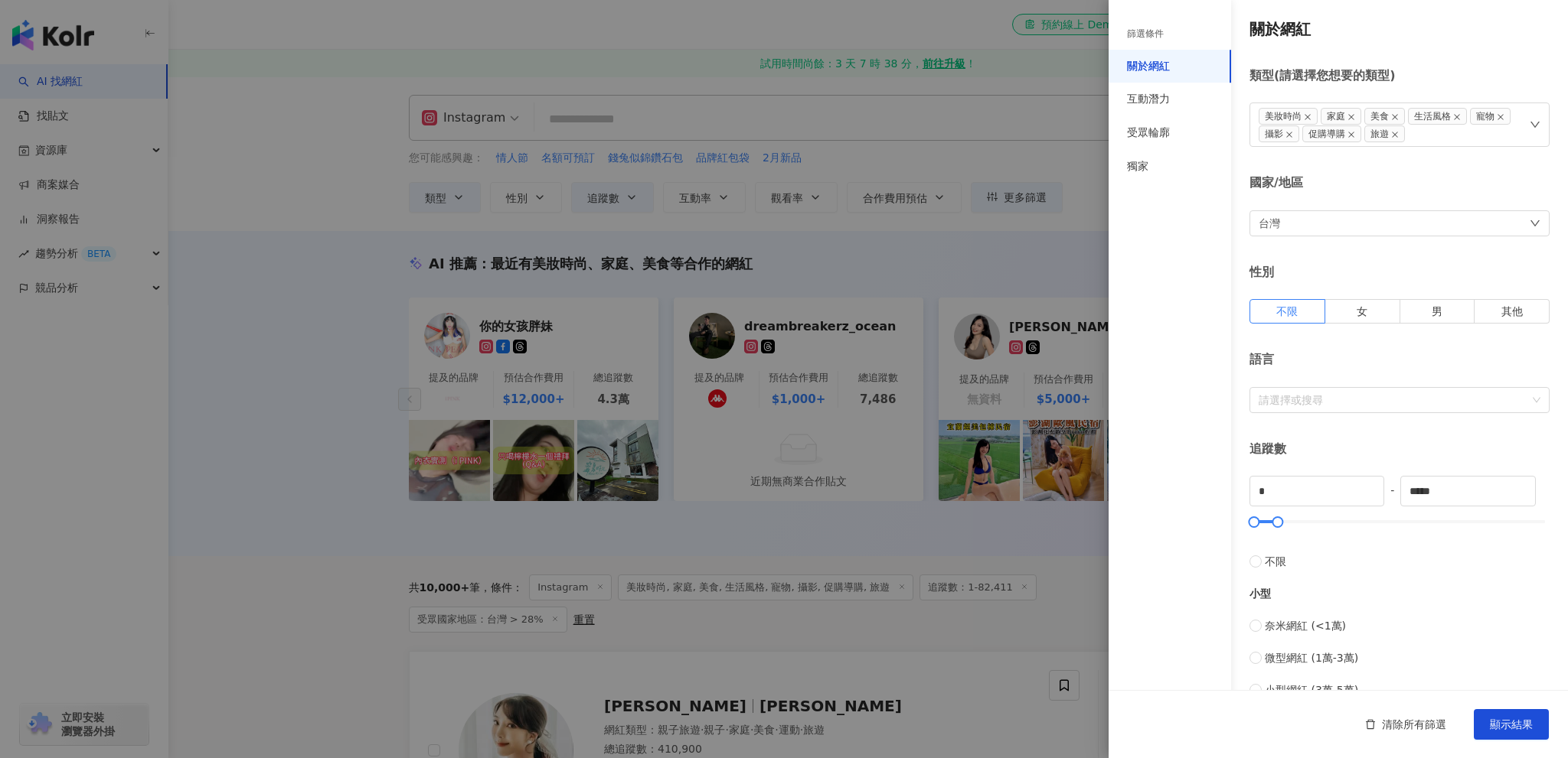
click at [729, 193] on div at bounding box center [784, 379] width 1568 height 758
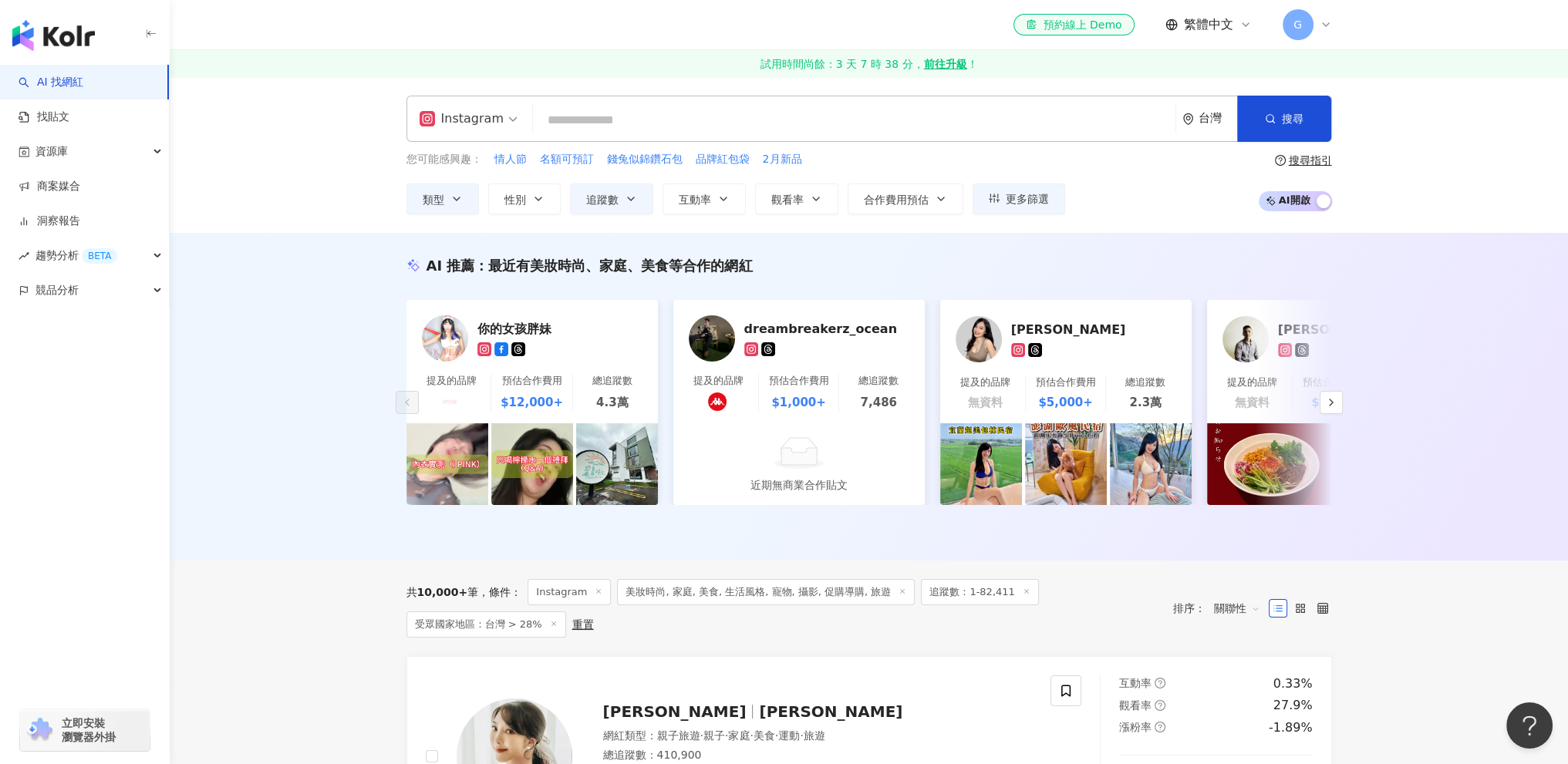
click at [641, 197] on button "追蹤數" at bounding box center [612, 199] width 84 height 31
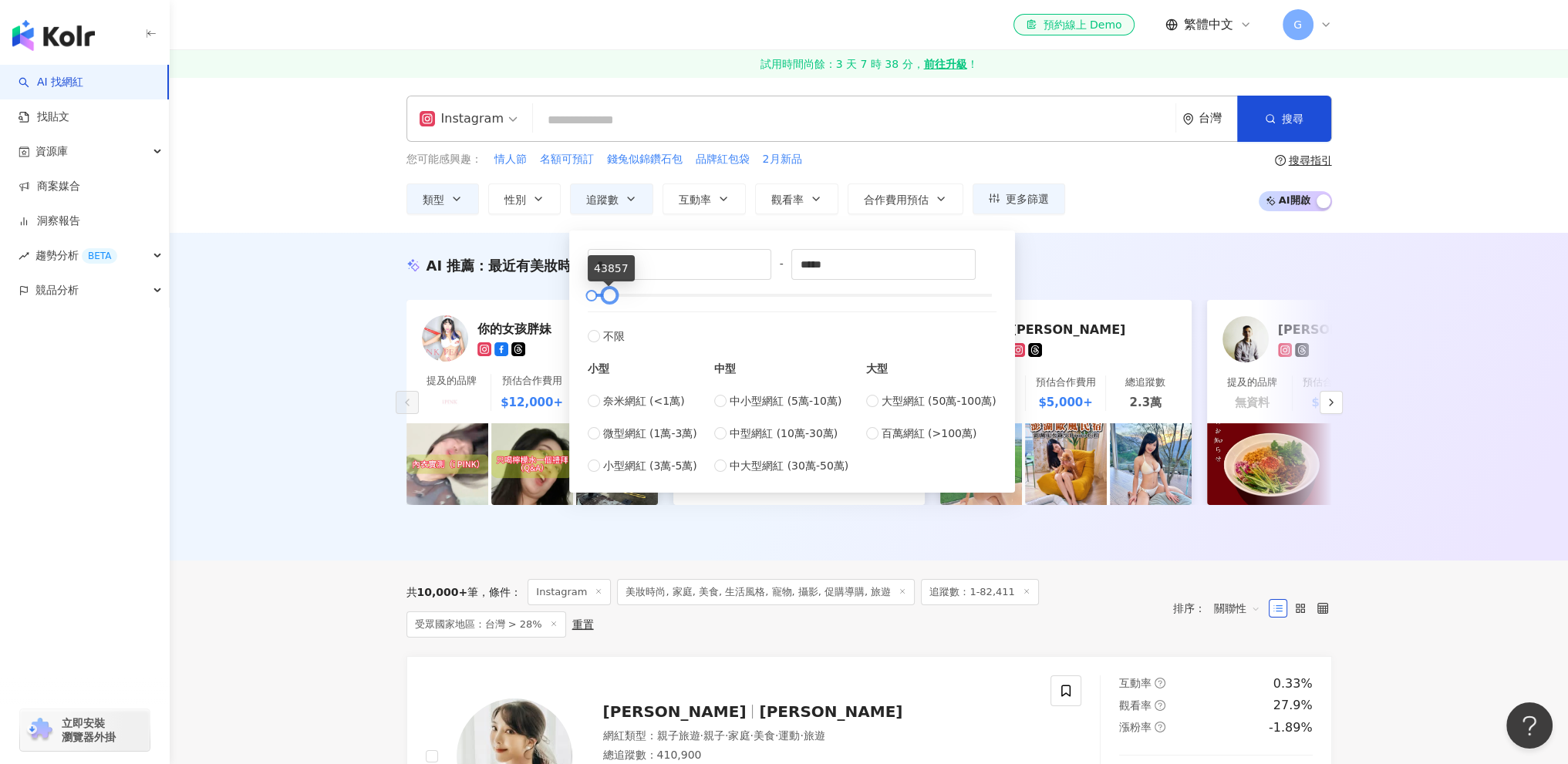
type input "*****"
drag, startPoint x: 623, startPoint y: 295, endPoint x: 605, endPoint y: 295, distance: 18.0
click at [605, 295] on div at bounding box center [607, 296] width 9 height 9
click at [1160, 197] on div "您可能感興趣： 情人節 名額可預訂 錢兔似錦鑽石包 品牌紅包袋 2月新品 類型 性別 追蹤數 互動率 觀看率 合作費用預估 更多篩選 篩選條件 關於網紅 互動…" at bounding box center [869, 182] width 926 height 63
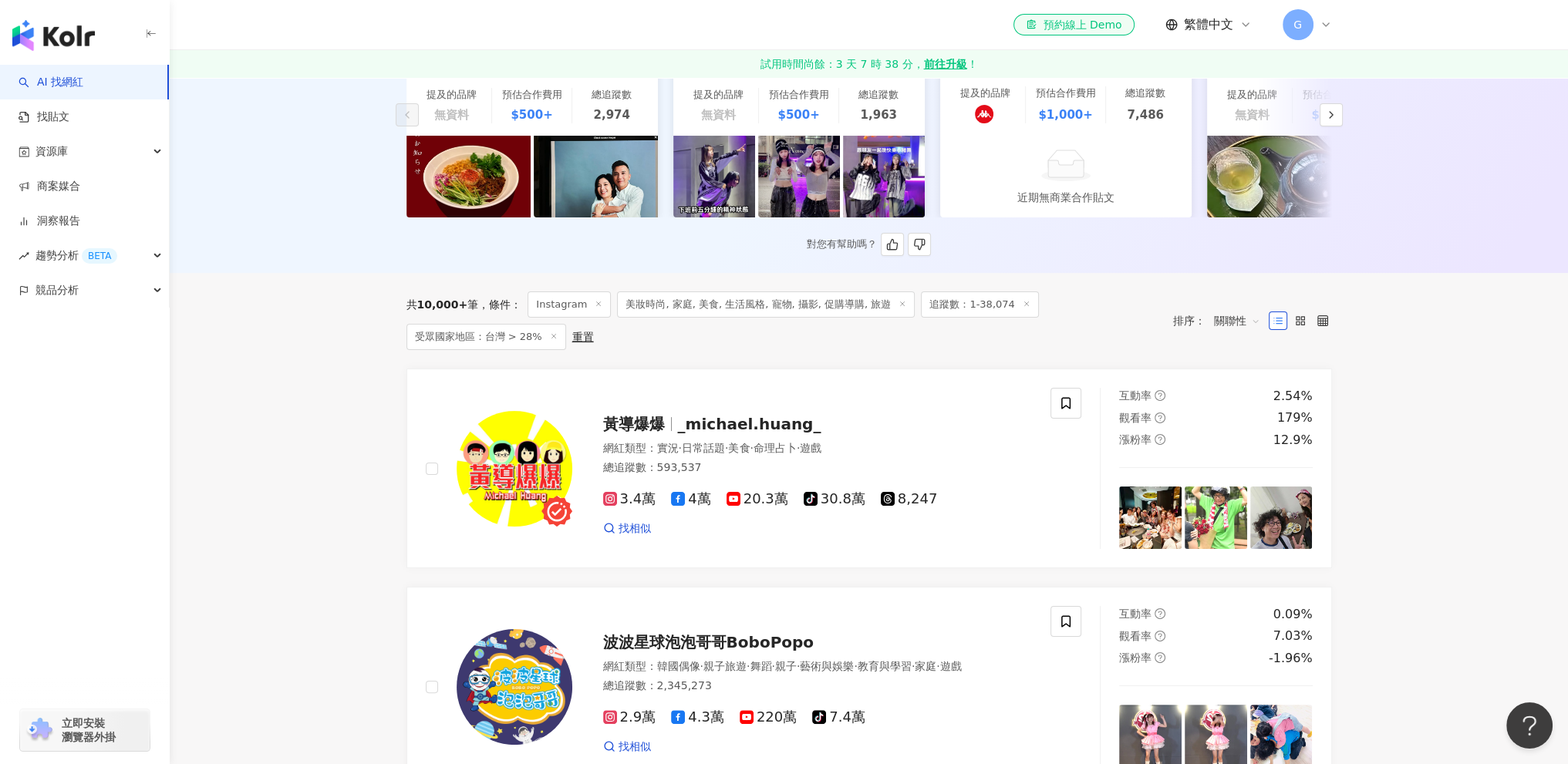
scroll to position [77, 0]
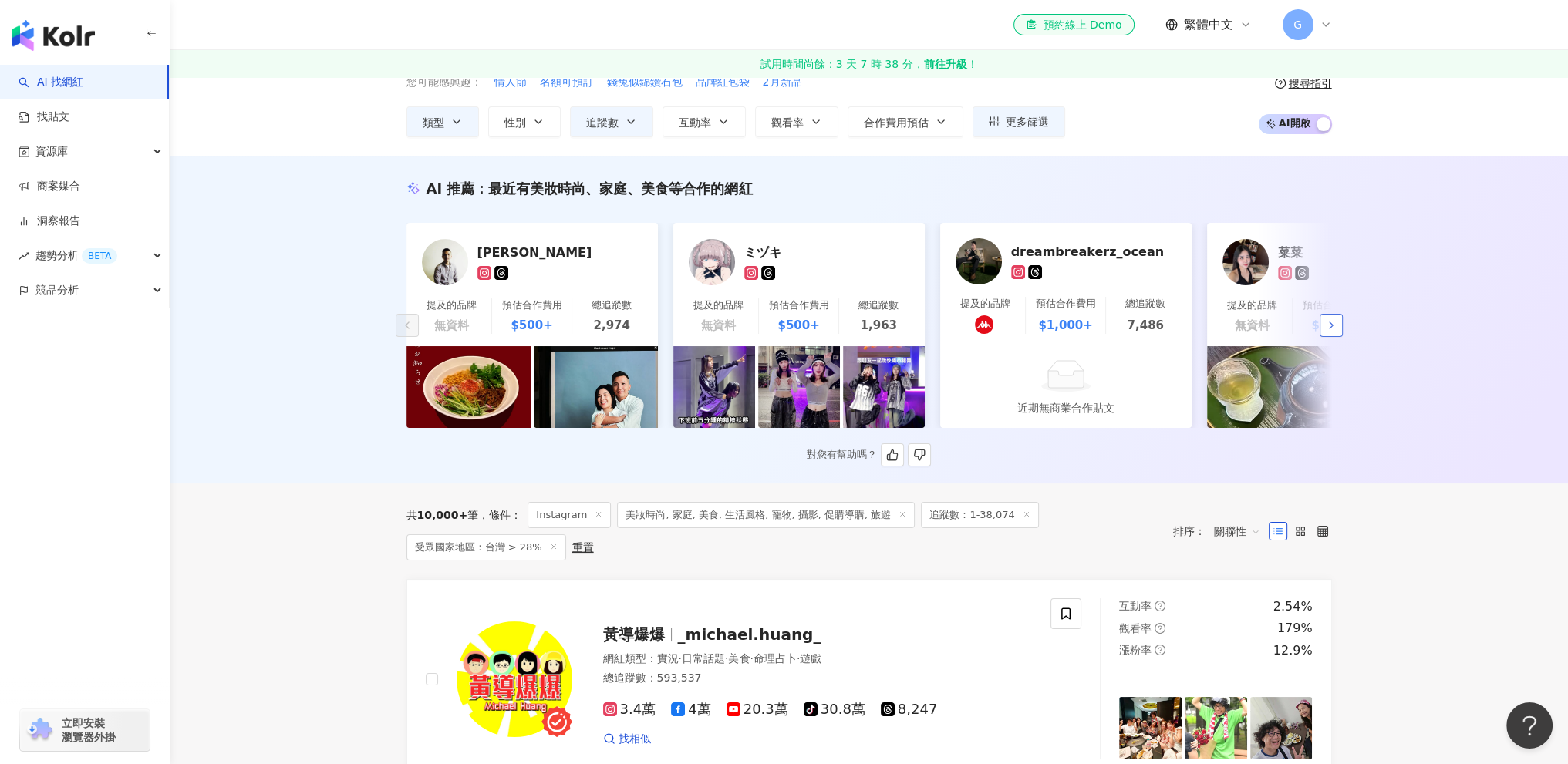
click at [1336, 336] on button "button" at bounding box center [1331, 325] width 23 height 23
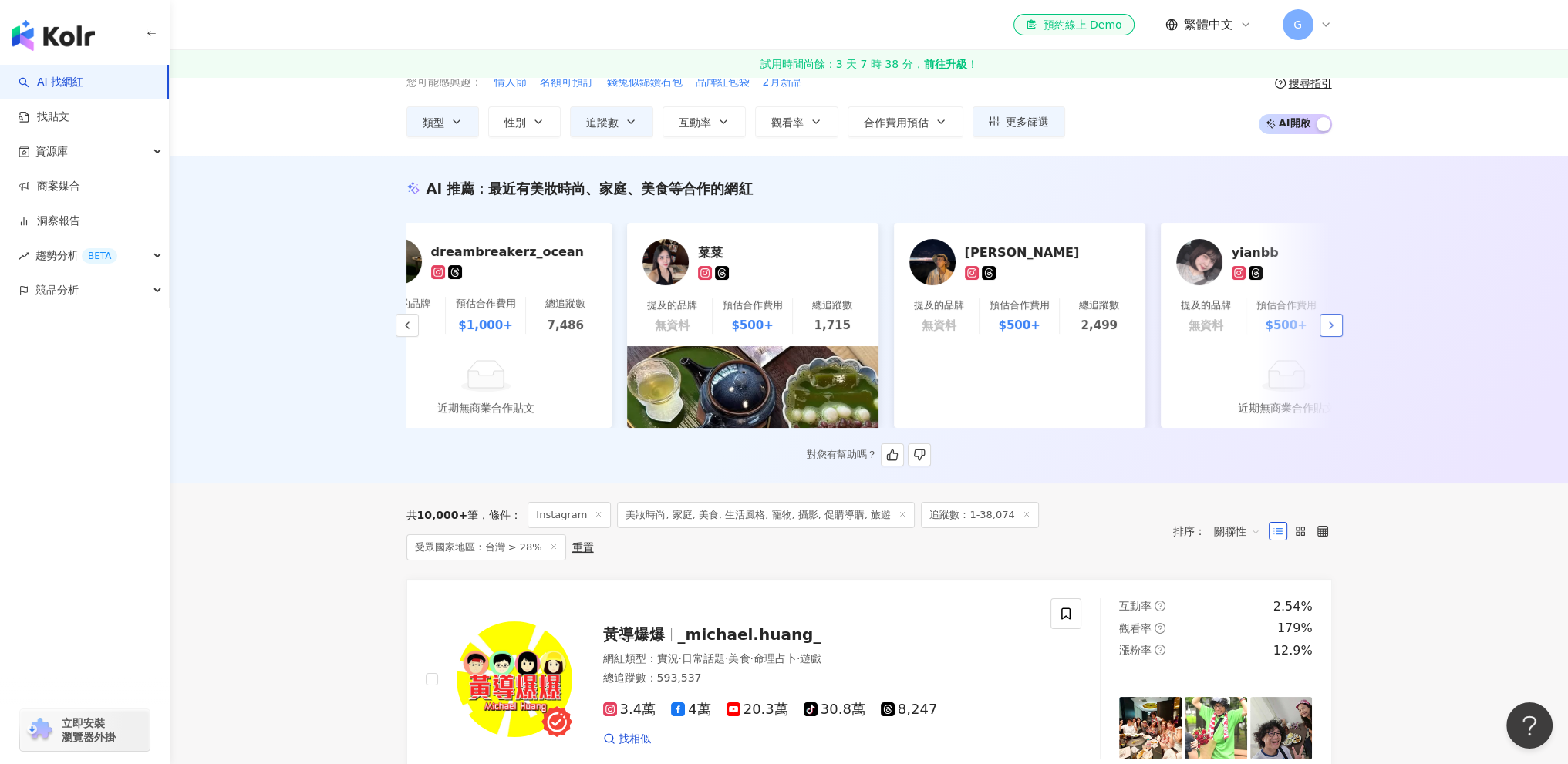
scroll to position [0, 800]
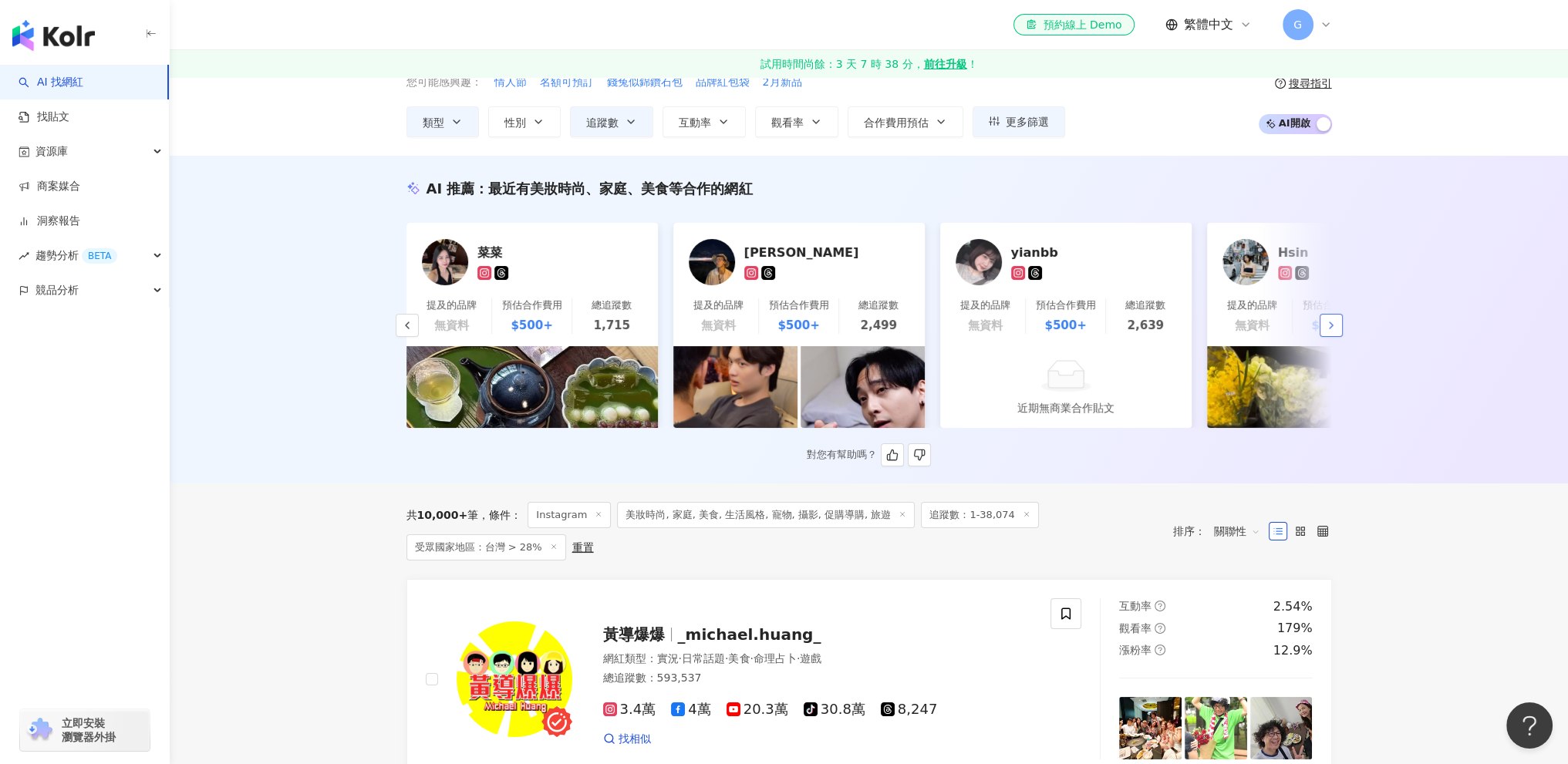
click at [1335, 330] on icon "button" at bounding box center [1331, 325] width 12 height 12
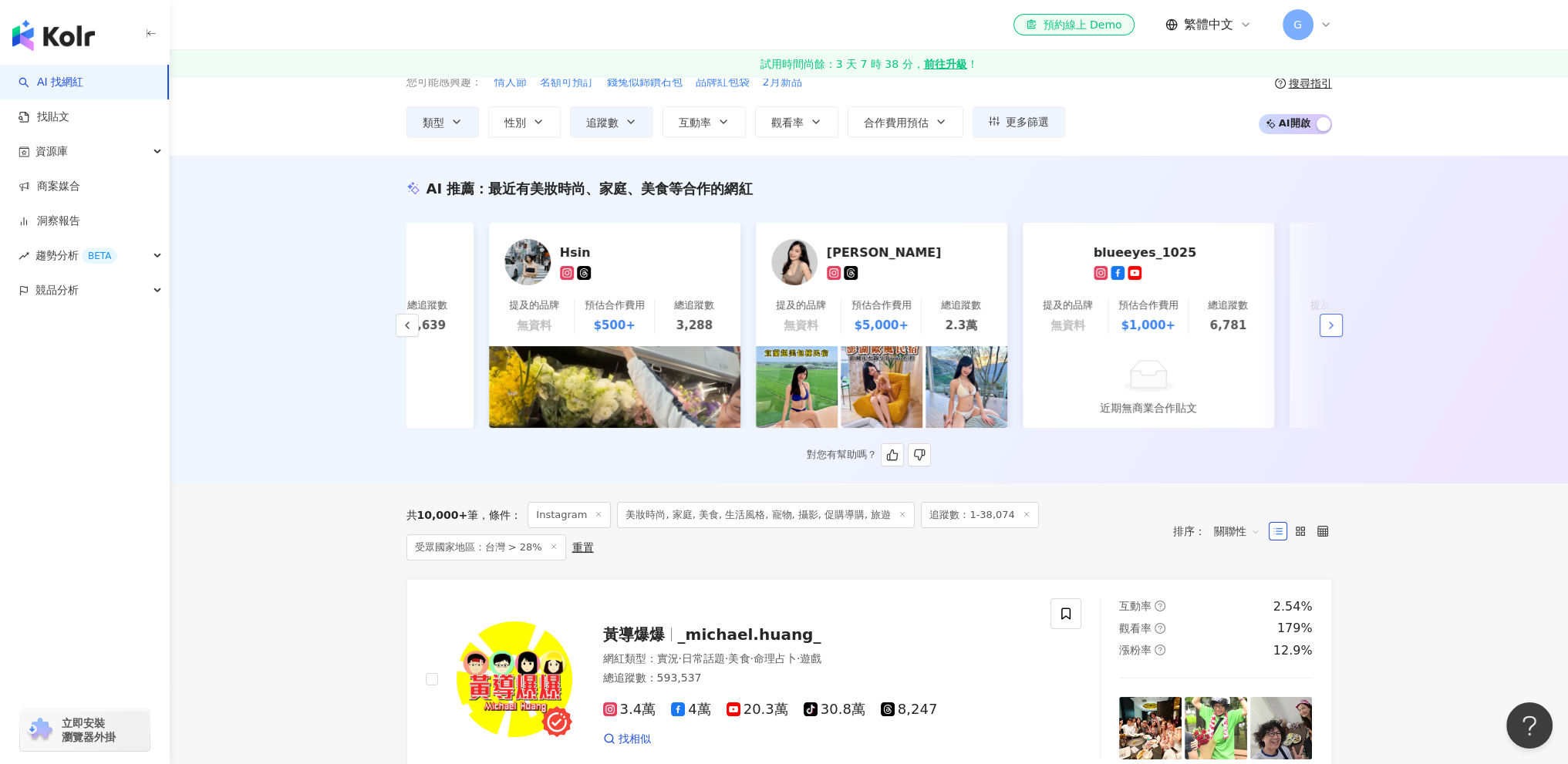
scroll to position [0, 1601]
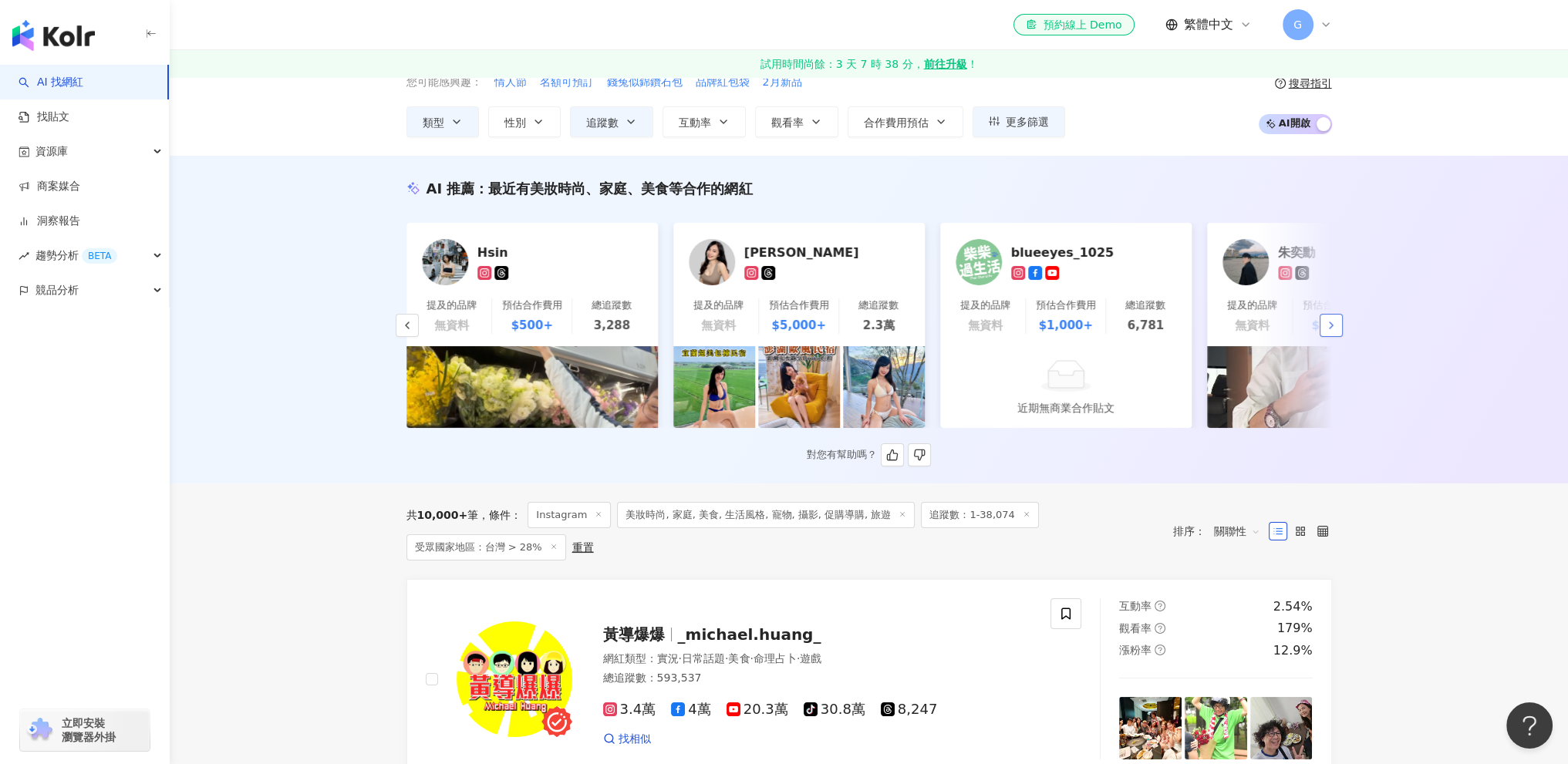
click at [1330, 331] on icon "button" at bounding box center [1331, 325] width 12 height 12
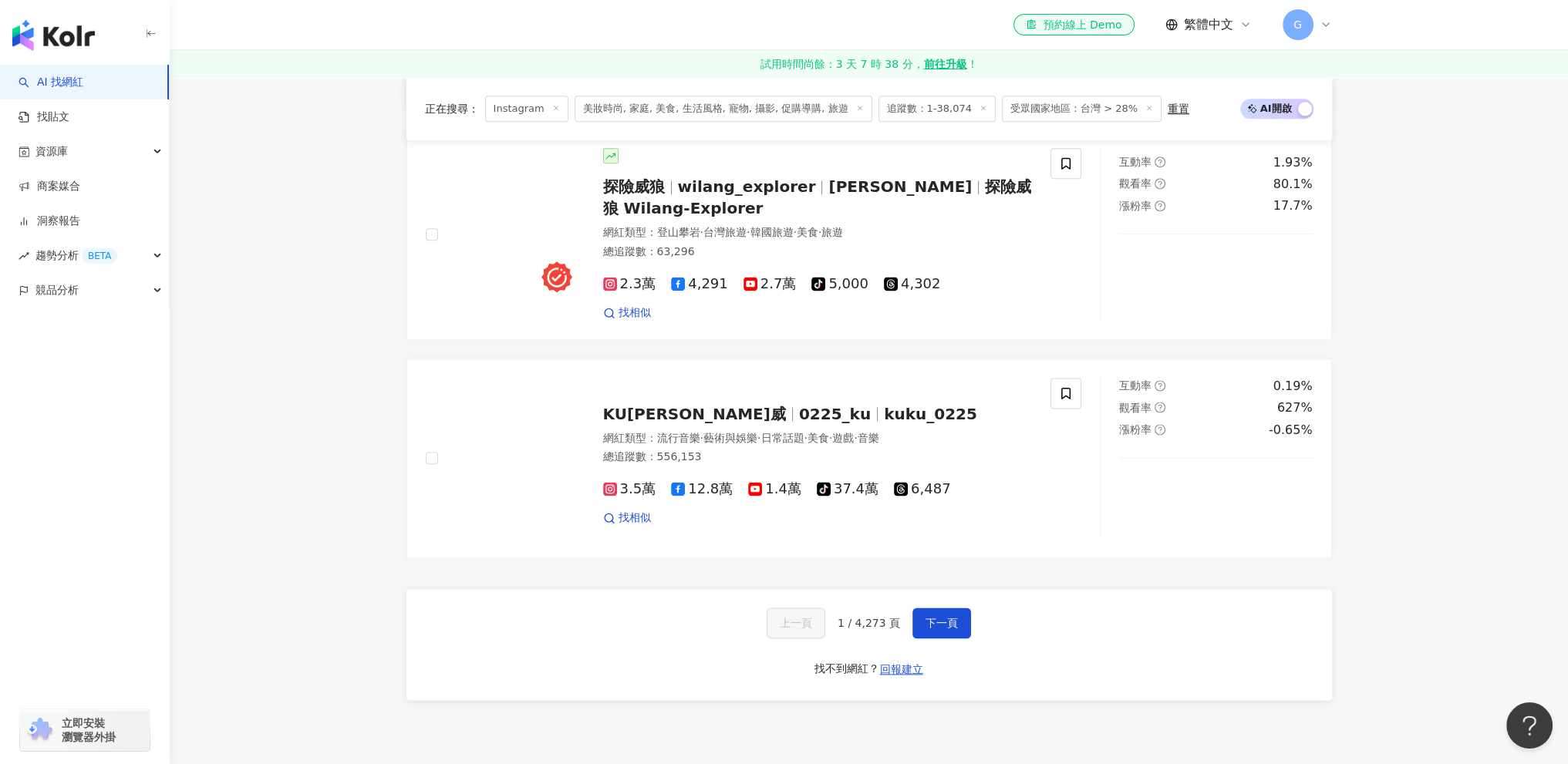
scroll to position [2699, 0]
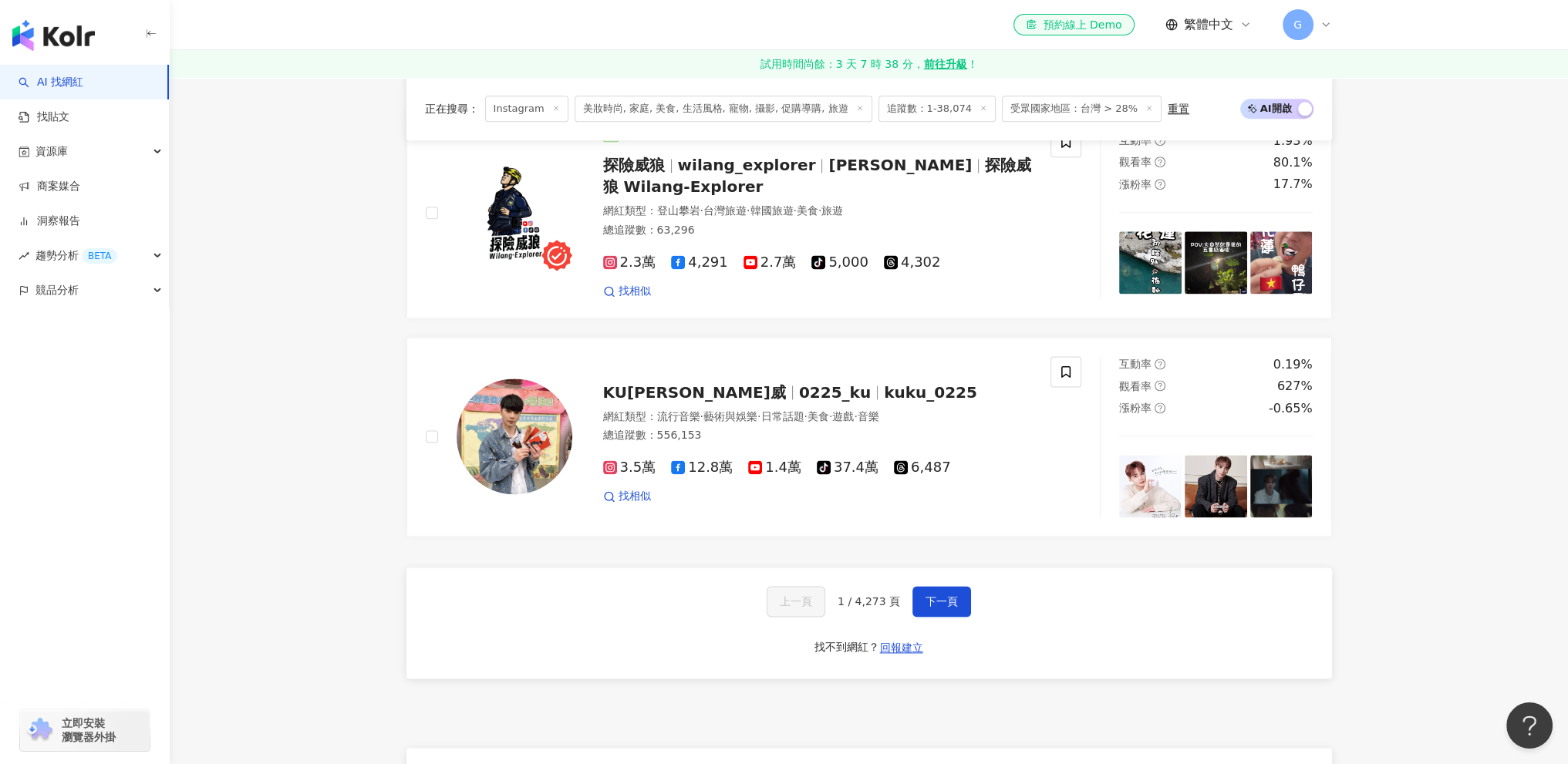
click at [967, 611] on div "上一頁 1 / 4,273 頁 下一頁 找不到網紅？ 回報建立" at bounding box center [869, 623] width 926 height 111
click at [962, 611] on button "下一頁" at bounding box center [942, 601] width 59 height 31
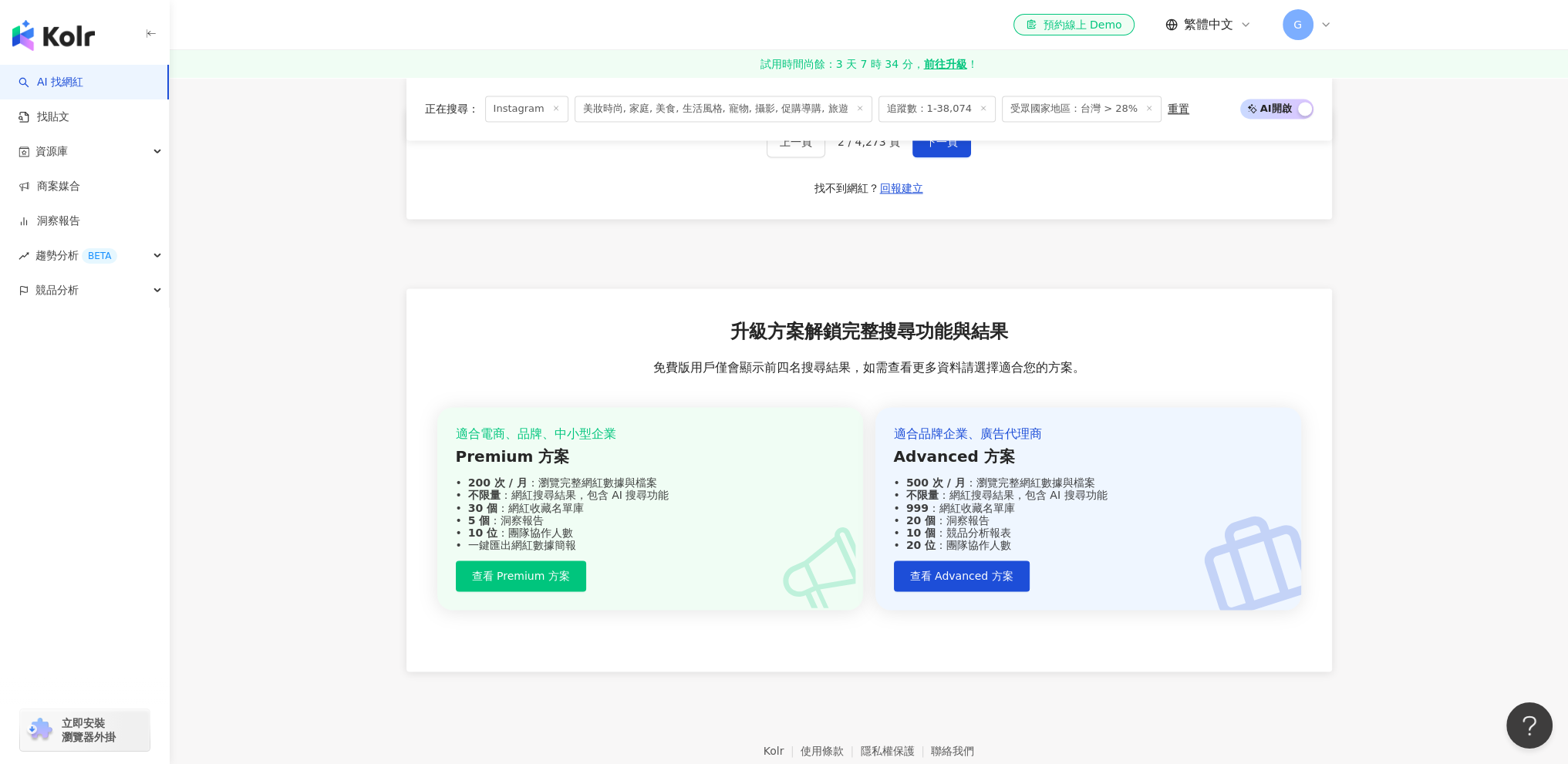
scroll to position [2933, 0]
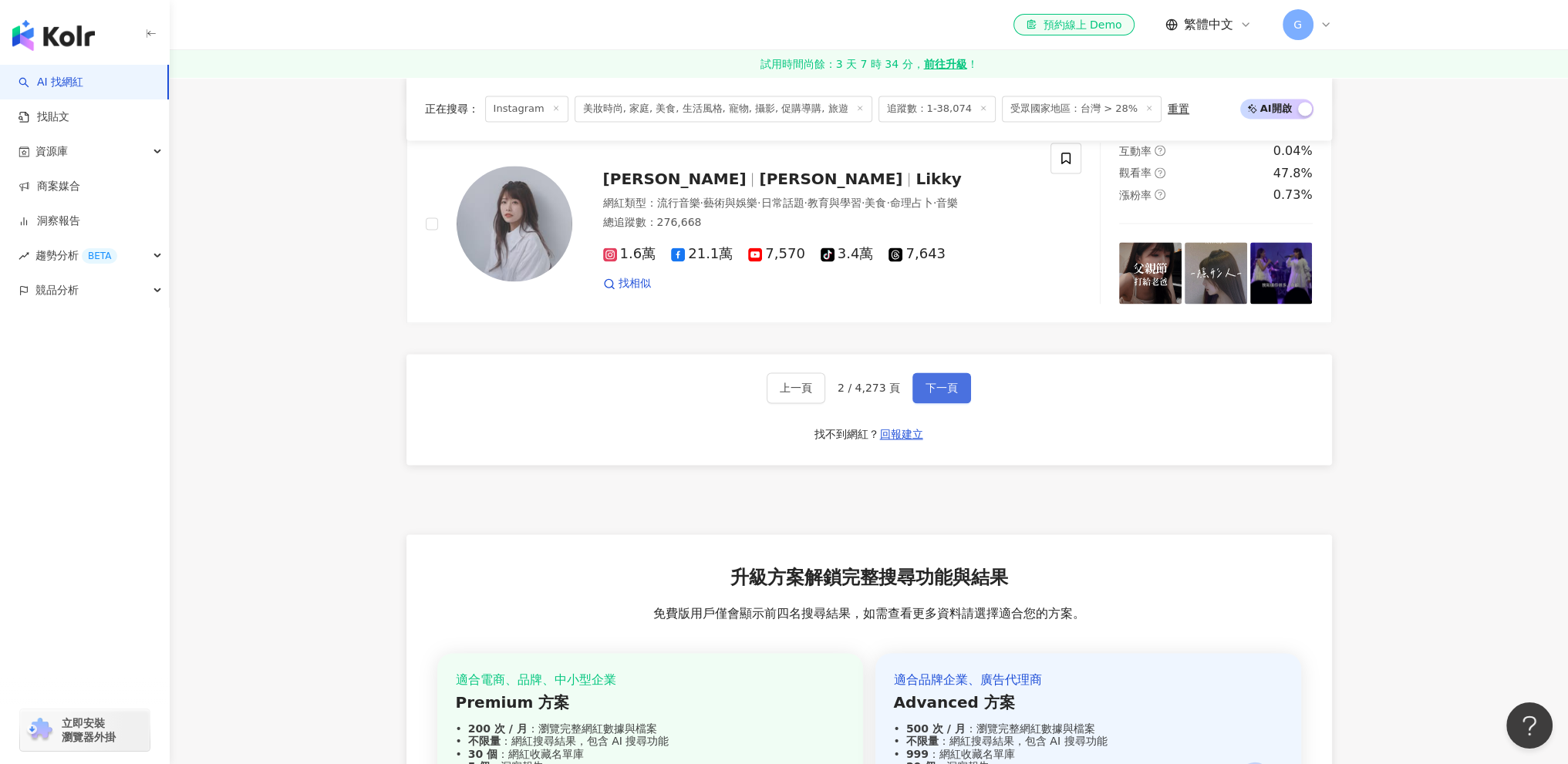
click at [932, 382] on span "下一頁" at bounding box center [942, 388] width 32 height 12
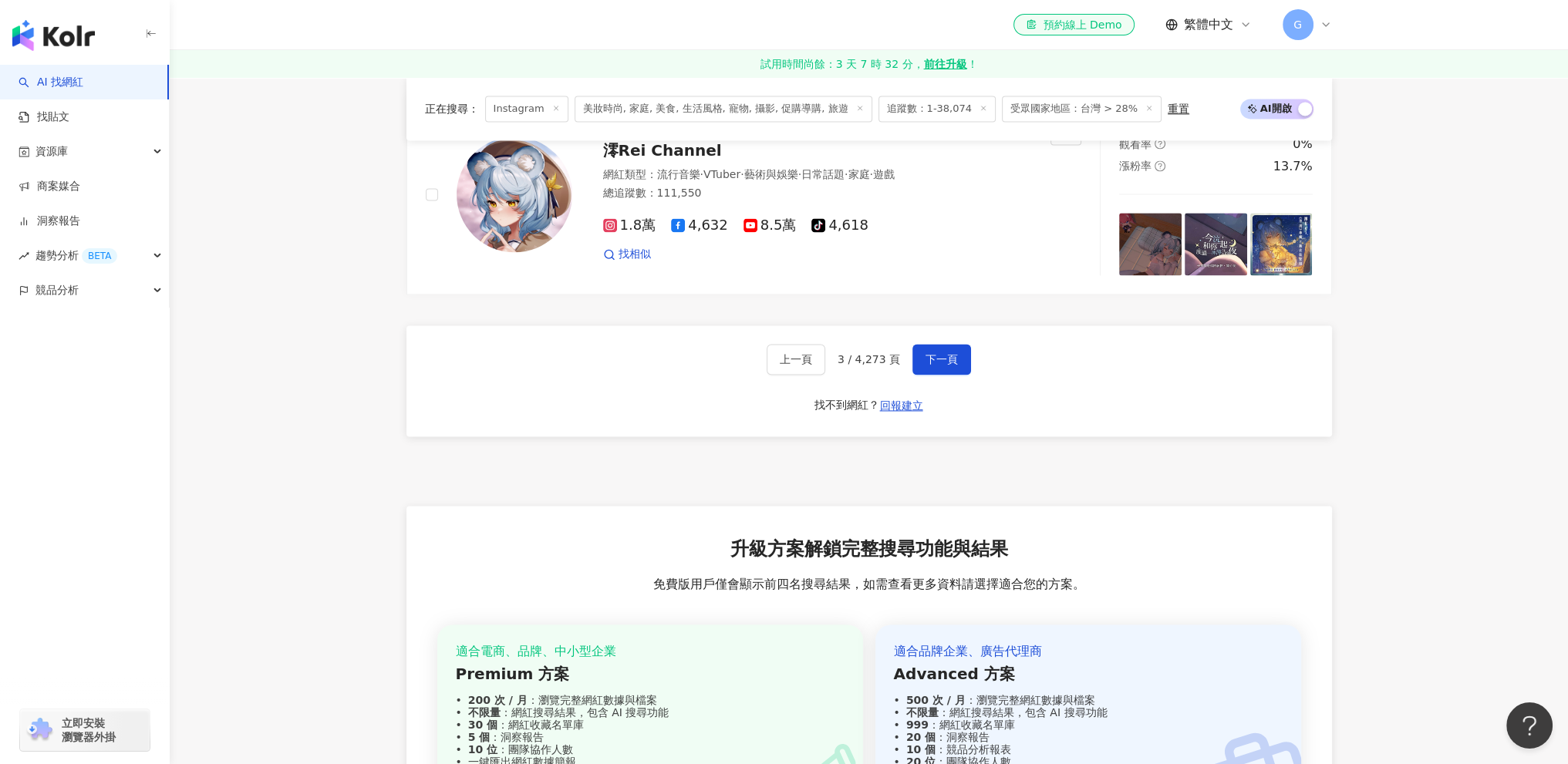
scroll to position [3078, 0]
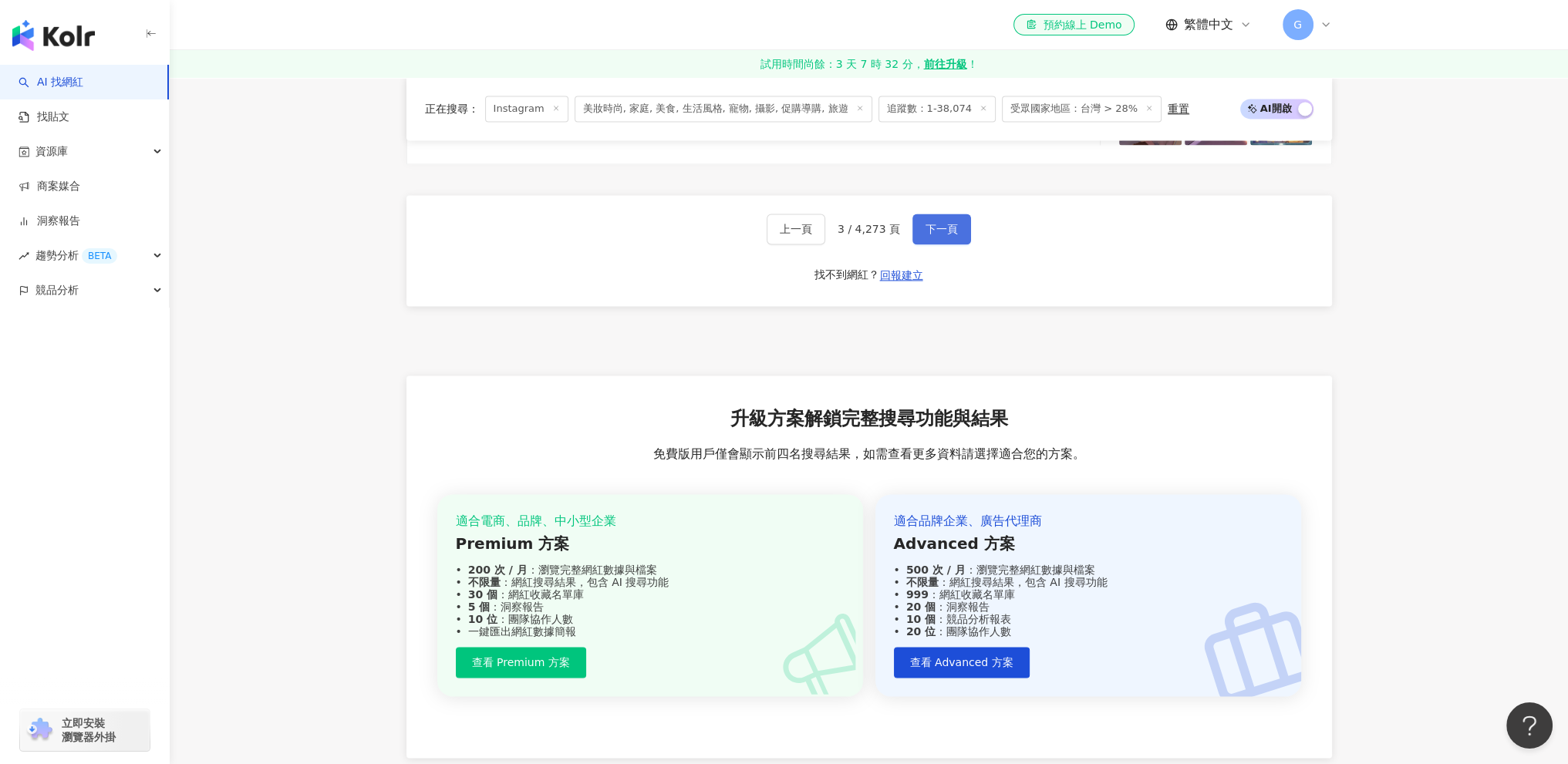
click at [932, 223] on span "下一頁" at bounding box center [942, 229] width 32 height 12
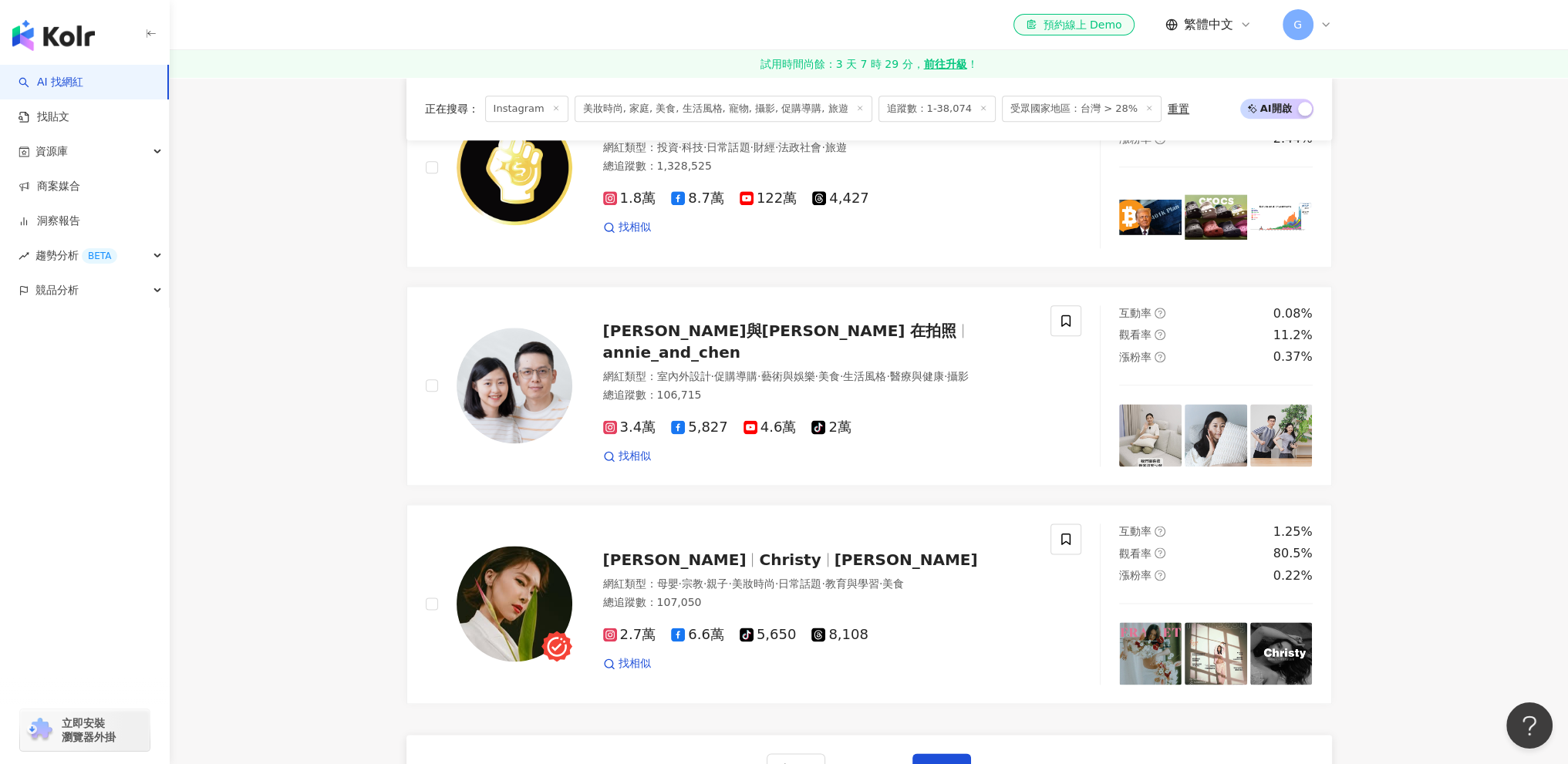
scroll to position [2846, 0]
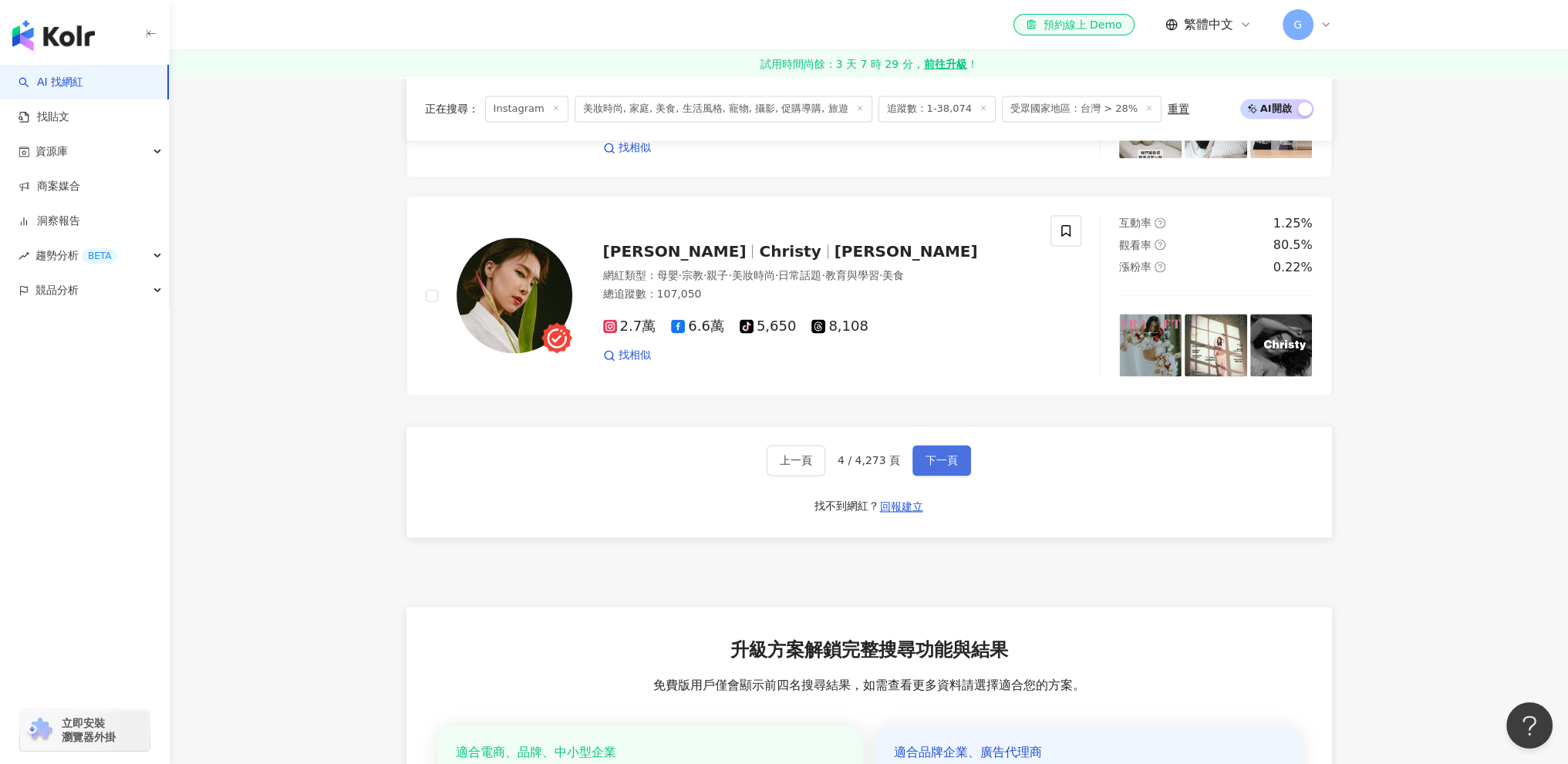
click at [944, 445] on button "下一頁" at bounding box center [942, 460] width 59 height 31
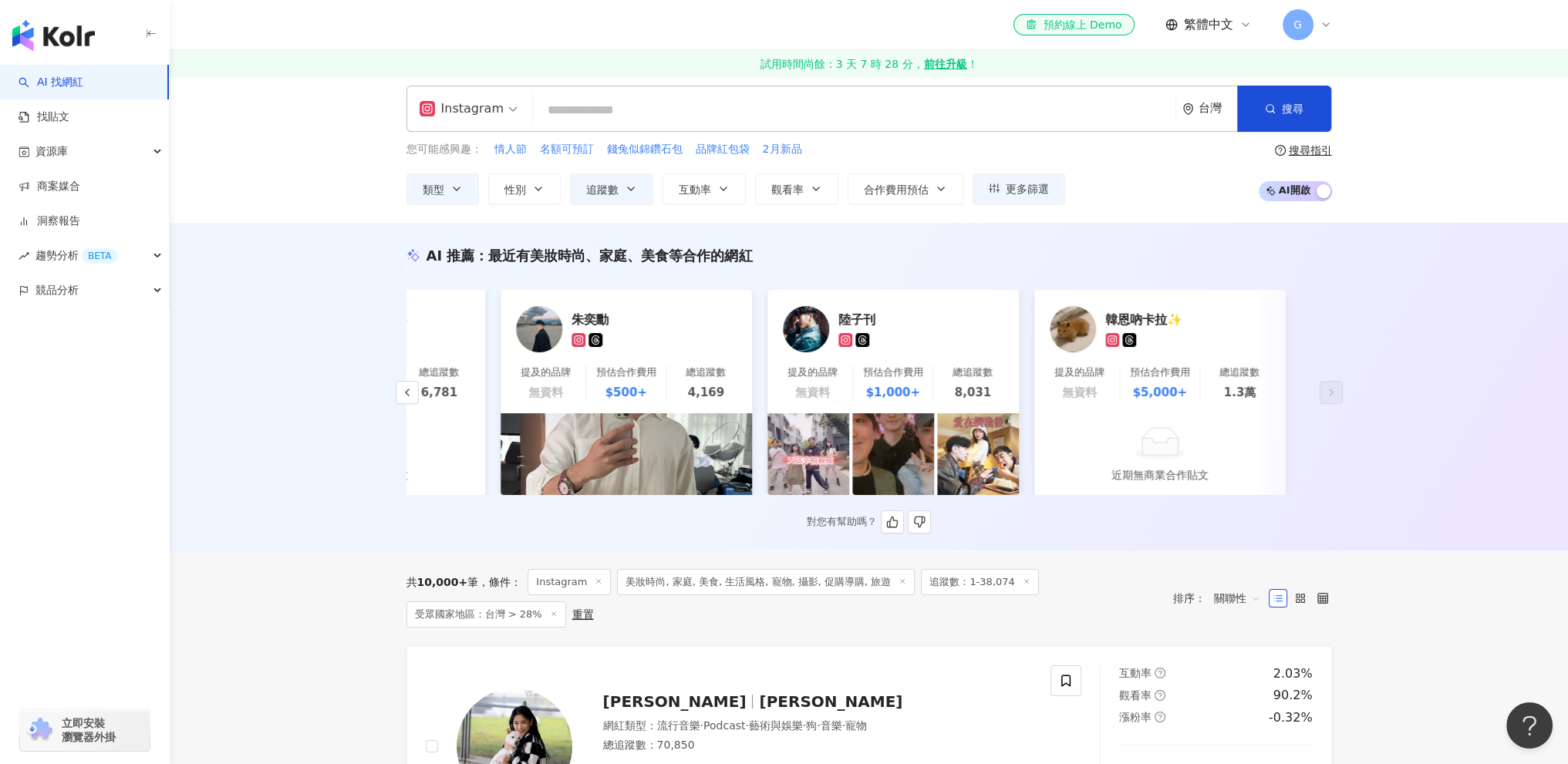
scroll to position [0, 0]
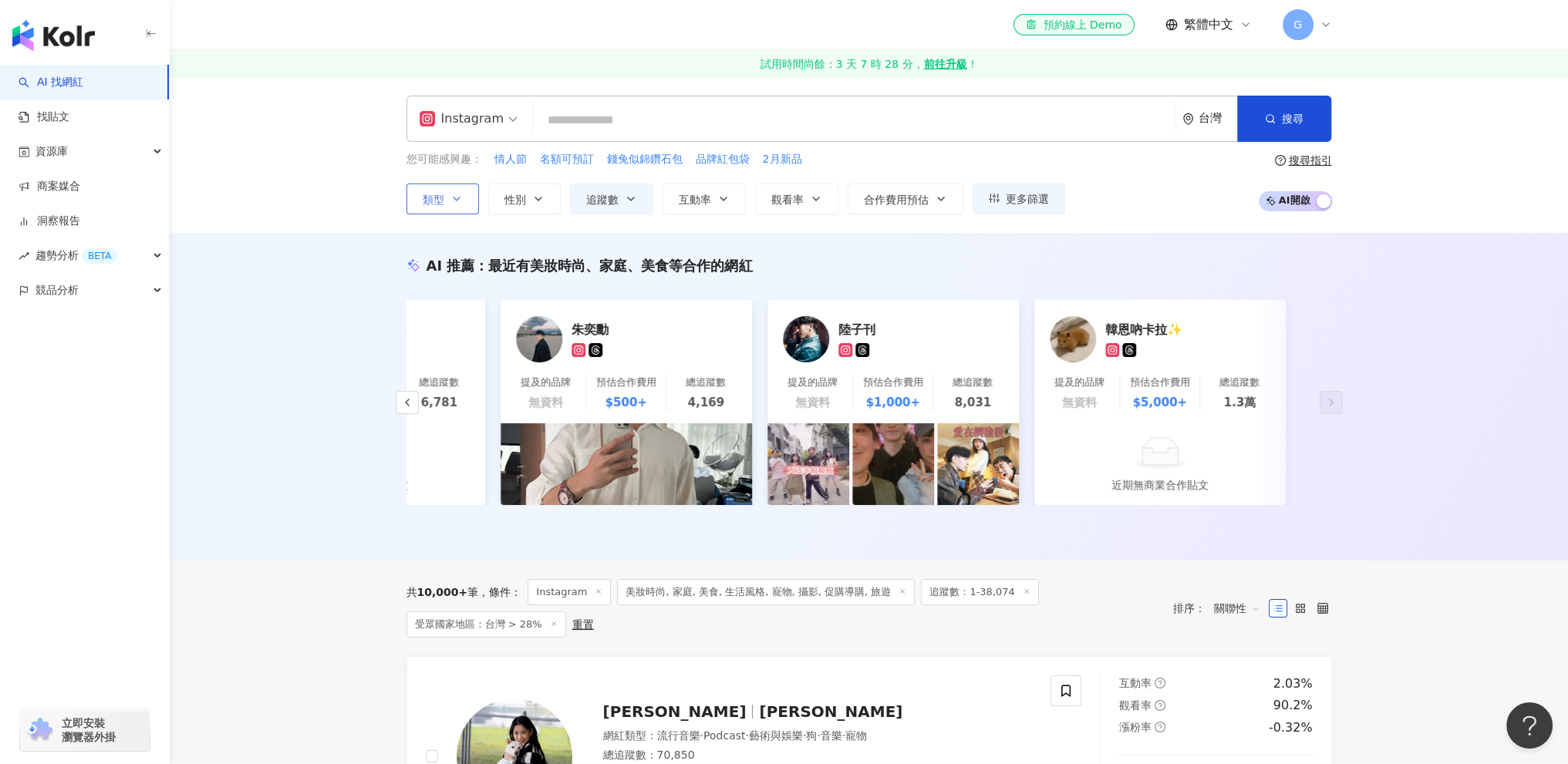
click at [454, 190] on button "類型" at bounding box center [442, 199] width 73 height 31
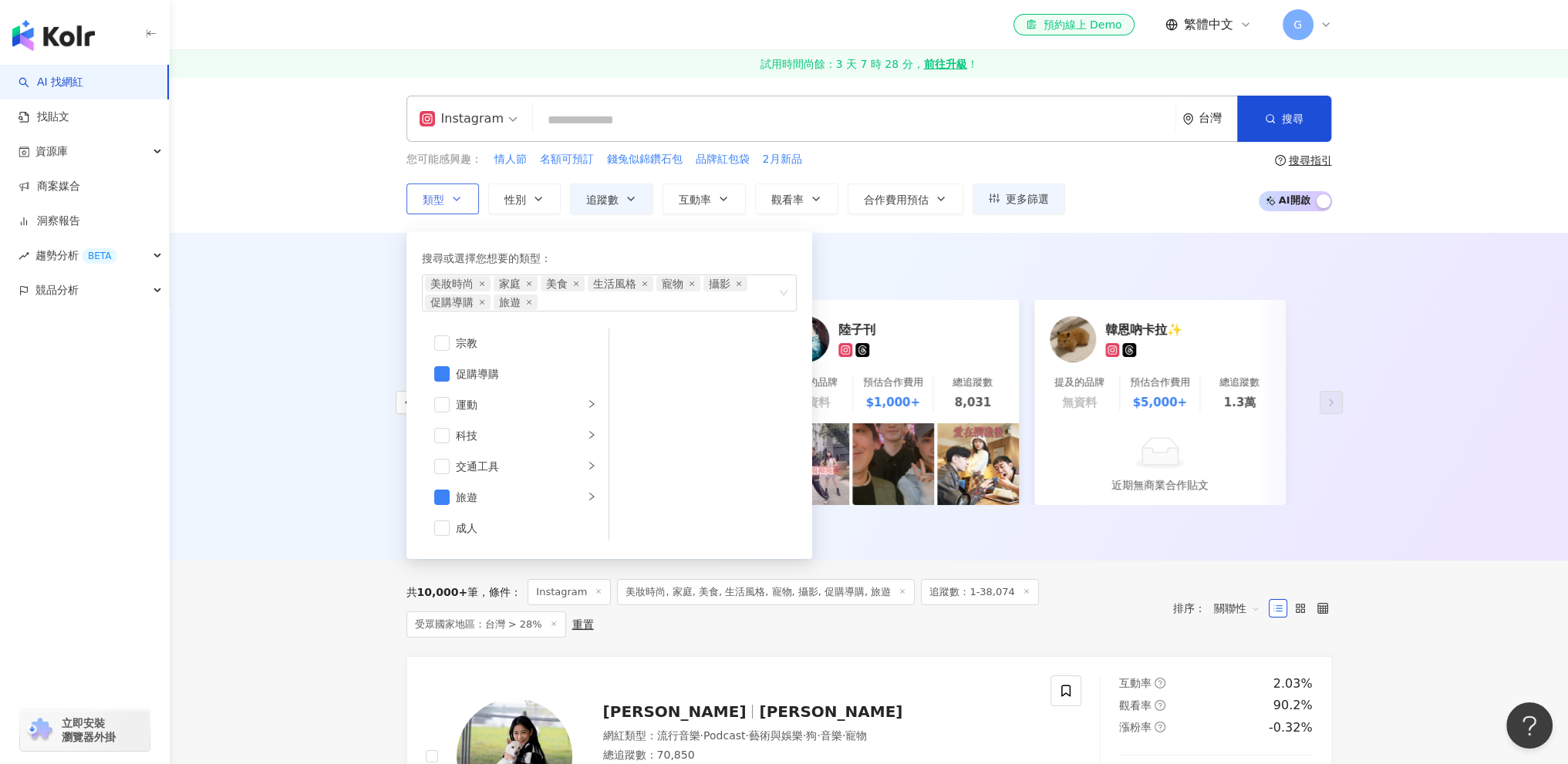
scroll to position [534, 0]
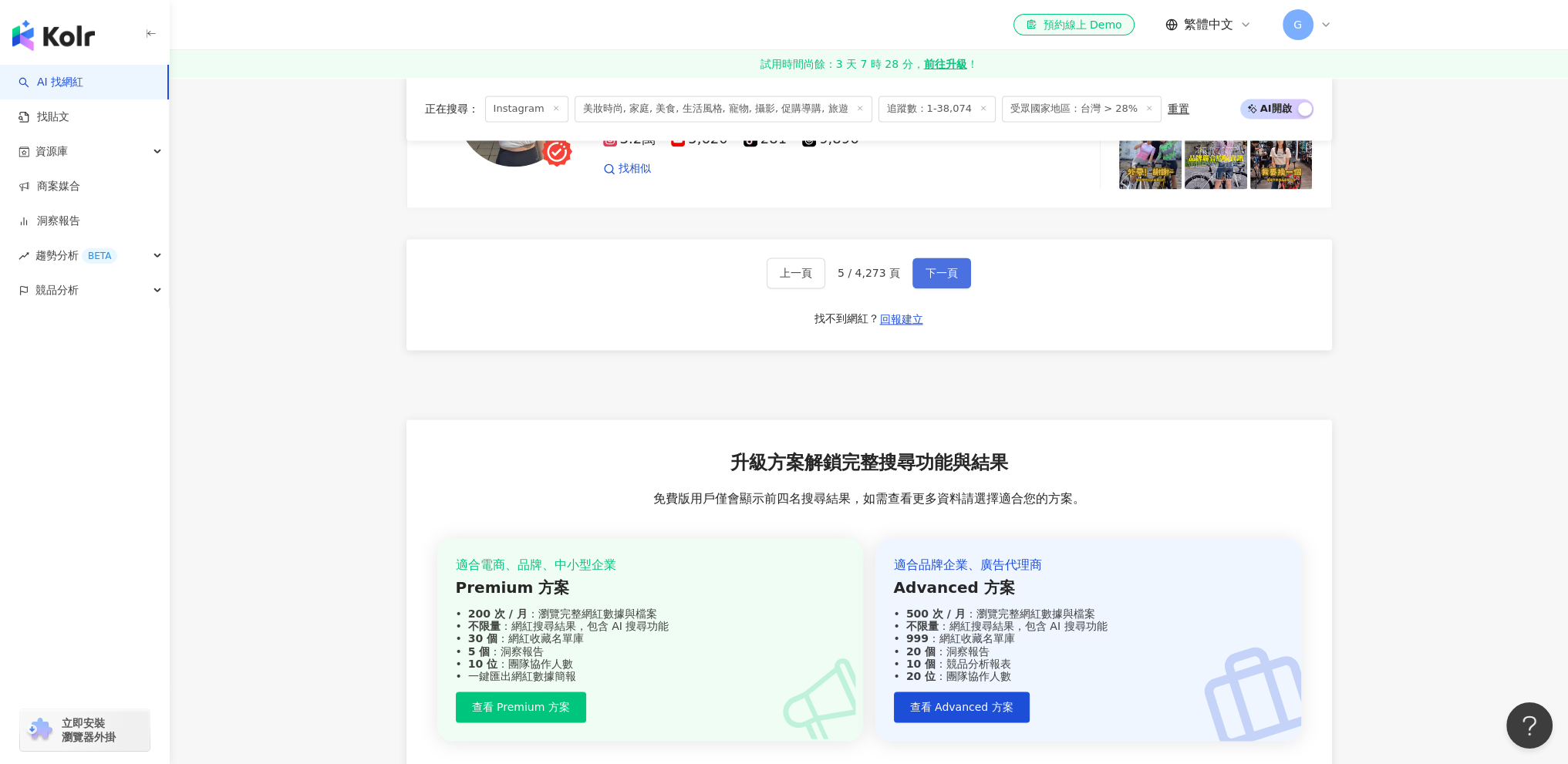
scroll to position [3162, 0]
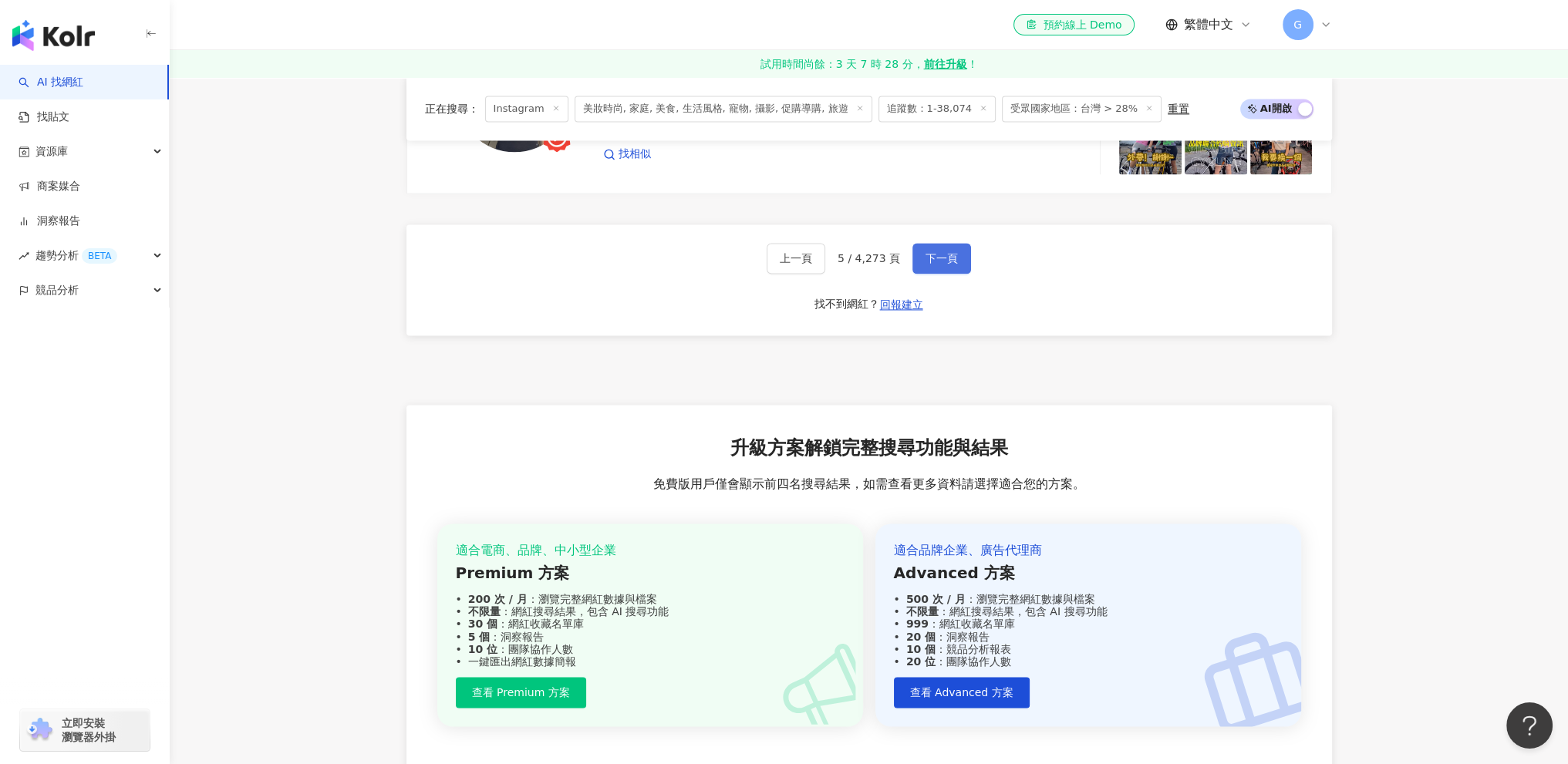
click at [952, 264] on span "下一頁" at bounding box center [942, 259] width 32 height 12
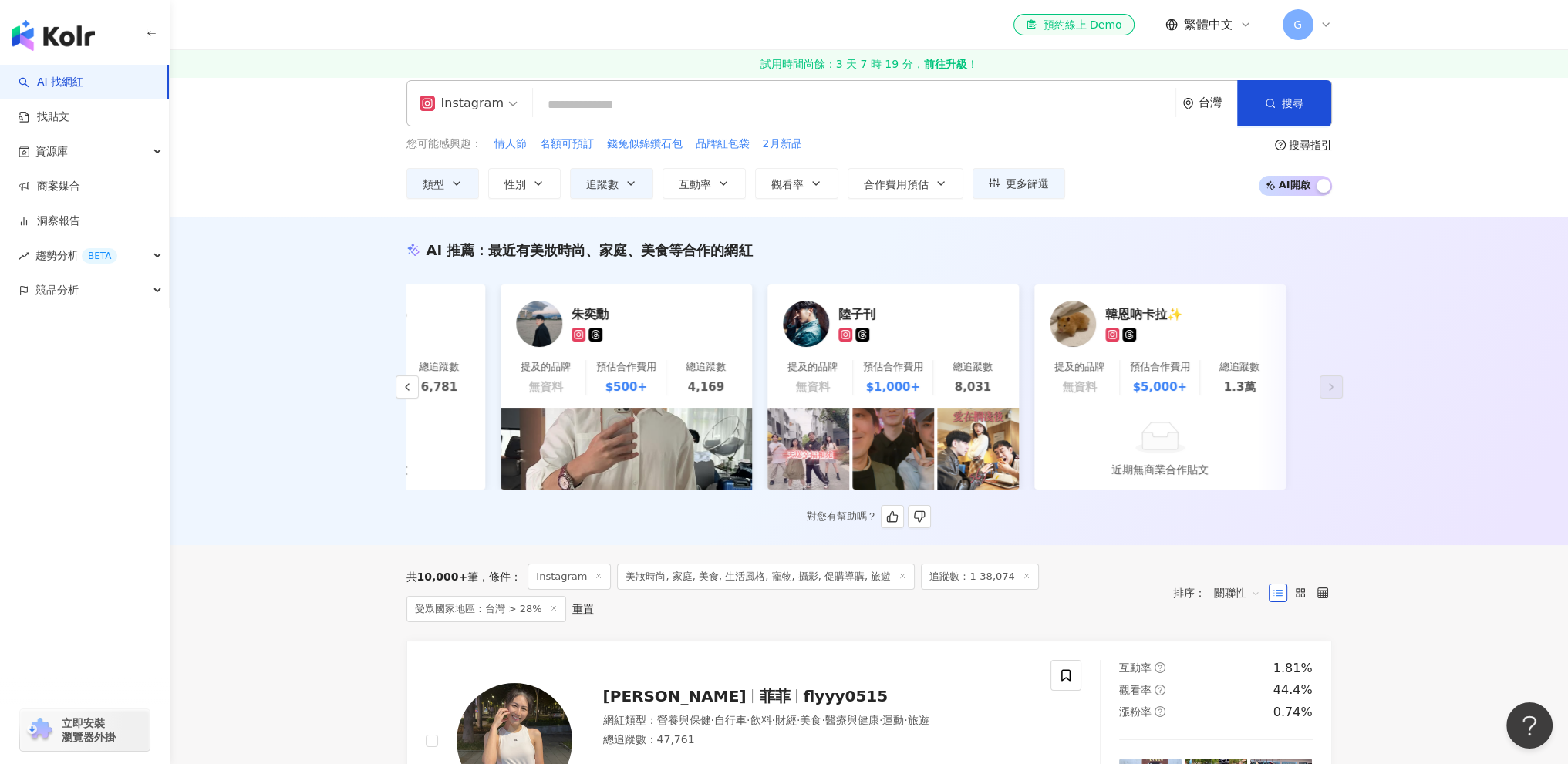
scroll to position [0, 0]
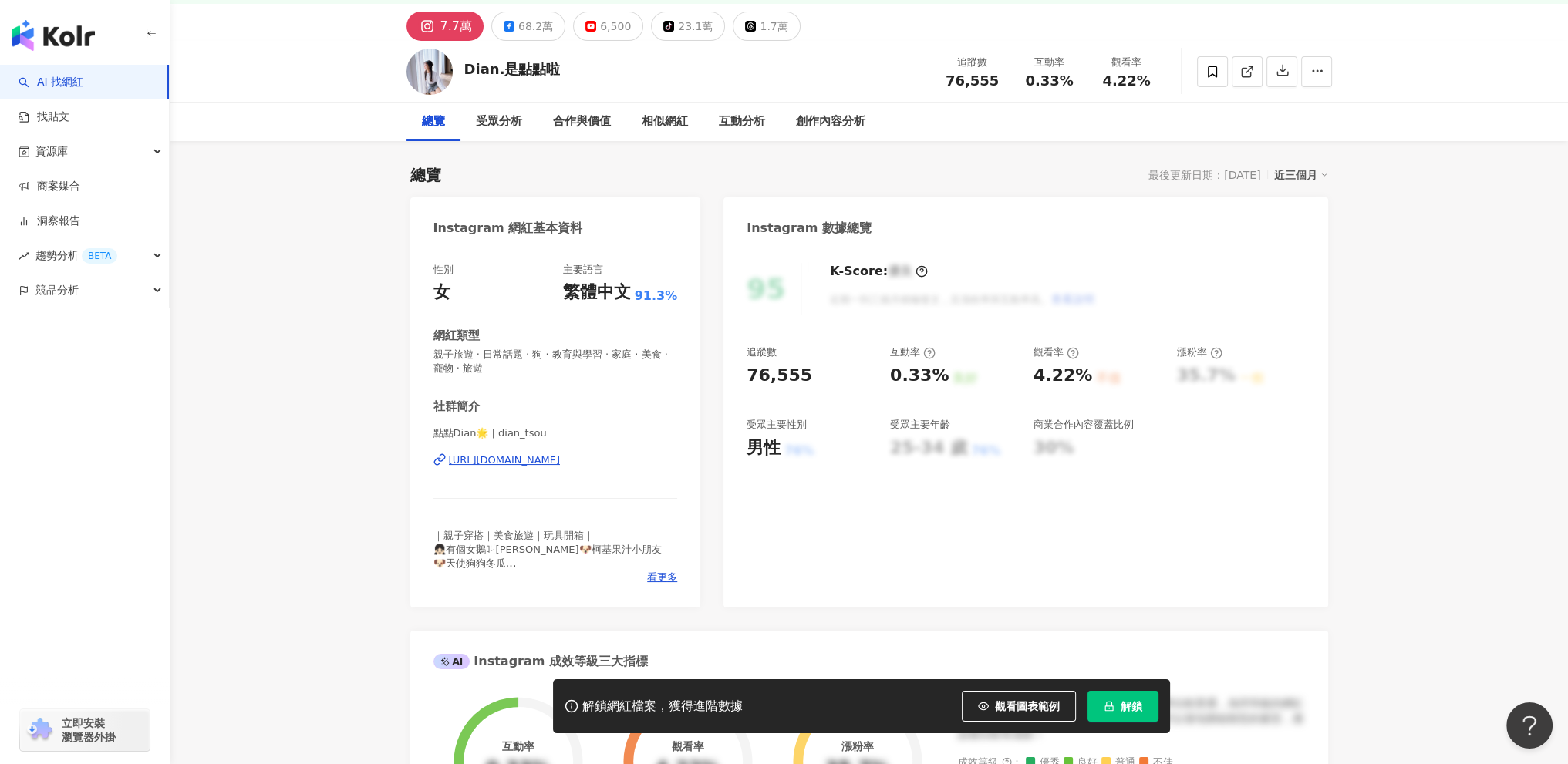
scroll to position [77, 0]
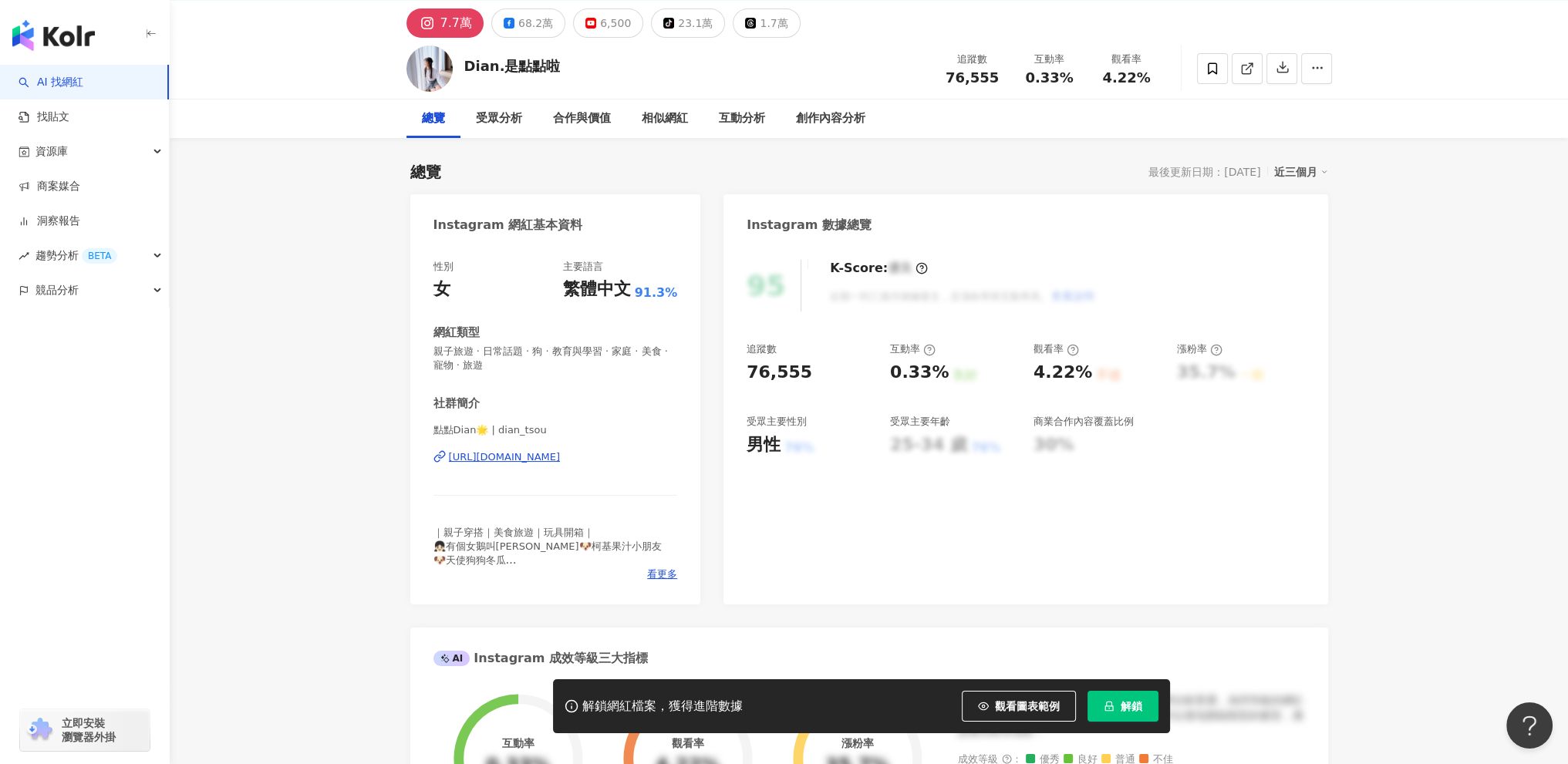
click at [561, 453] on div "https://www.instagram.com/dian_tsou/" at bounding box center [505, 458] width 112 height 14
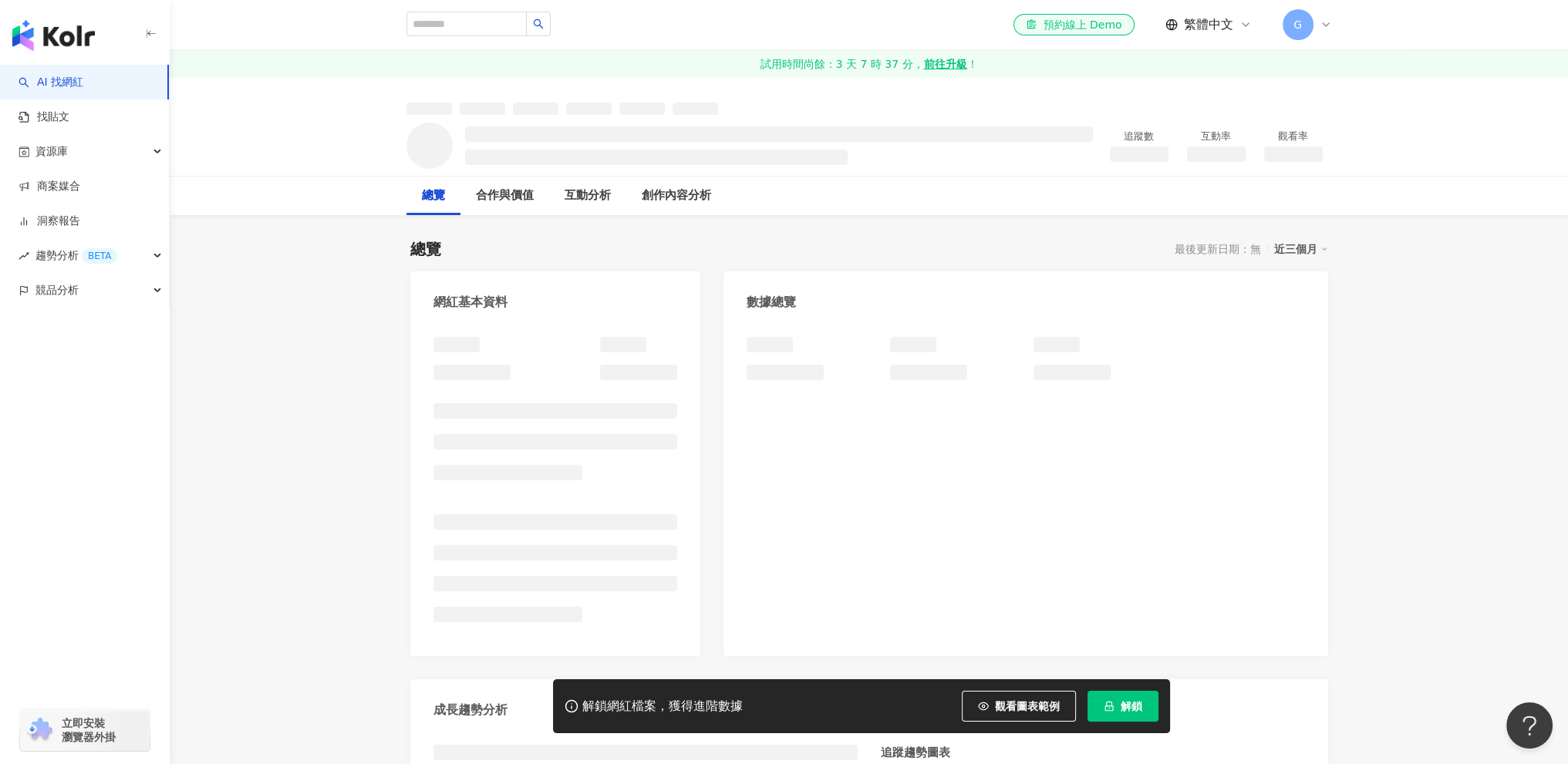
click at [425, 266] on div "總覽 最後更新日期：無 近三個月 網紅基本資料 數據總覽 成長趨勢分析 追蹤趨勢圖表" at bounding box center [869, 565] width 918 height 685
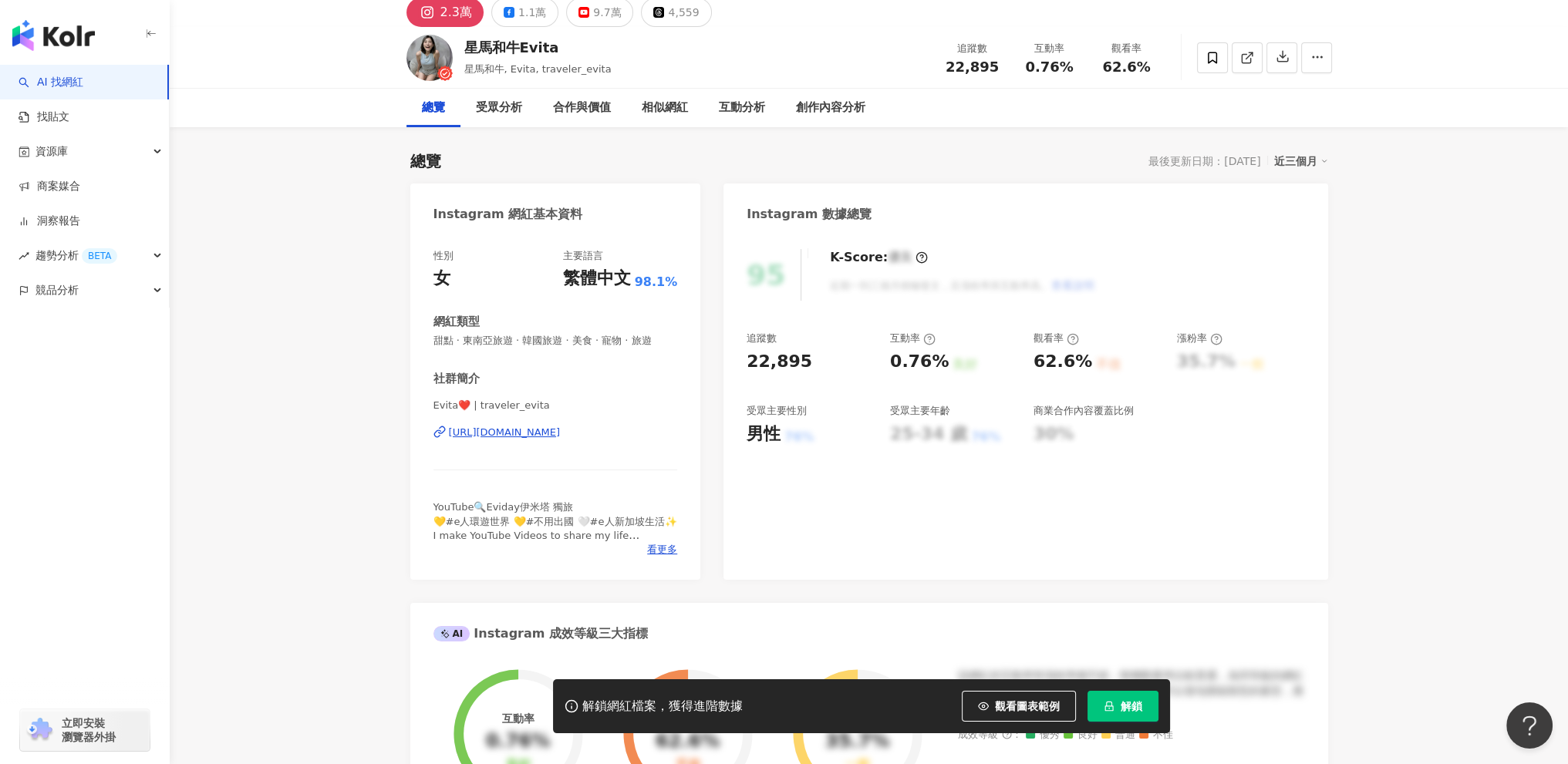
scroll to position [155, 0]
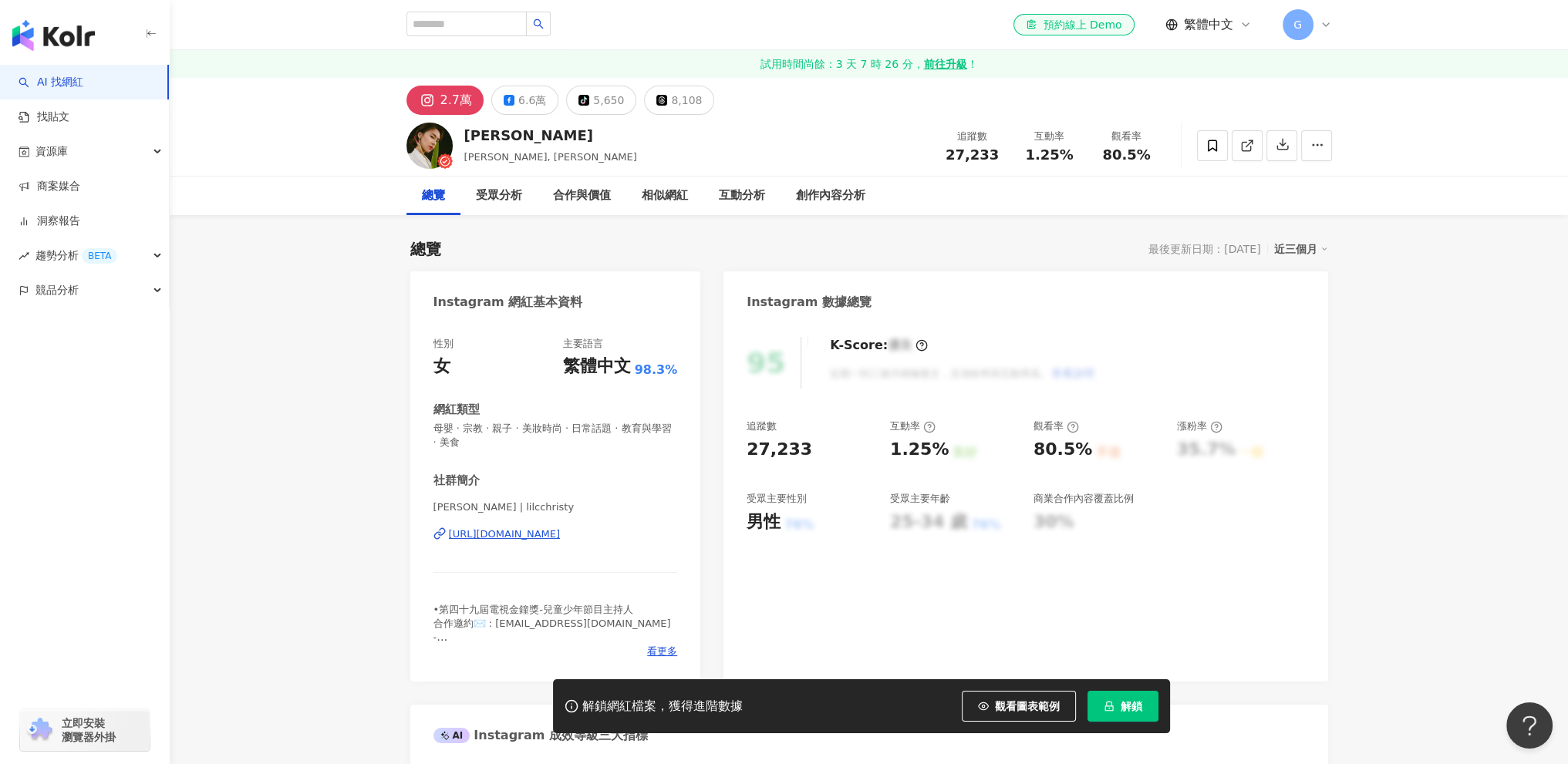
click at [247, 160] on div "[PERSON_NAME], [PERSON_NAME] 追蹤數 27,233 互動率 1.25% 觀看率 80.5%" at bounding box center [869, 145] width 1398 height 61
